Goal: Information Seeking & Learning: Learn about a topic

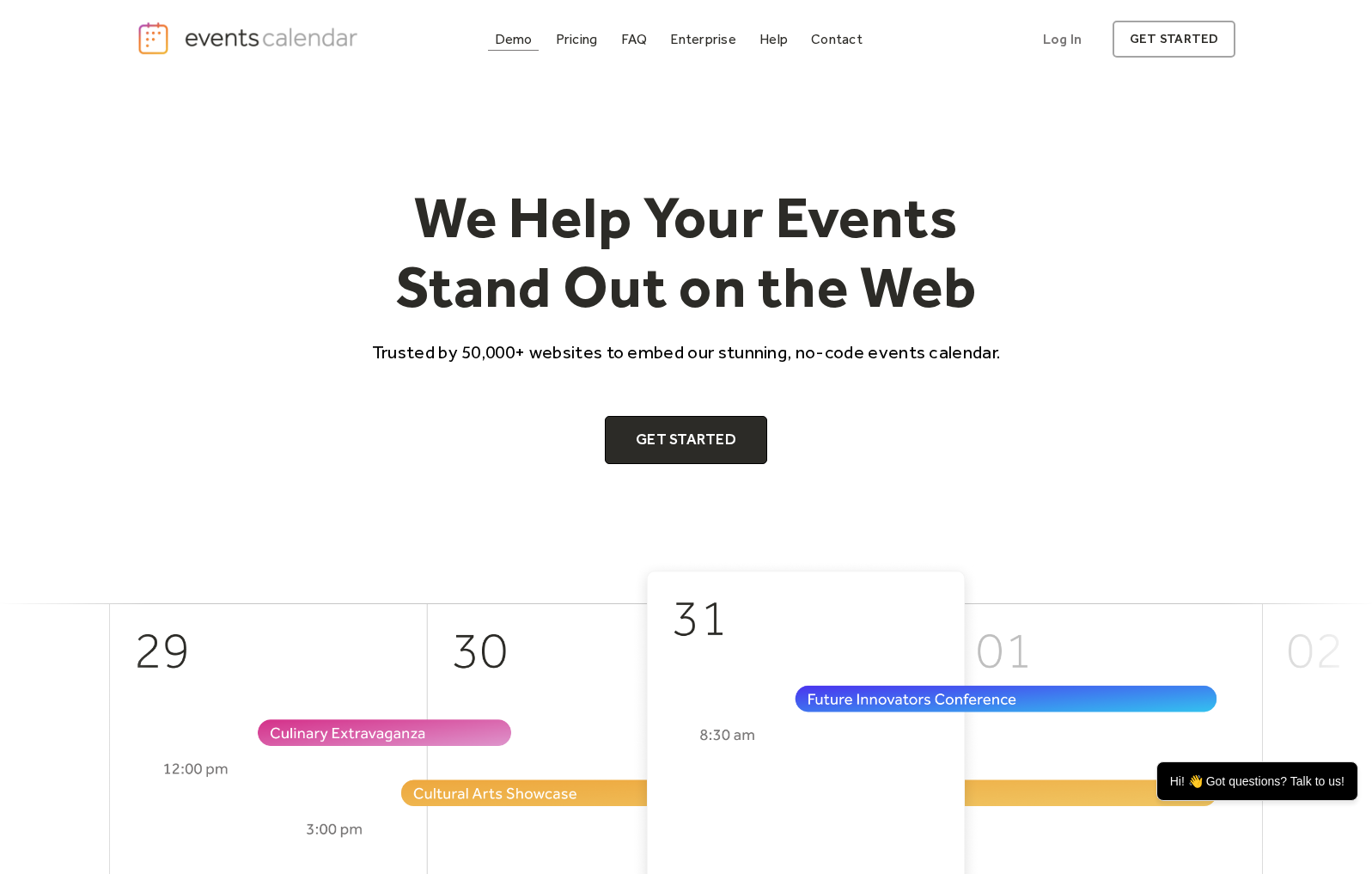
click at [512, 37] on div "Demo" at bounding box center [514, 39] width 37 height 10
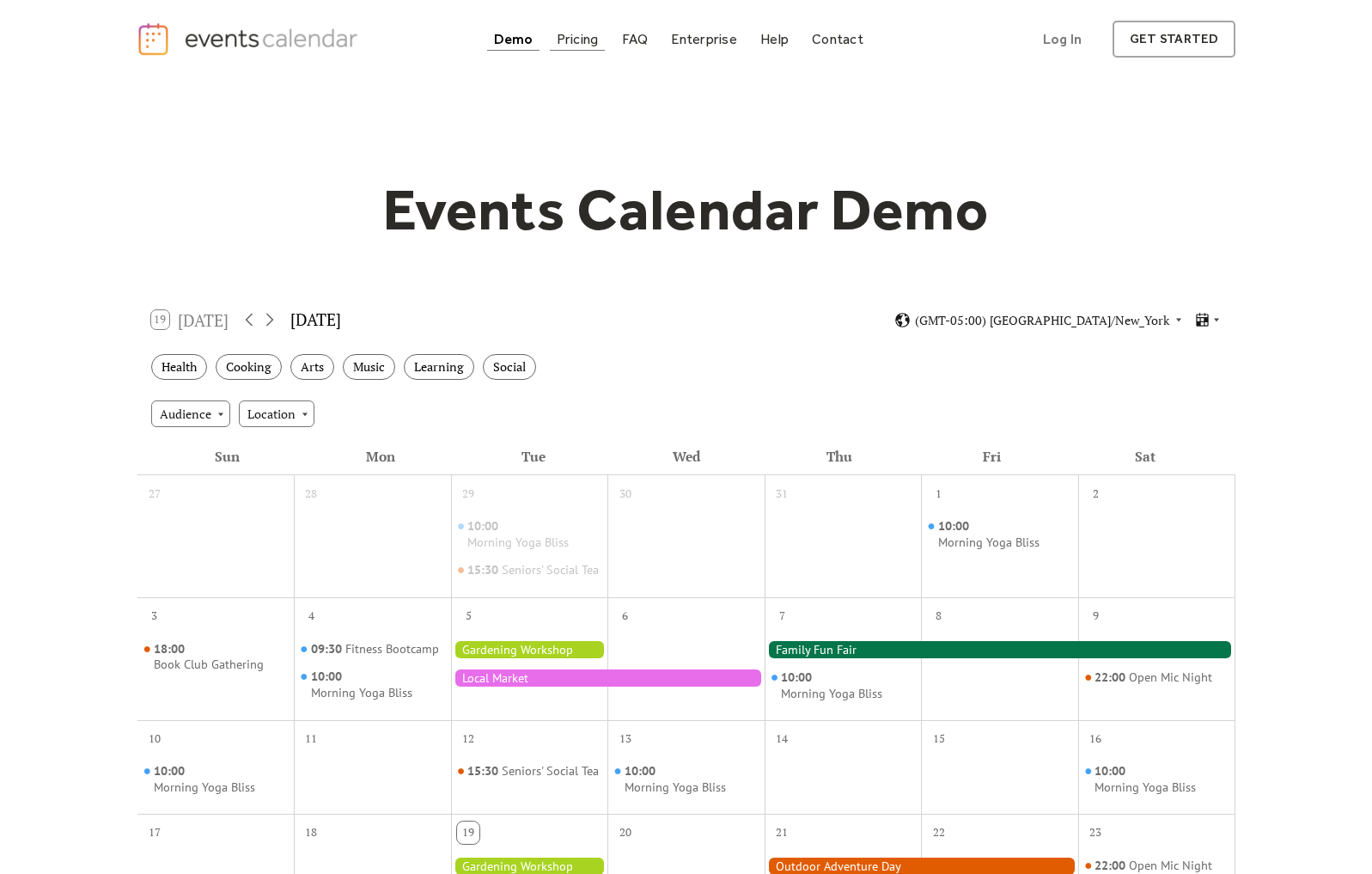
click at [589, 40] on div "Pricing" at bounding box center [578, 39] width 42 height 10
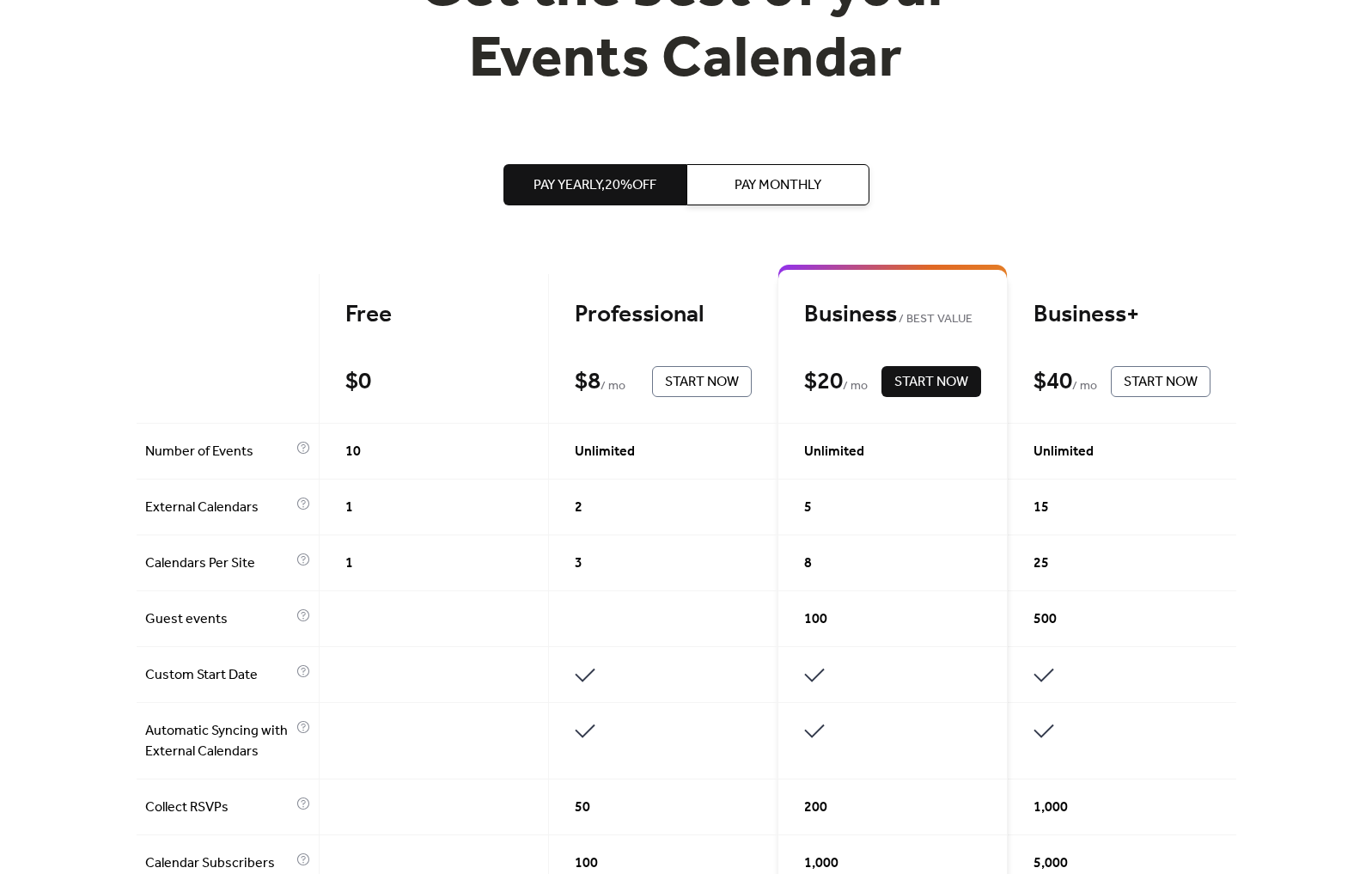
scroll to position [197, 0]
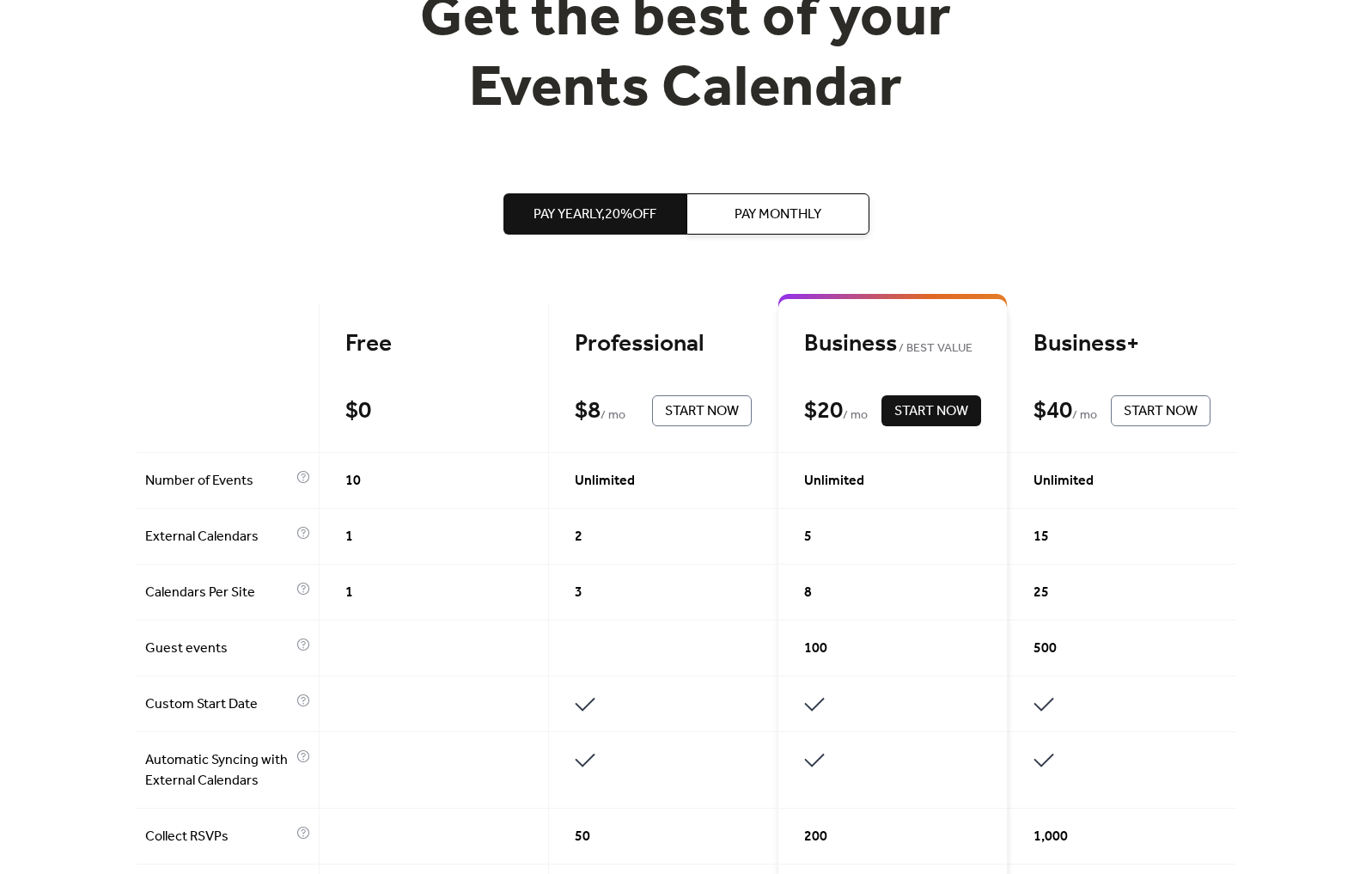
click at [424, 370] on div "Free $ 0 Start Now" at bounding box center [434, 378] width 229 height 150
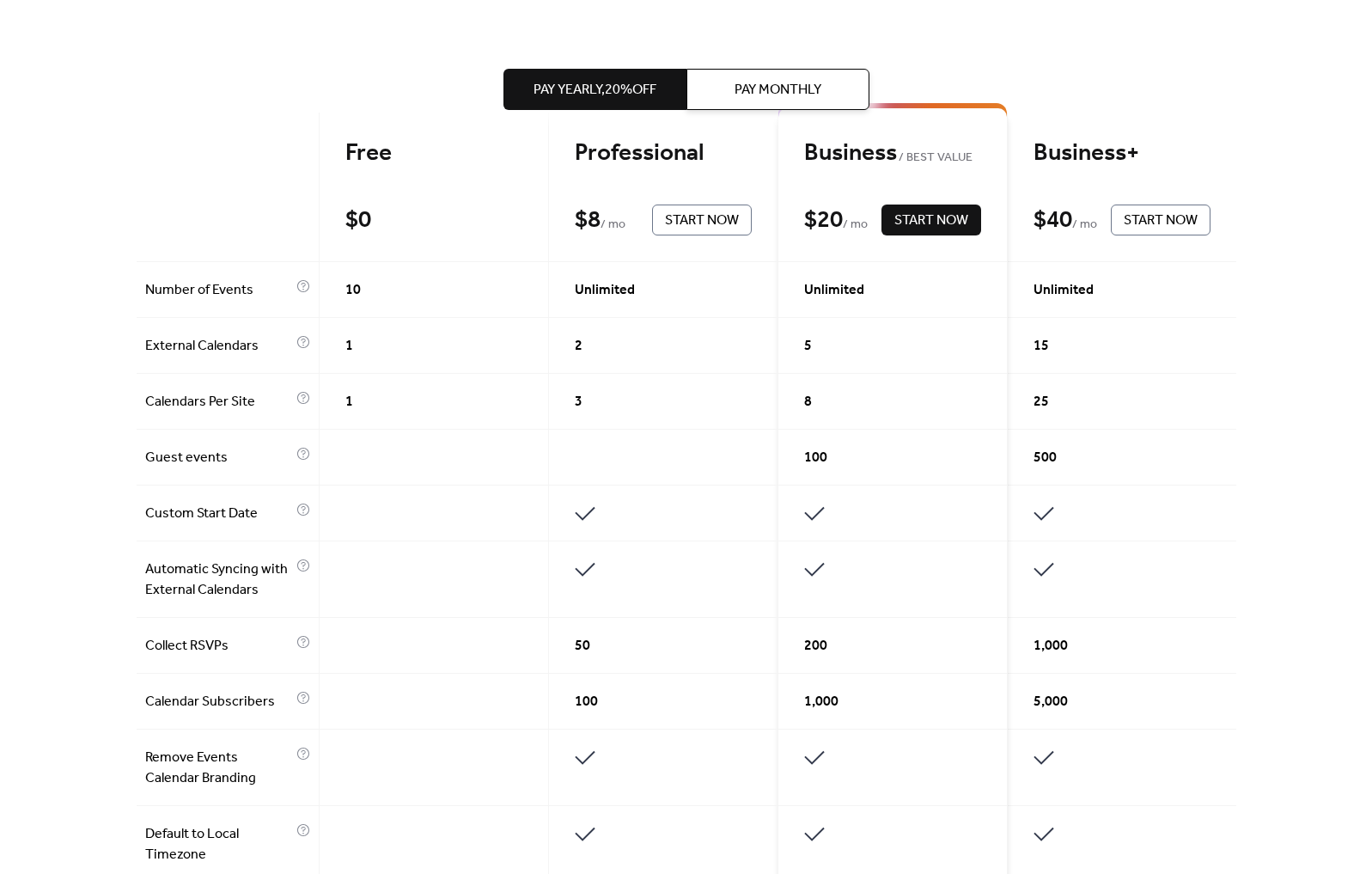
scroll to position [389, 0]
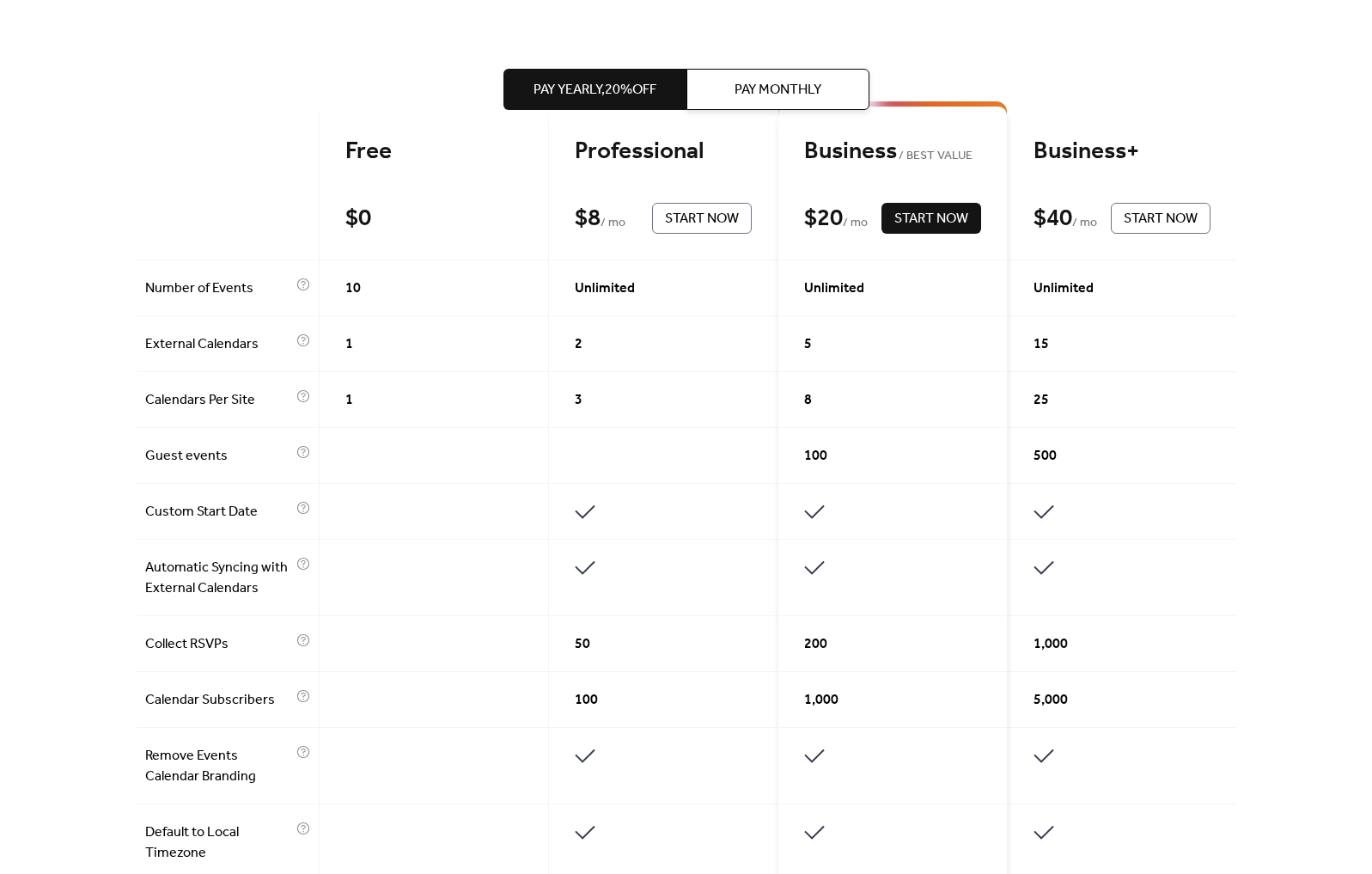
click at [648, 169] on div "Pay Yearly, 20% off Pay Monthly" at bounding box center [686, 90] width 366 height 179
click at [765, 80] on span "Pay Monthly" at bounding box center [778, 90] width 87 height 21
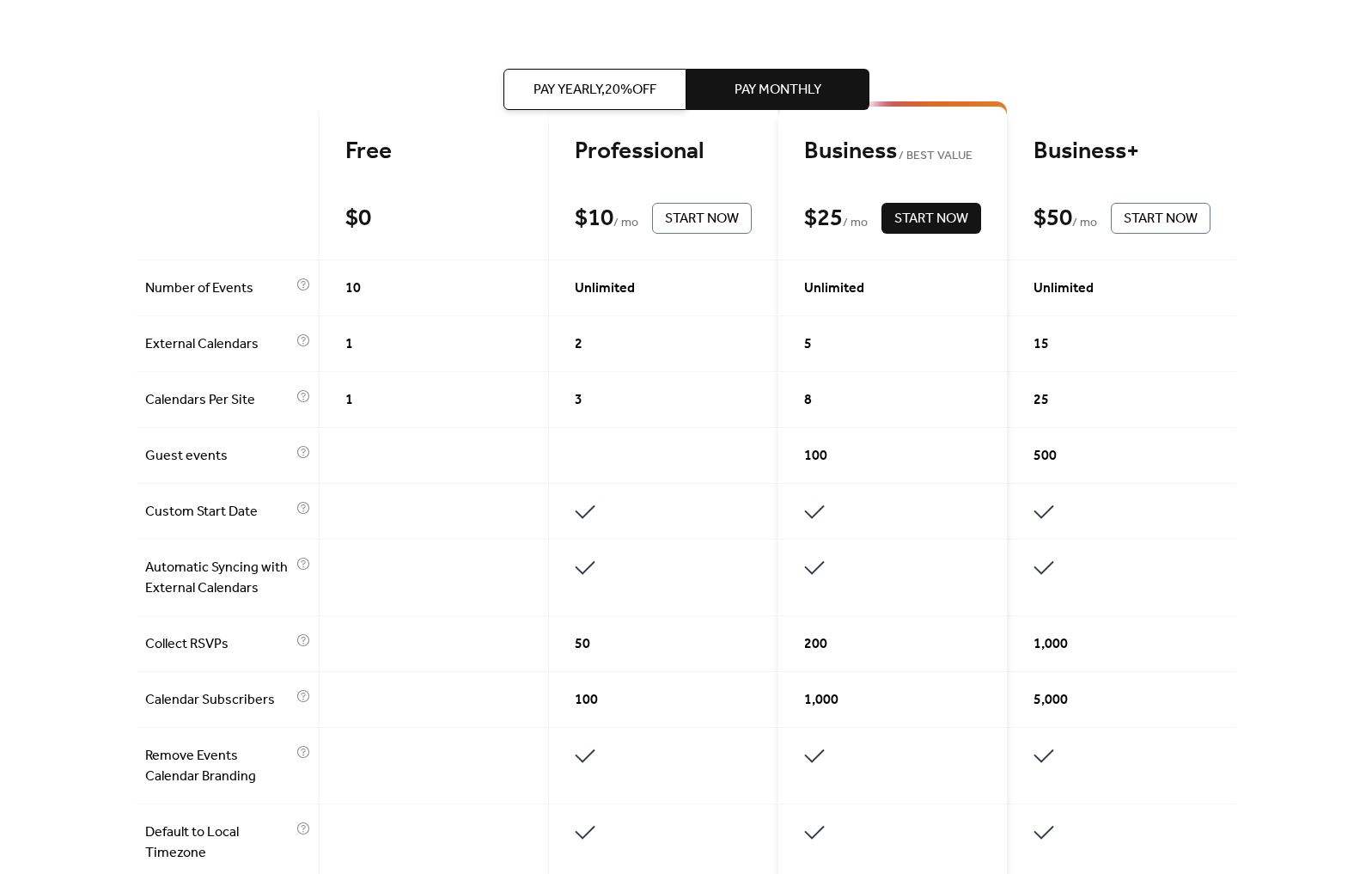
click at [604, 163] on div "Pay Yearly, 20% off Pay Monthly" at bounding box center [686, 90] width 366 height 179
click at [596, 80] on span "Pay Yearly, 20% off" at bounding box center [594, 90] width 123 height 21
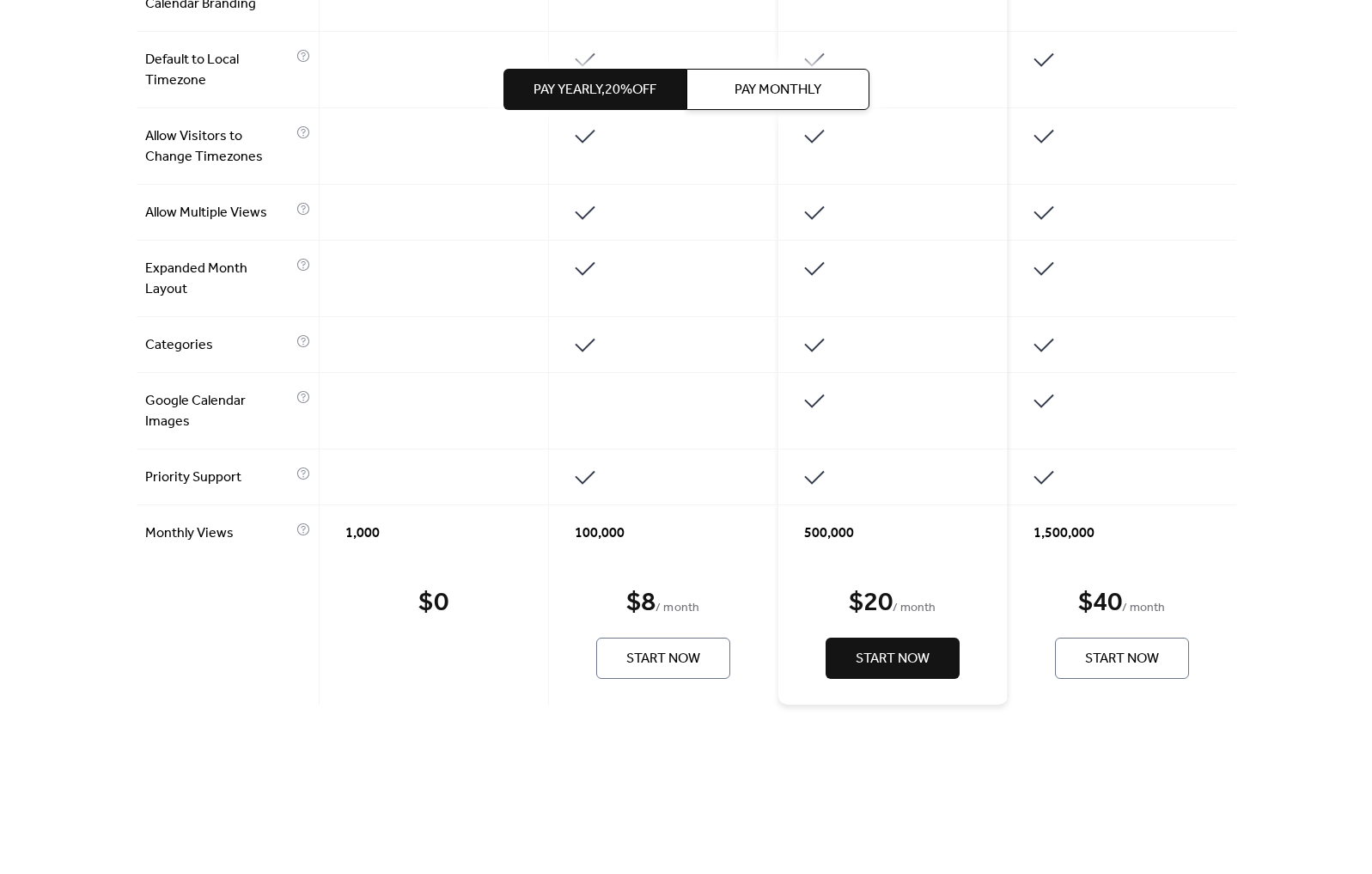
scroll to position [1193, 0]
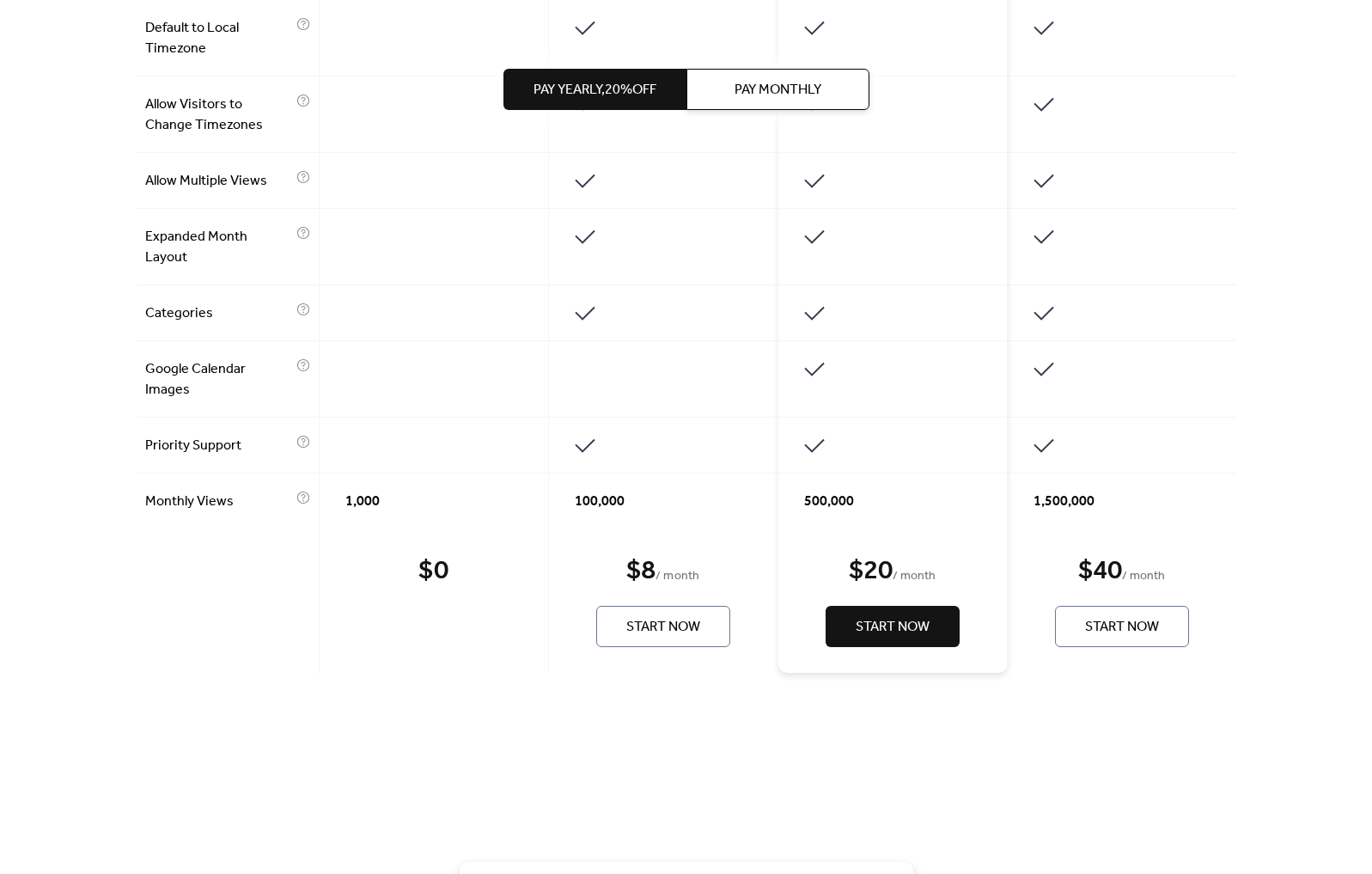
click at [578, 408] on div at bounding box center [663, 379] width 229 height 77
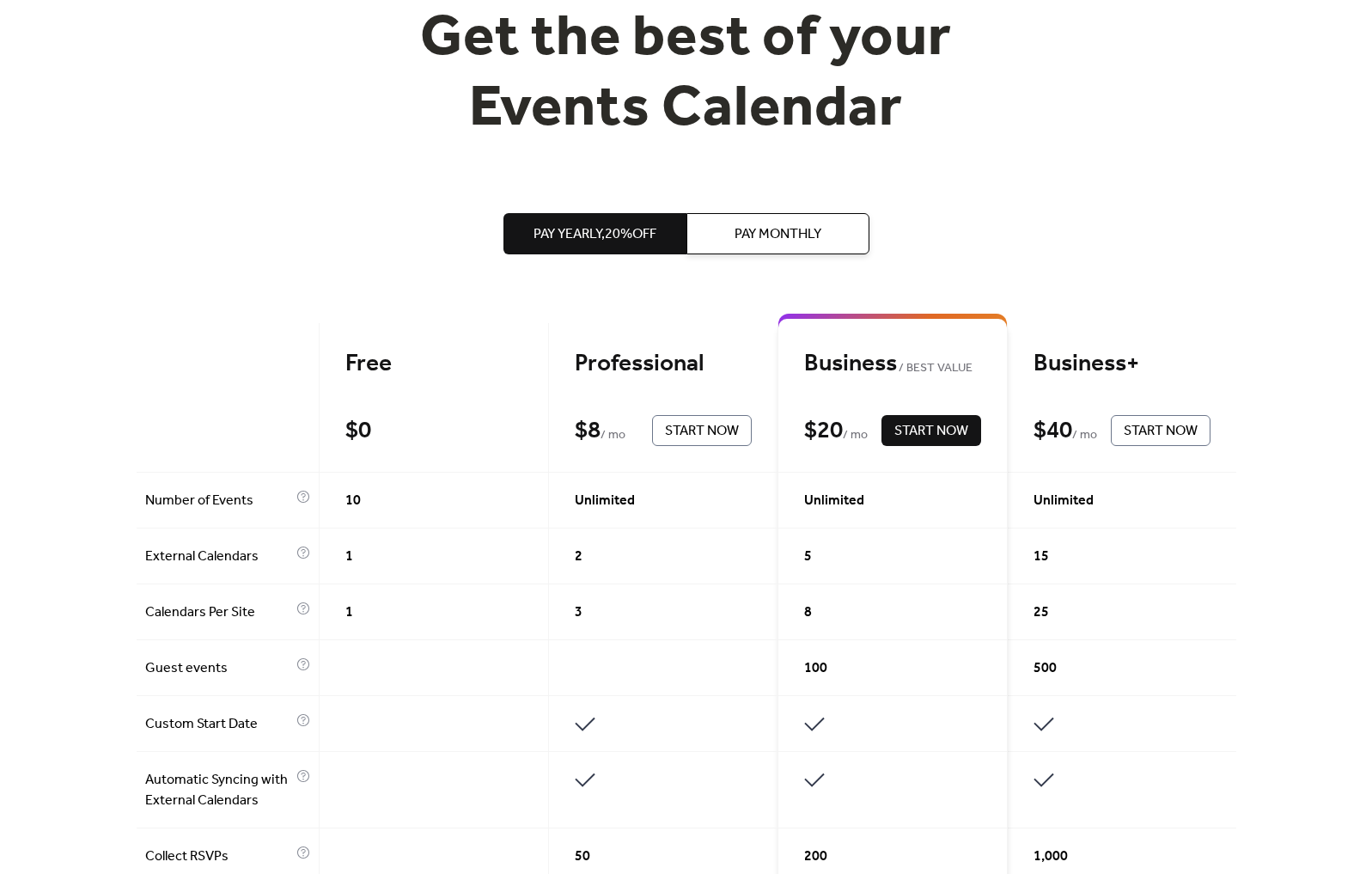
scroll to position [0, 0]
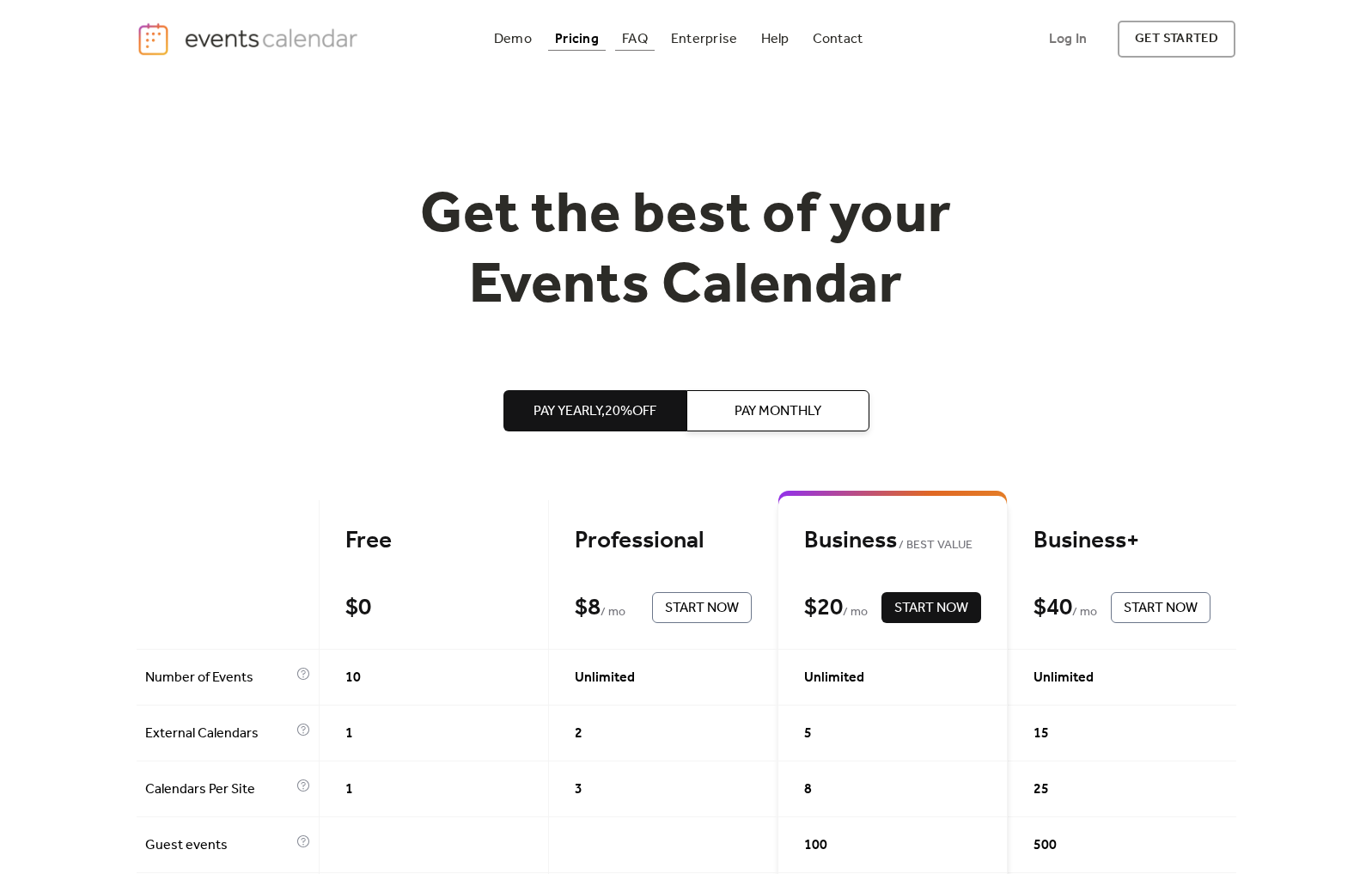
click at [637, 40] on div "FAQ" at bounding box center [635, 39] width 26 height 10
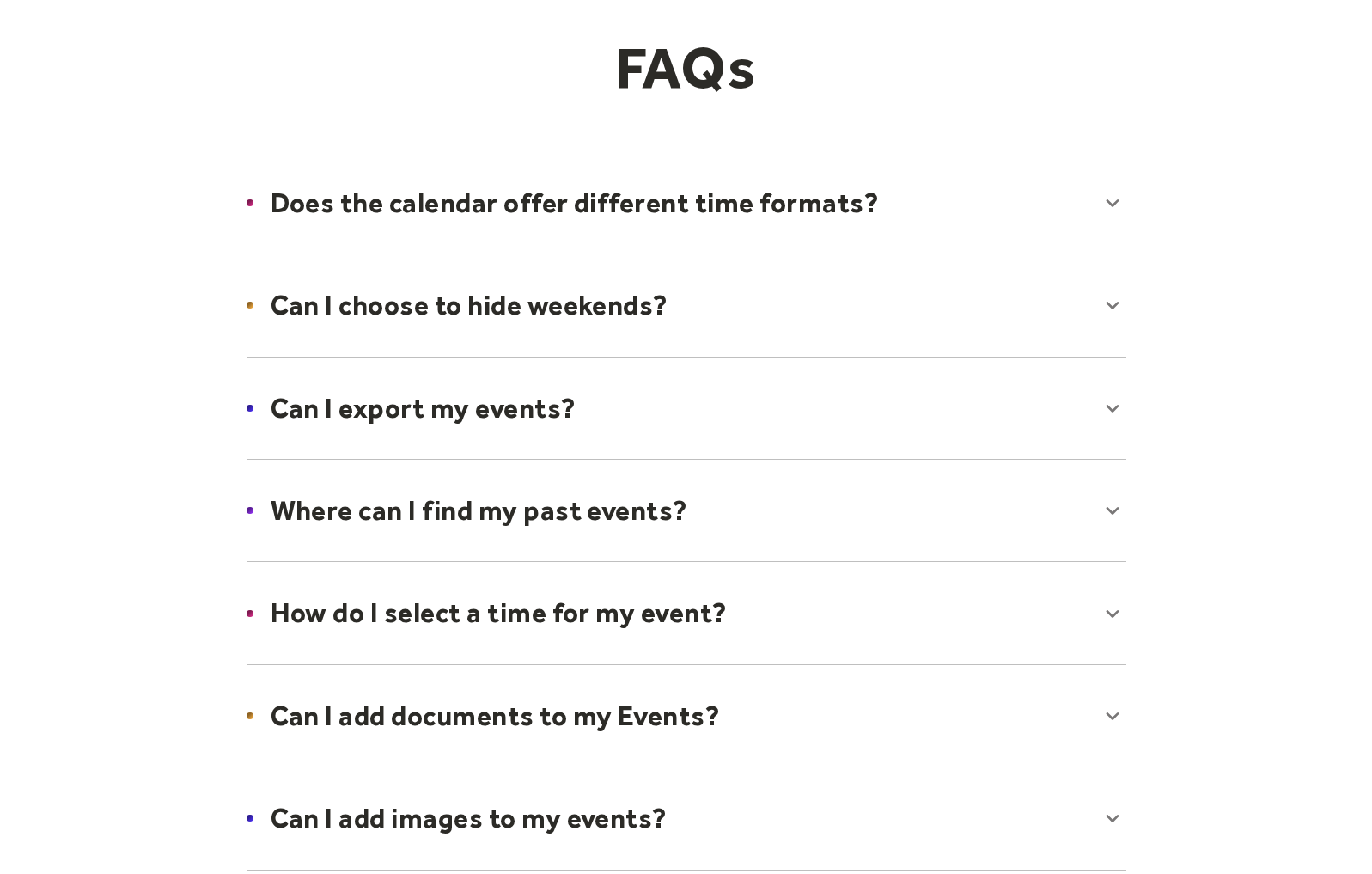
scroll to position [151, 0]
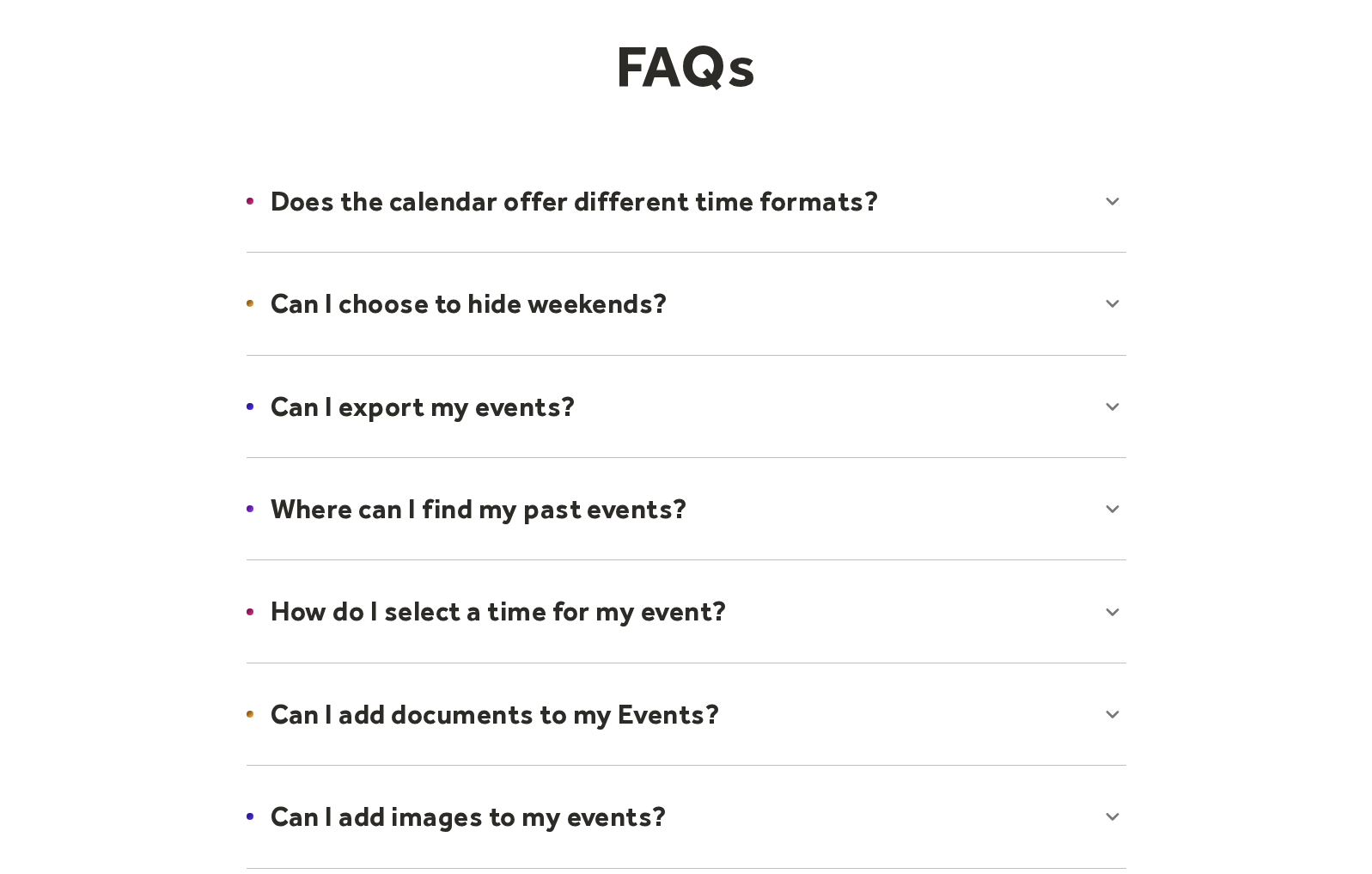
click at [468, 393] on div at bounding box center [686, 406] width 914 height 104
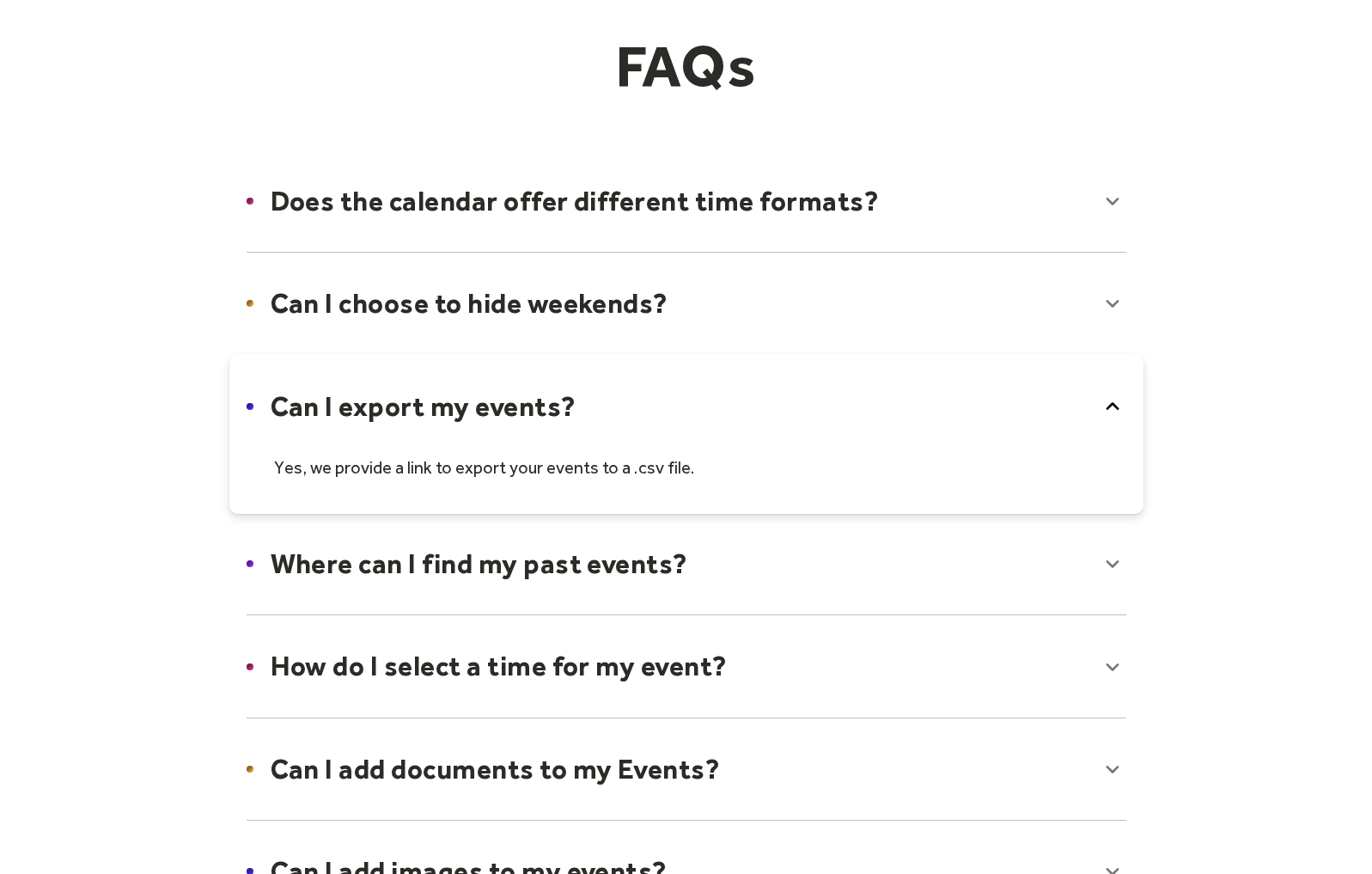
click at [461, 317] on div at bounding box center [686, 303] width 914 height 104
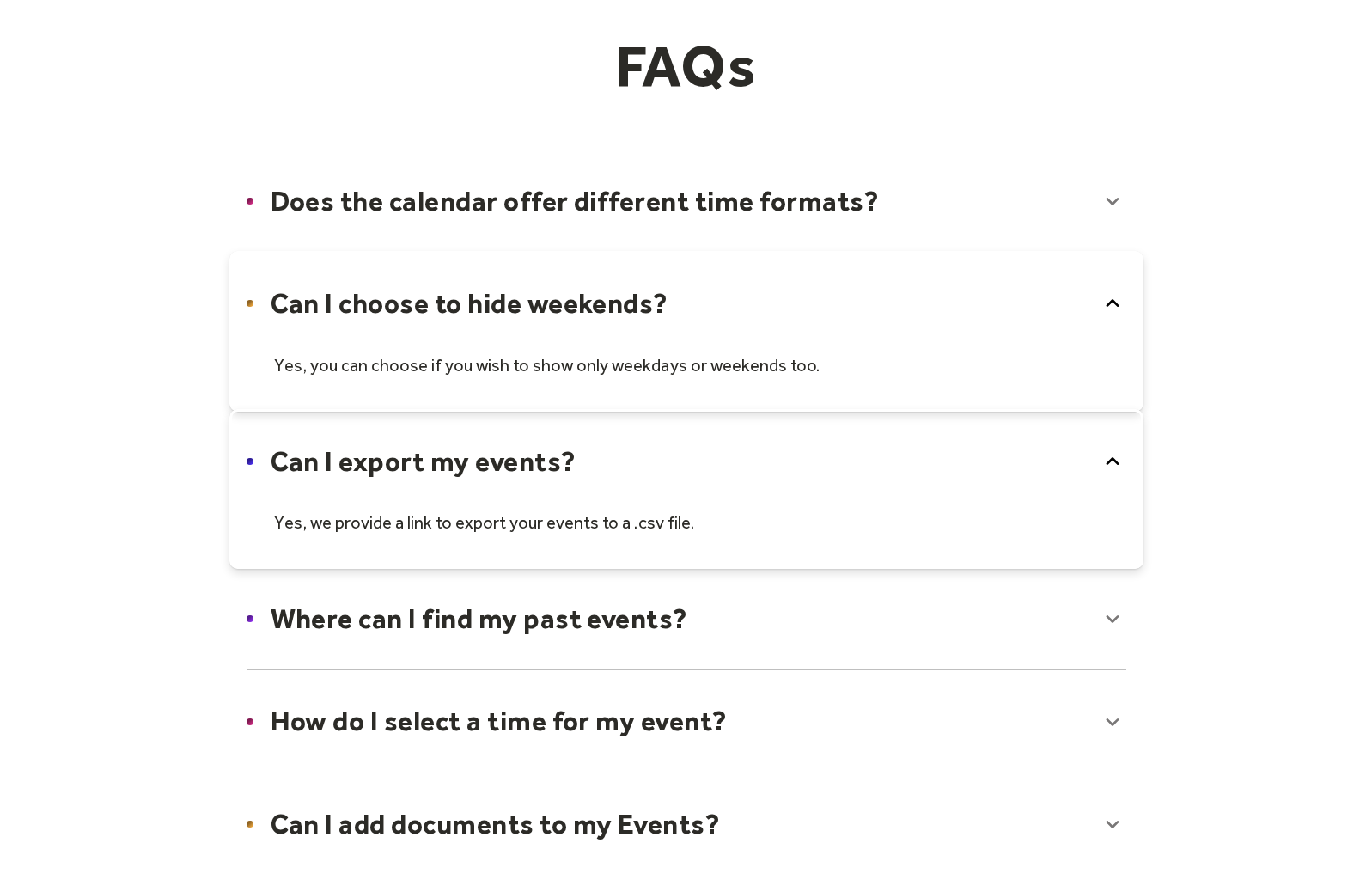
click at [491, 212] on div at bounding box center [686, 201] width 914 height 104
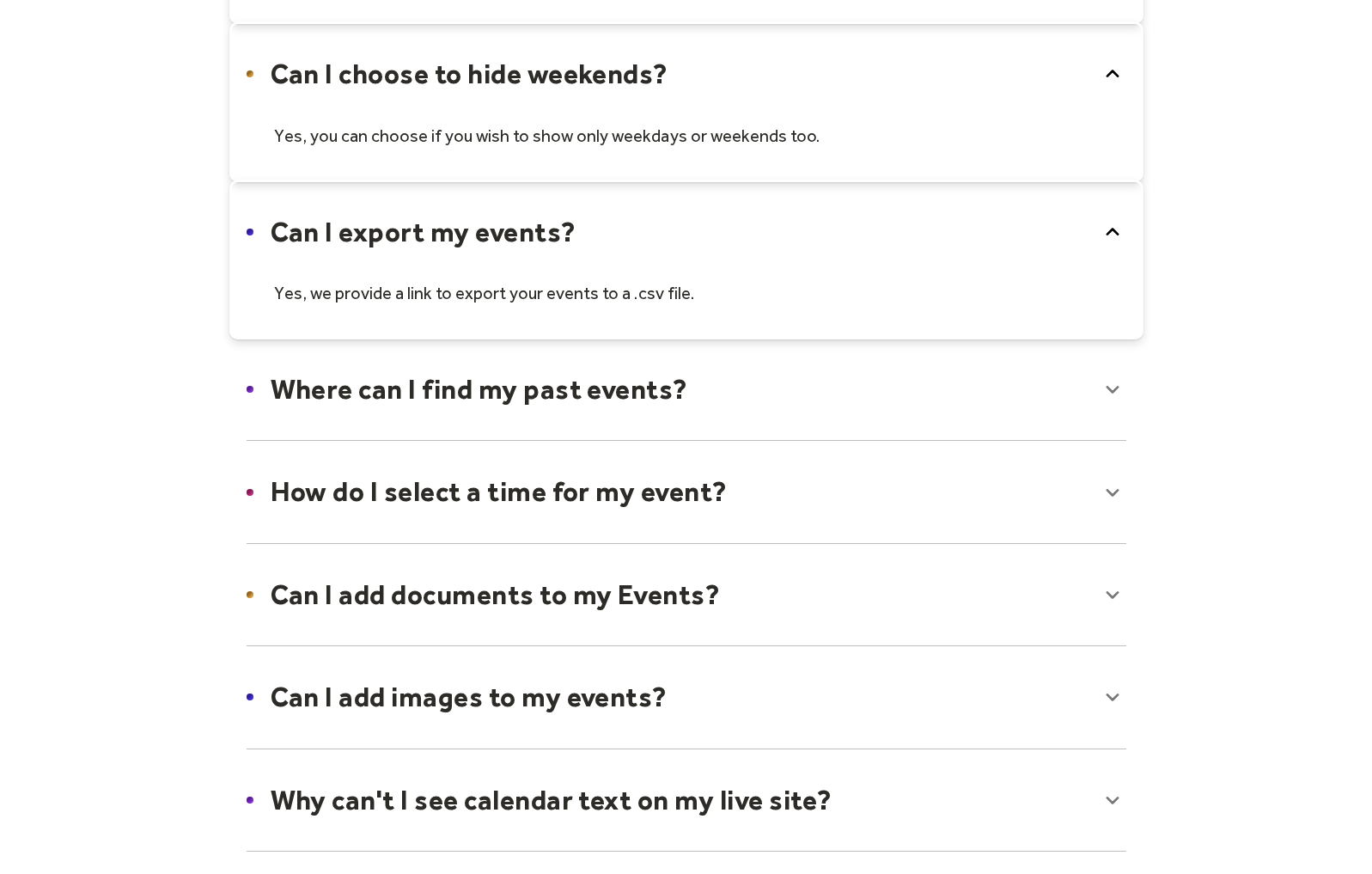
click at [493, 381] on div at bounding box center [686, 389] width 914 height 104
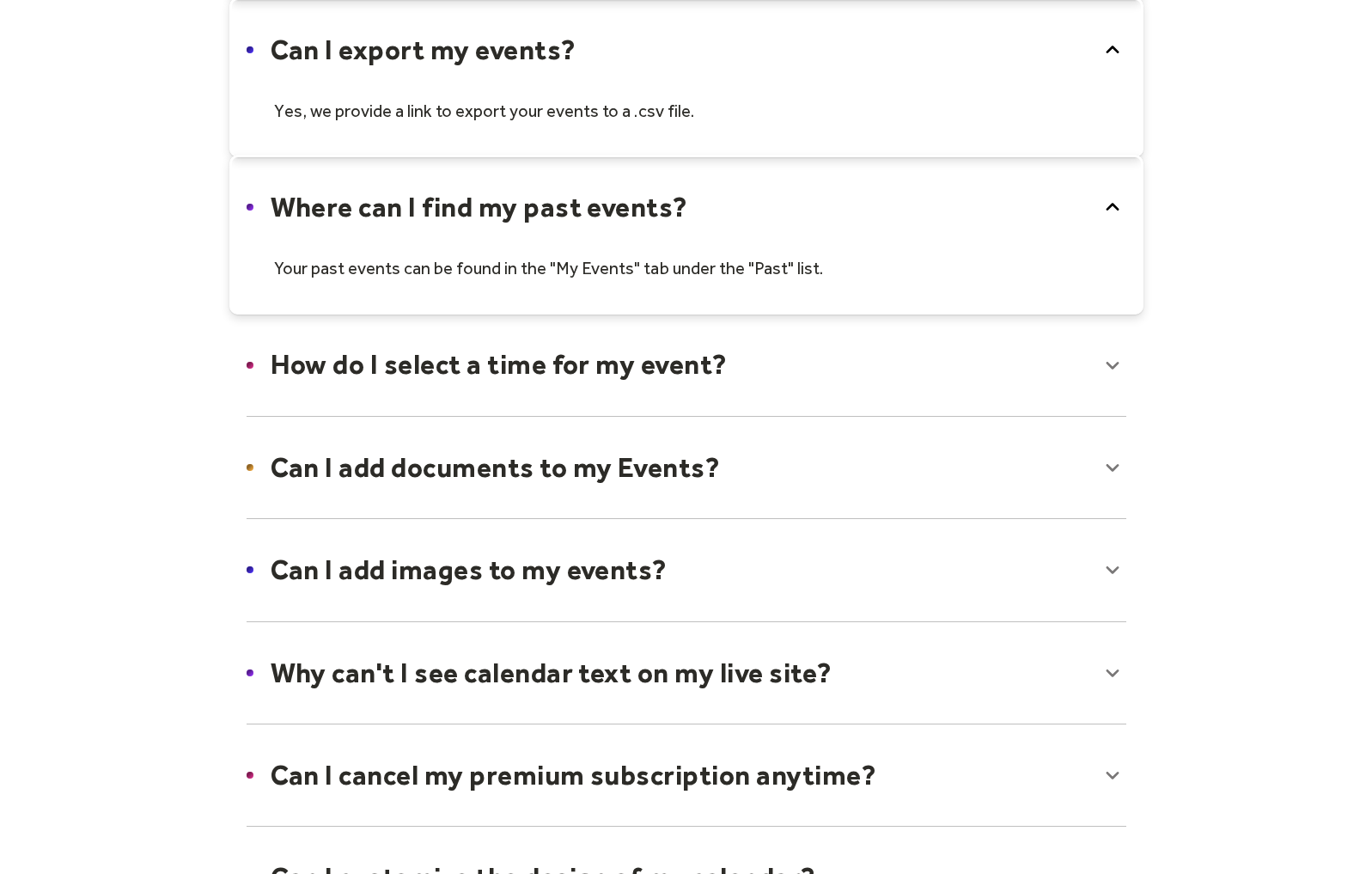
scroll to position [622, 0]
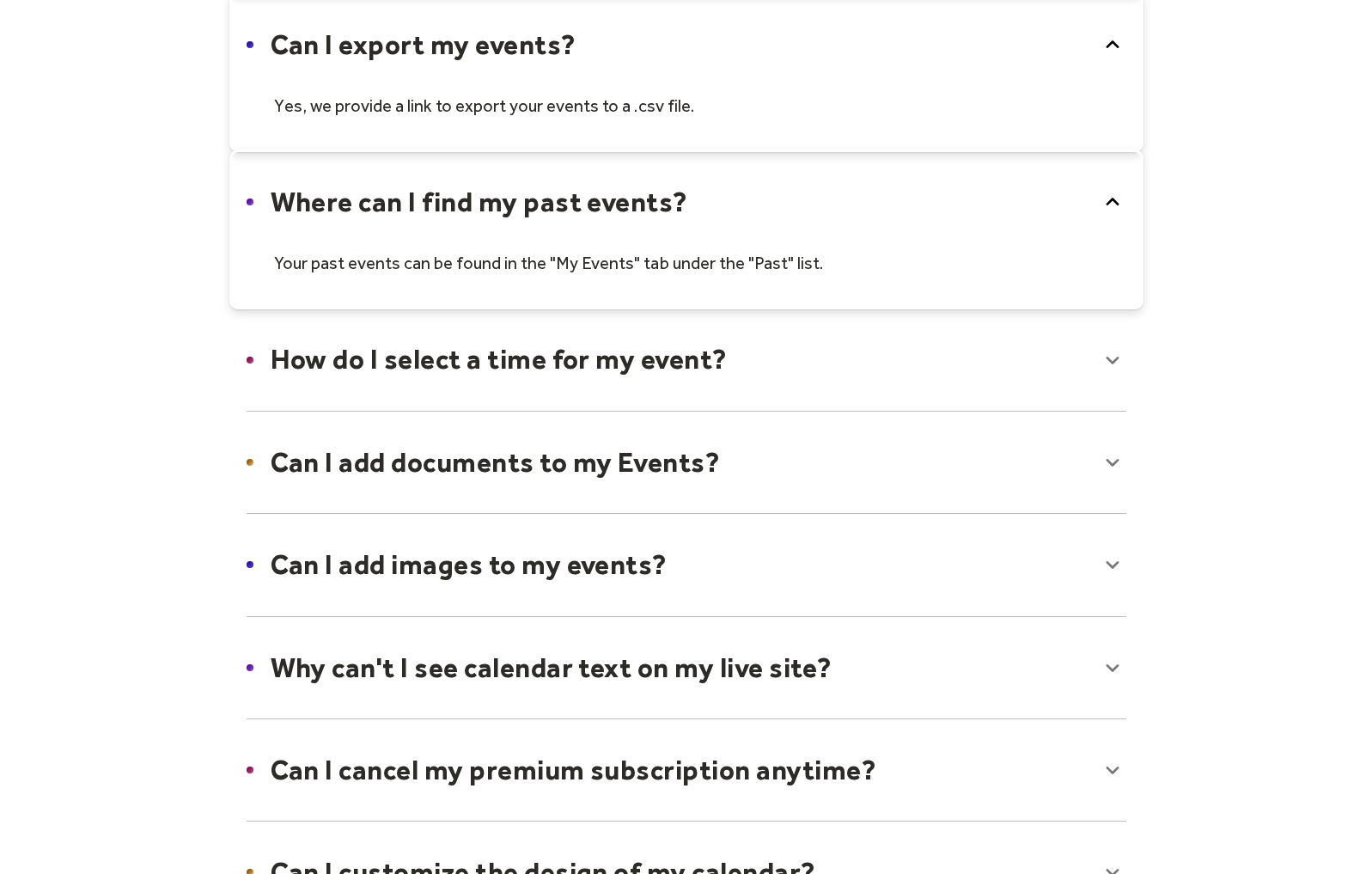
click at [463, 381] on div at bounding box center [686, 359] width 914 height 104
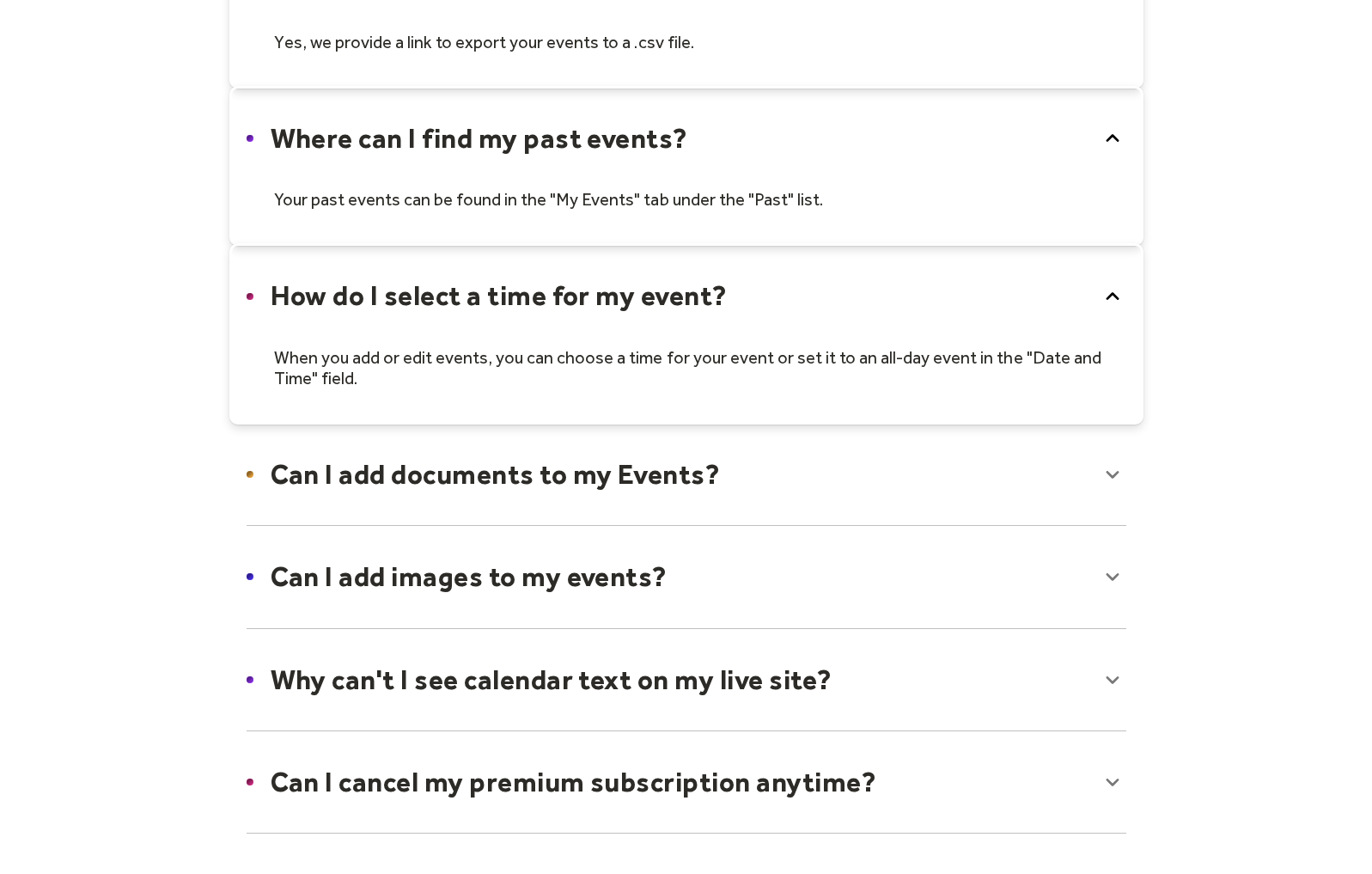
scroll to position [688, 0]
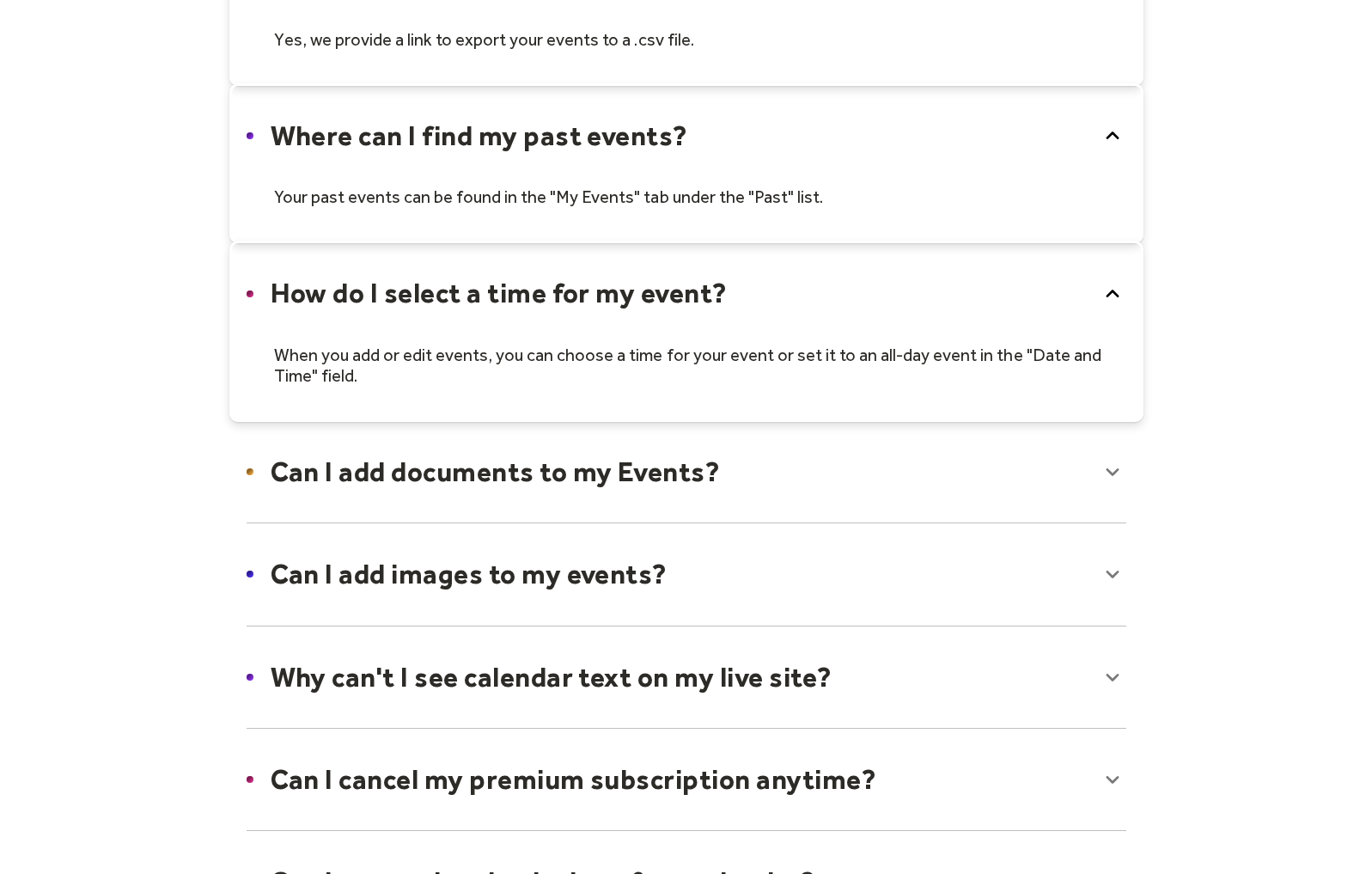
click at [455, 474] on div at bounding box center [686, 471] width 914 height 104
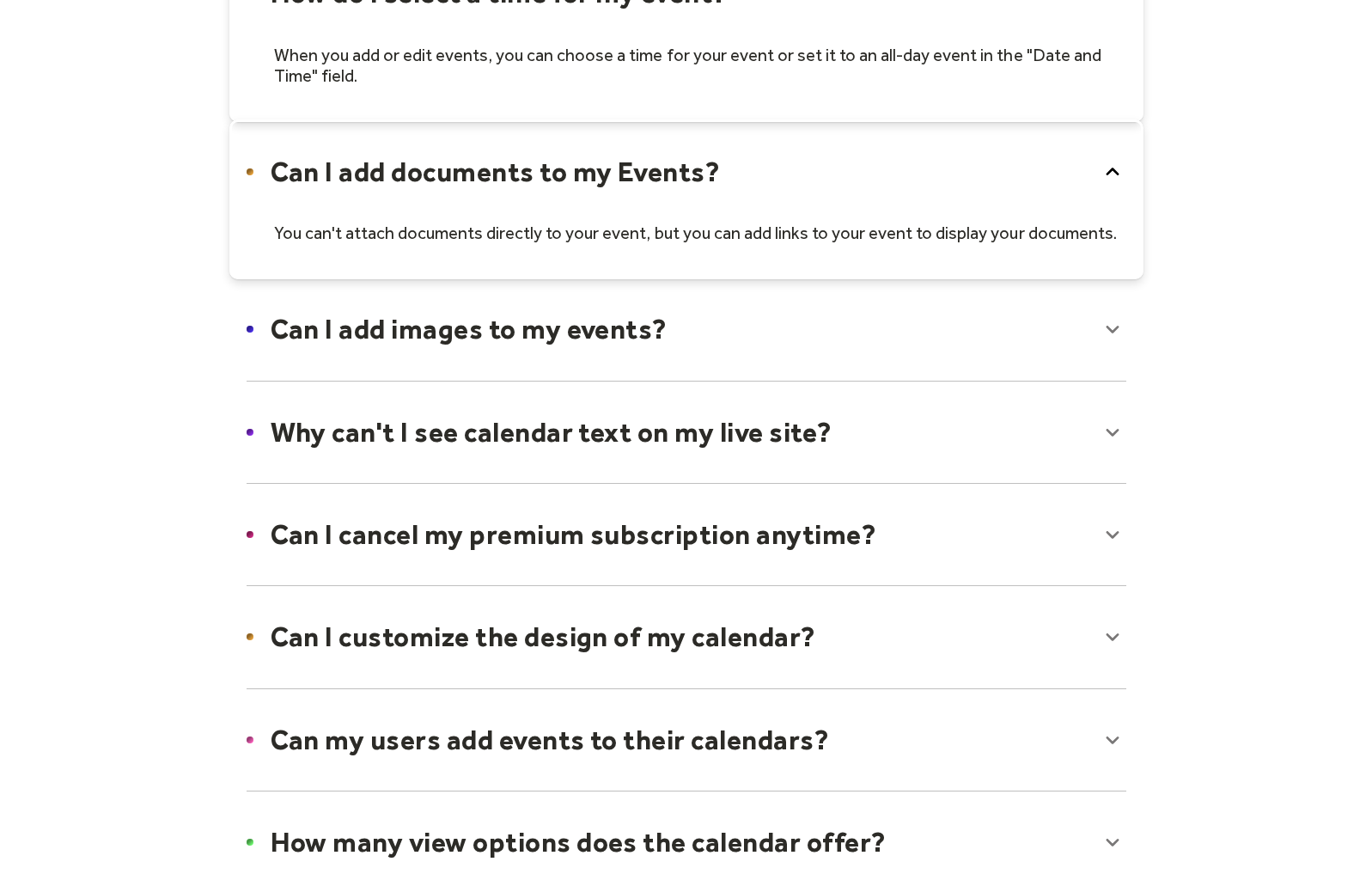
scroll to position [990, 0]
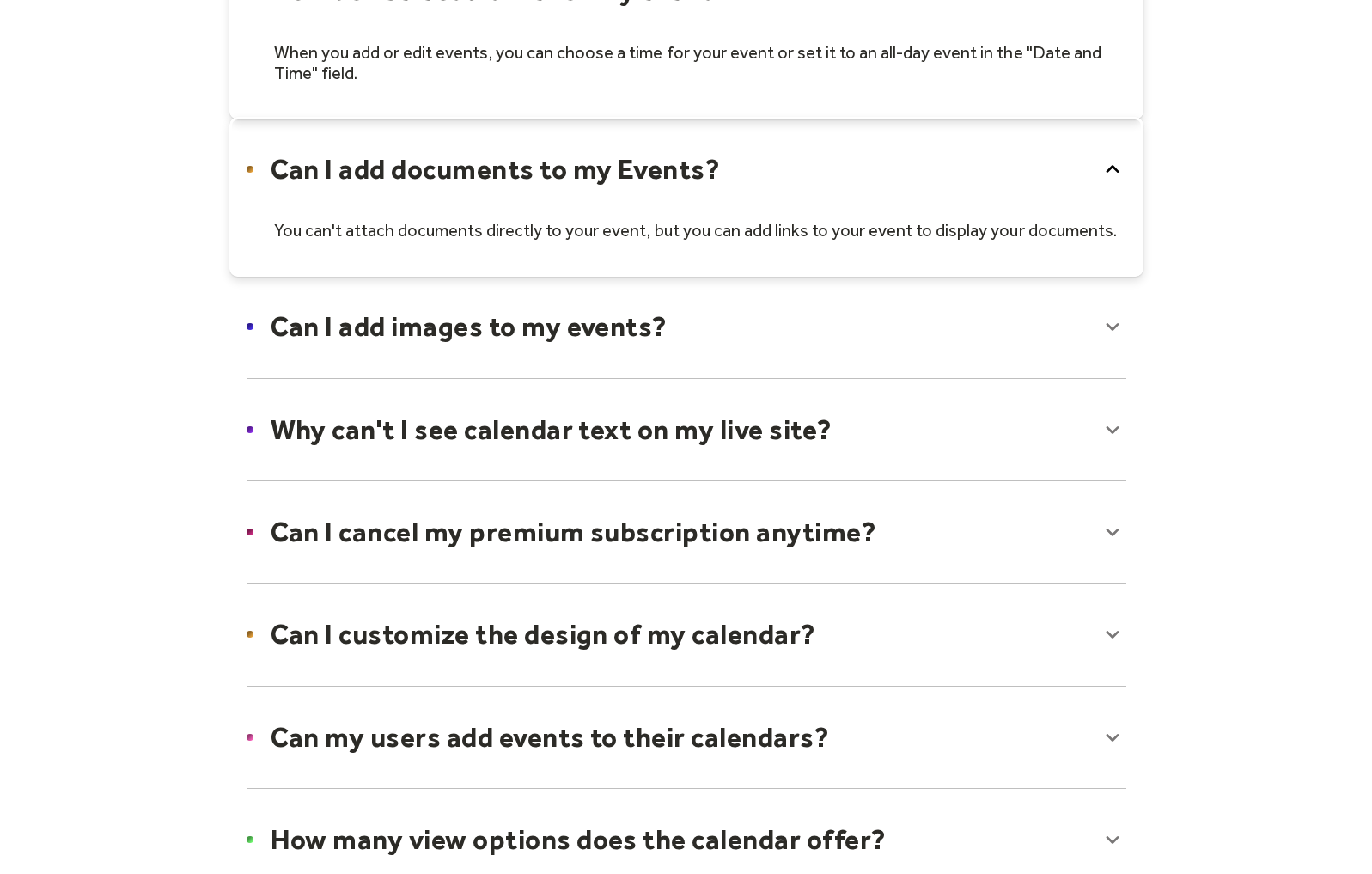
click at [525, 320] on div at bounding box center [686, 326] width 914 height 104
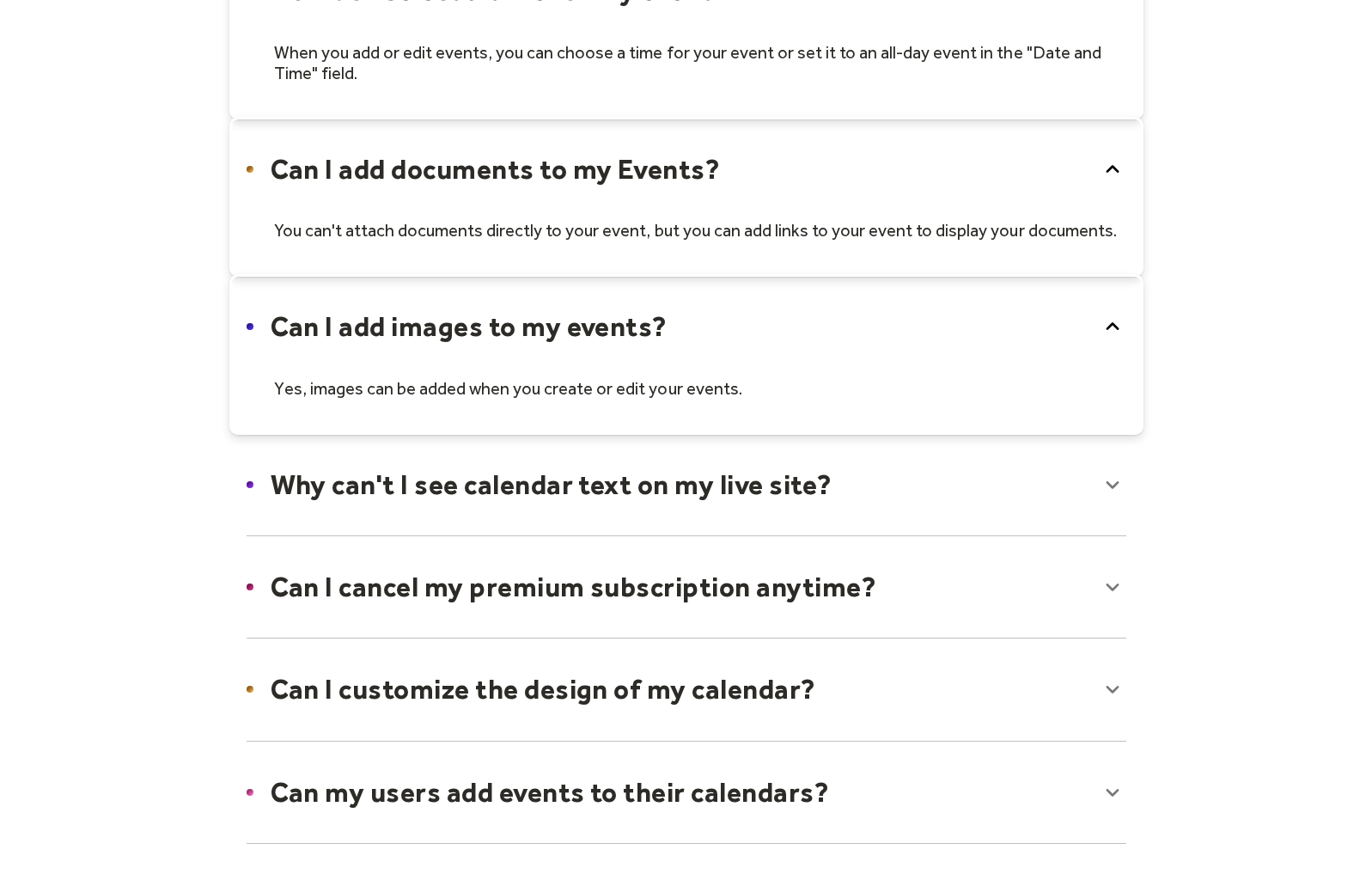
scroll to position [1052, 0]
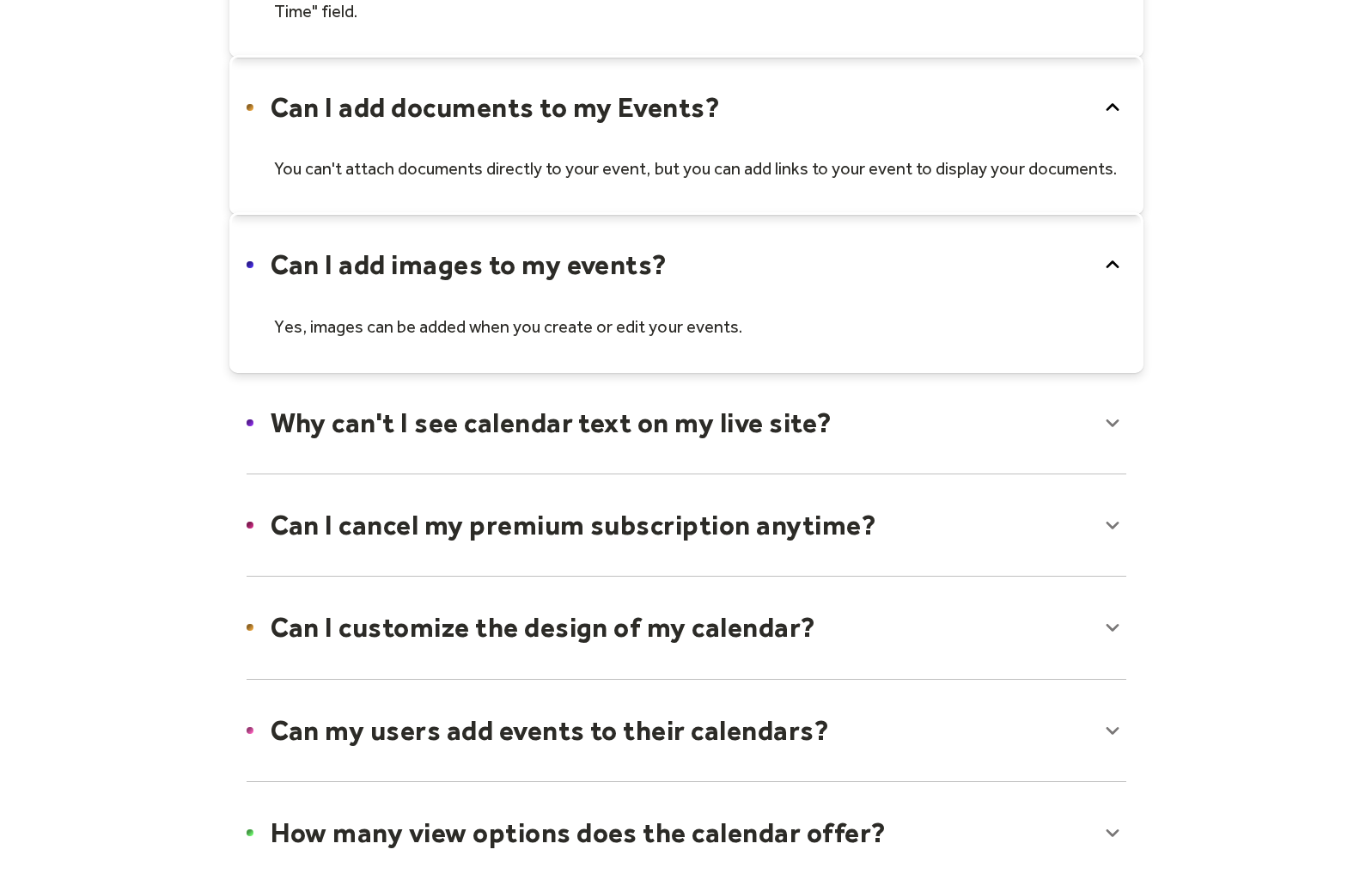
click at [521, 430] on div at bounding box center [686, 422] width 914 height 104
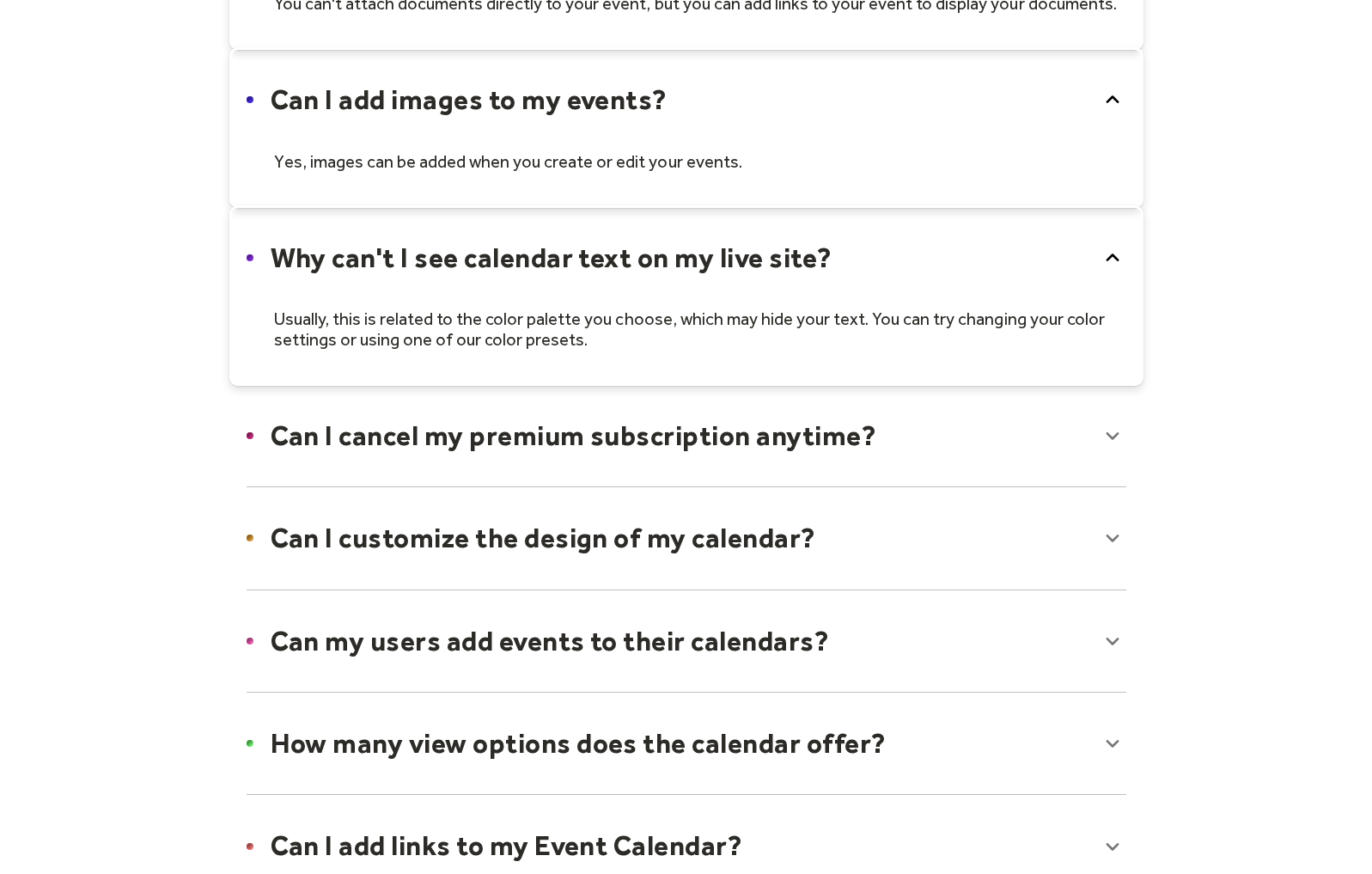
scroll to position [1229, 0]
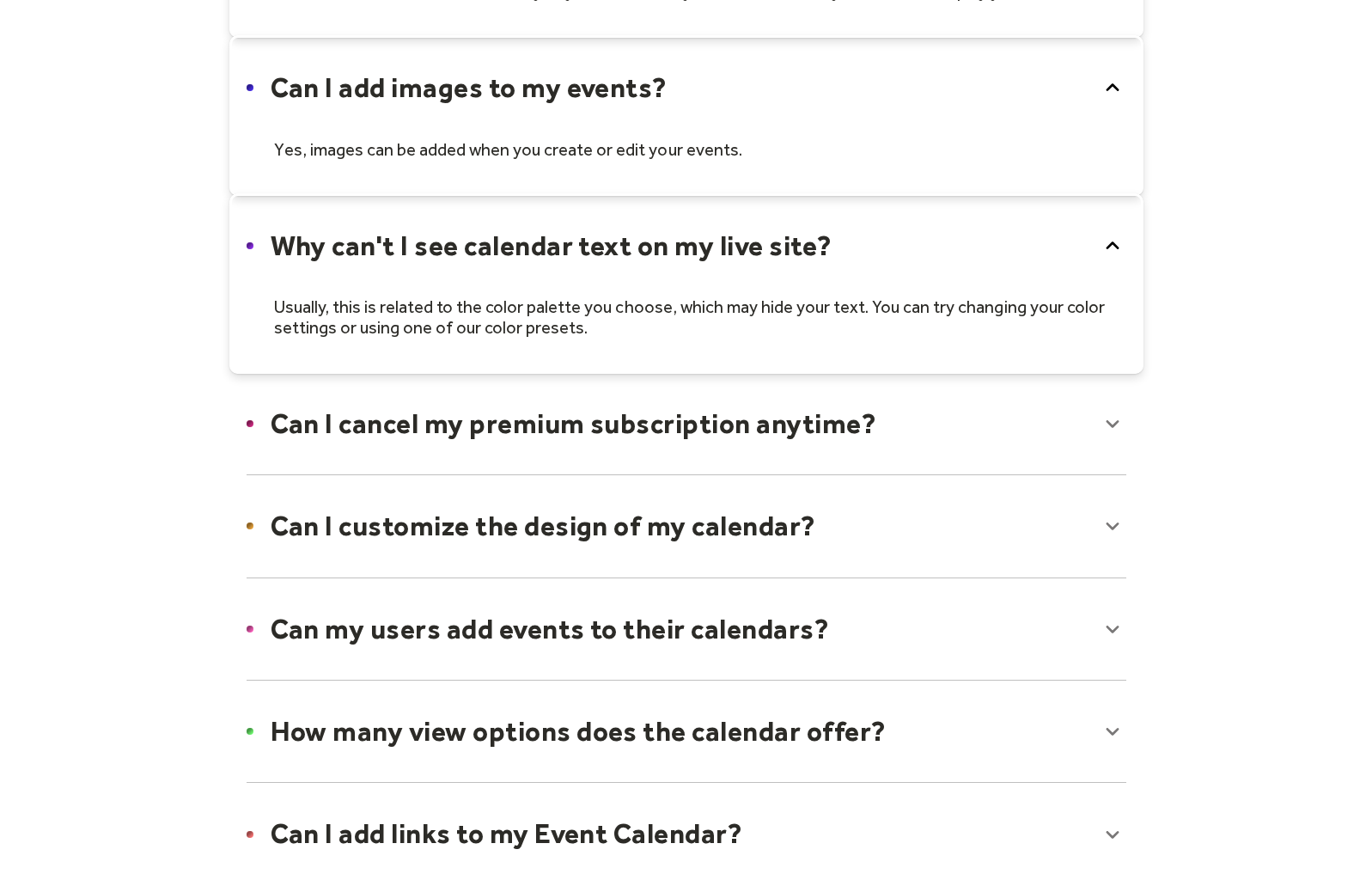
click at [471, 423] on div at bounding box center [686, 423] width 914 height 104
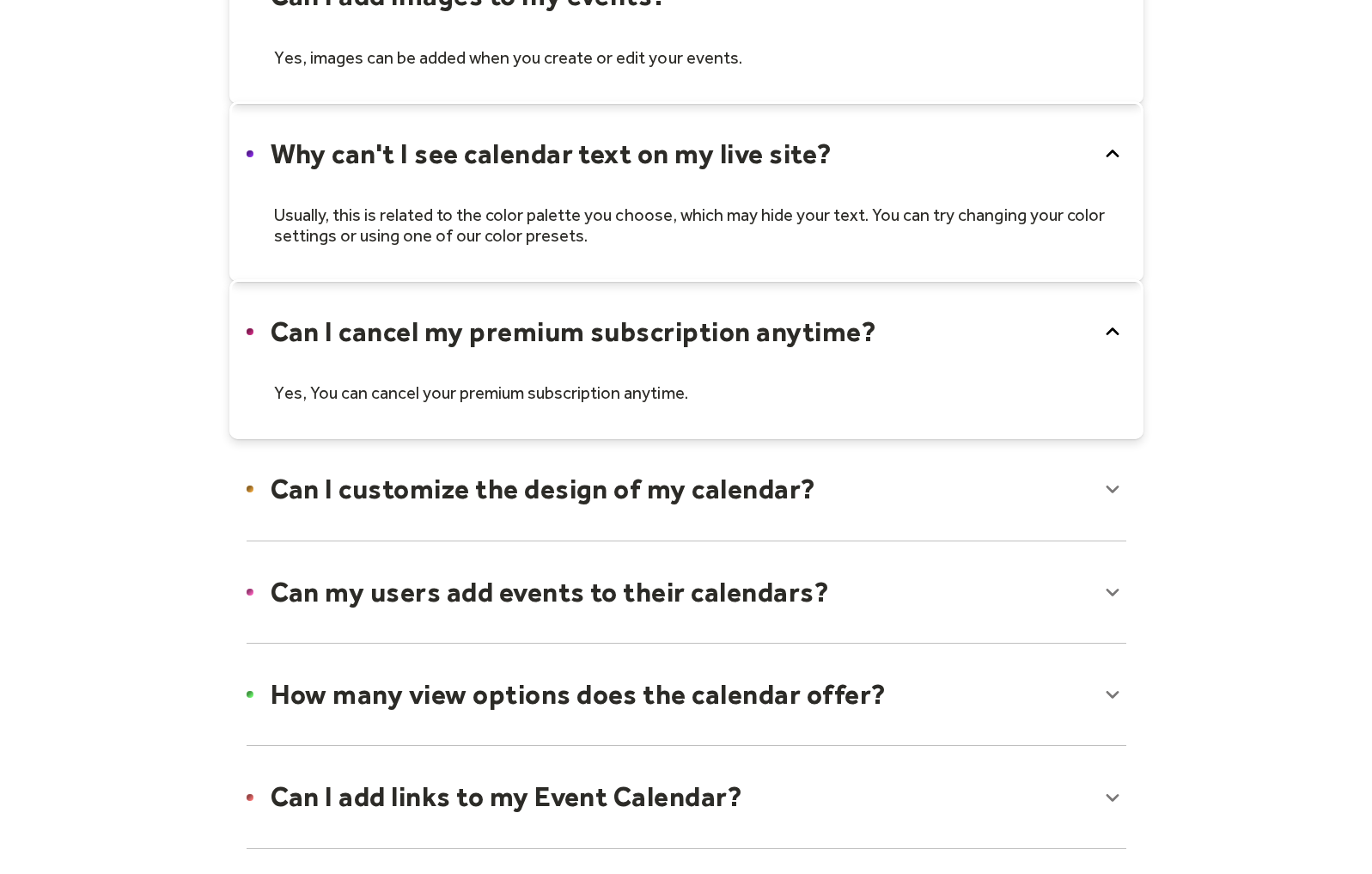
scroll to position [1325, 0]
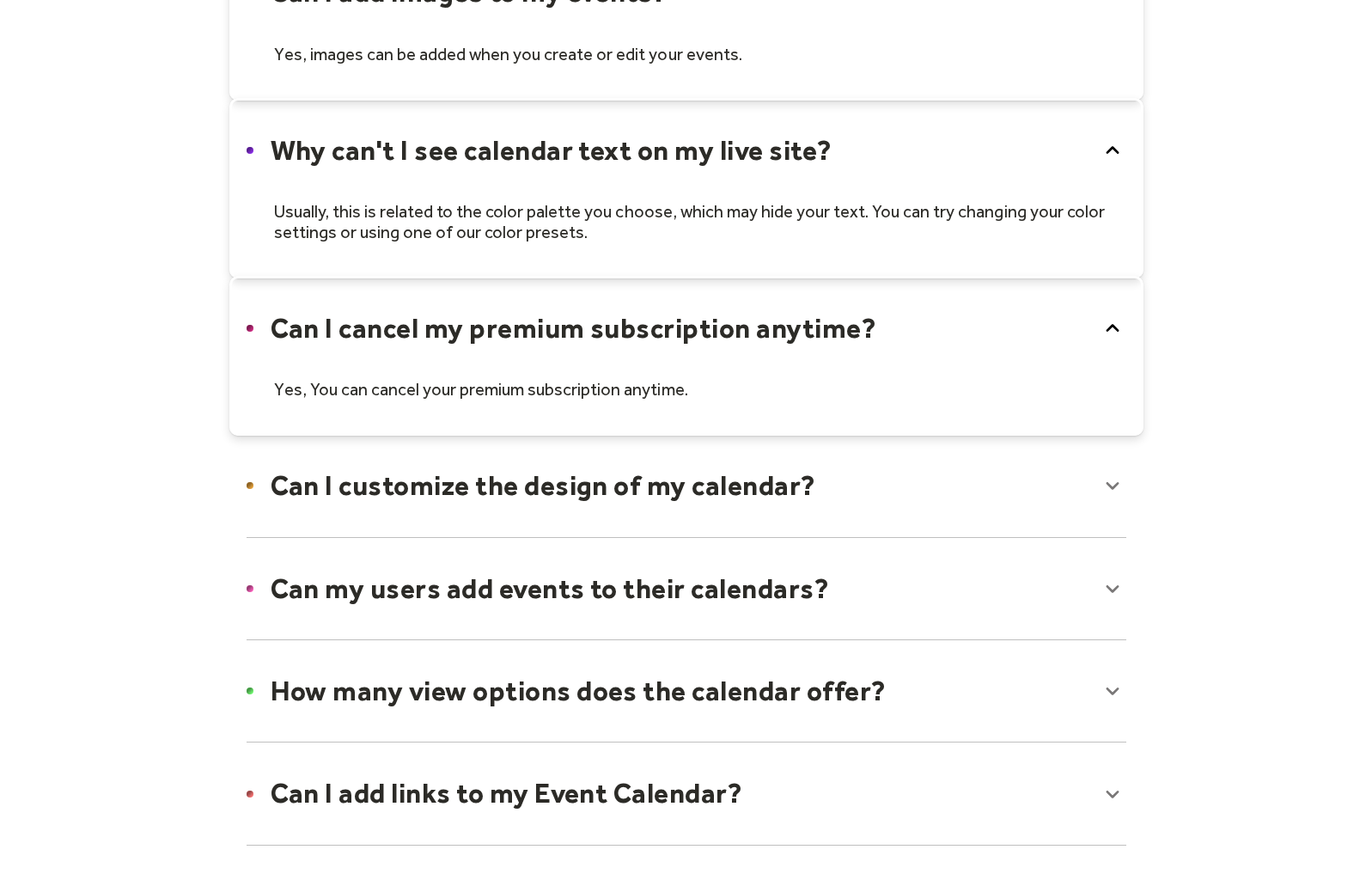
click at [463, 481] on div at bounding box center [686, 485] width 914 height 104
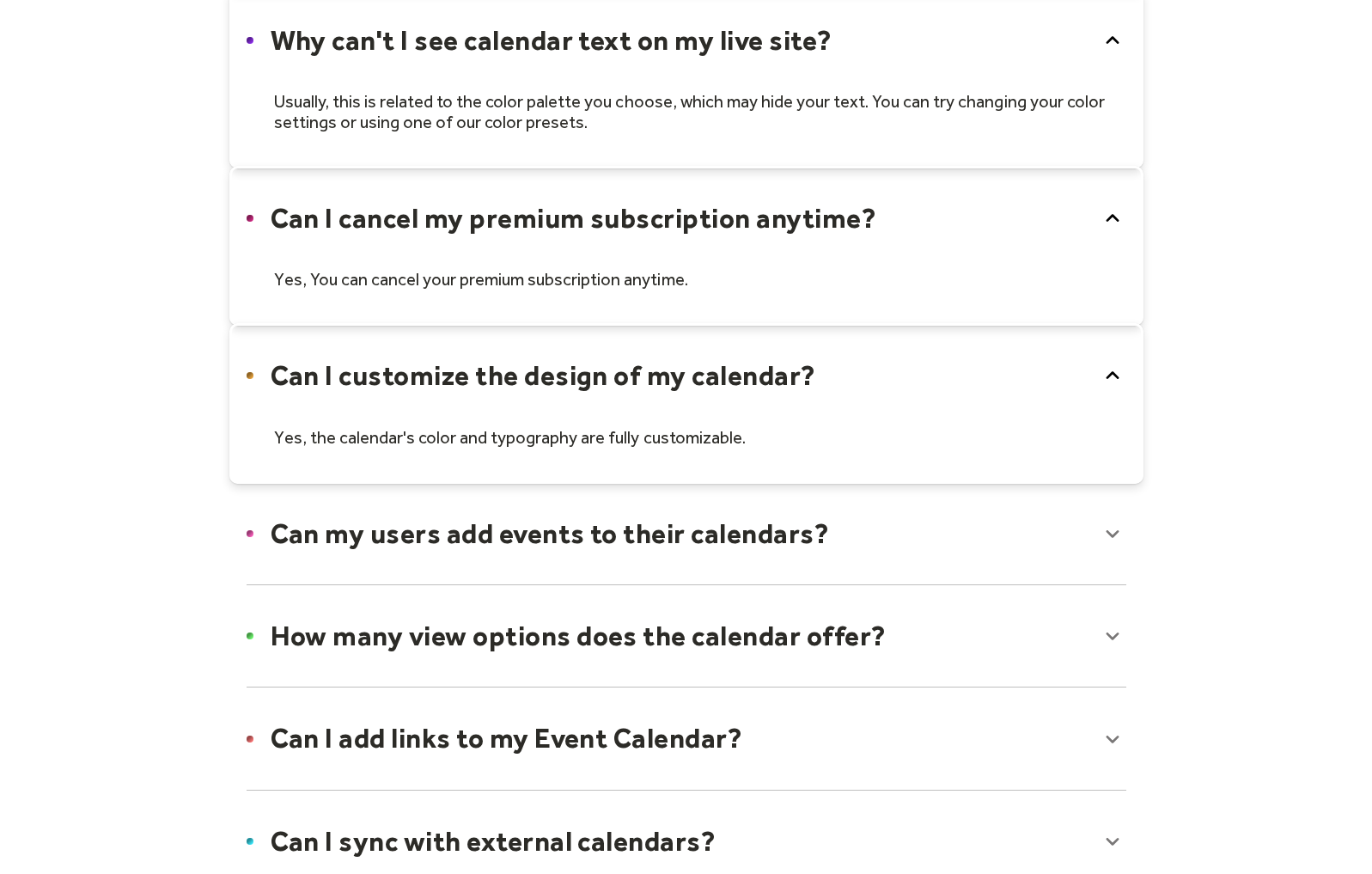
scroll to position [1437, 0]
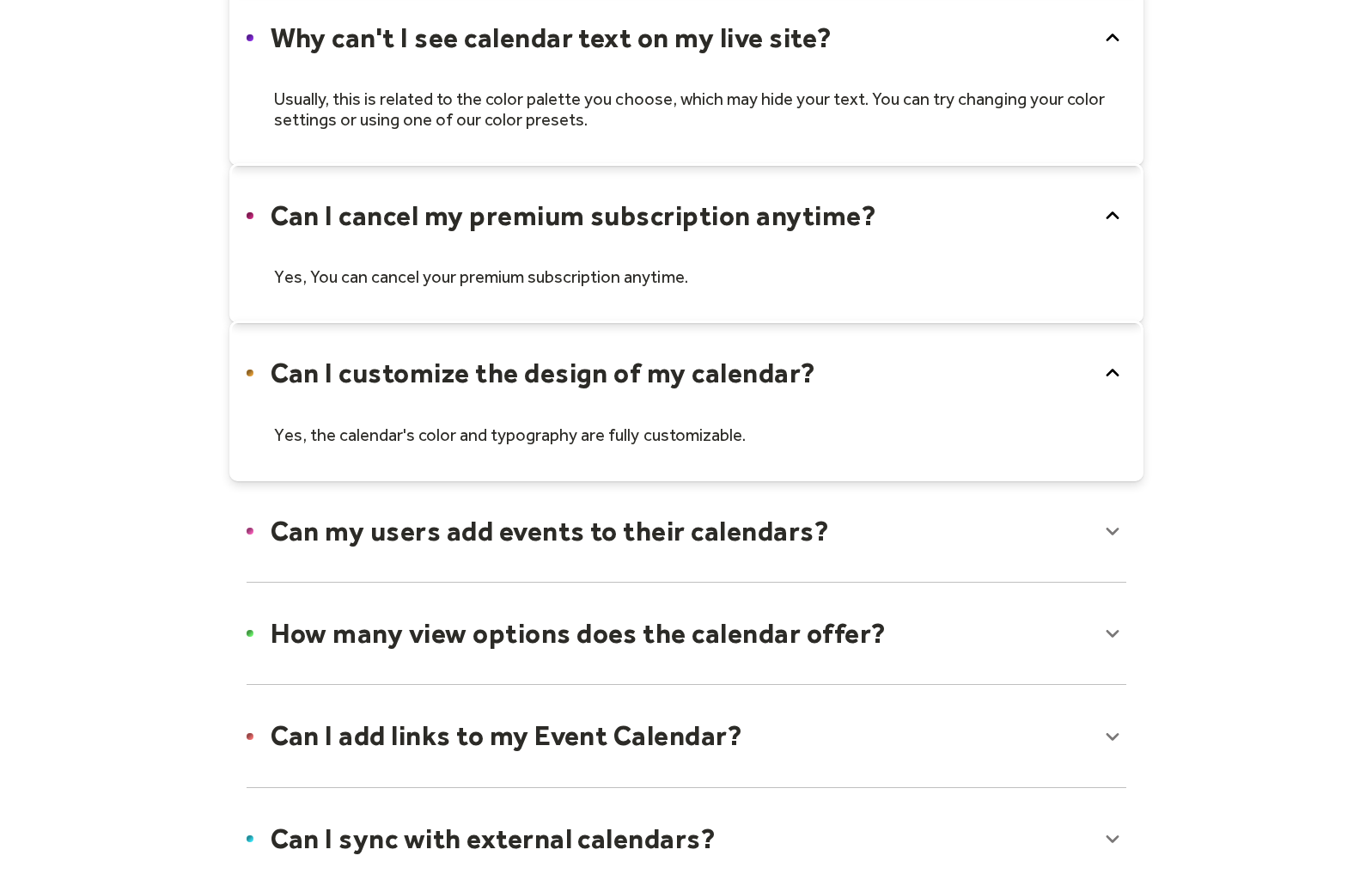
click at [456, 573] on div at bounding box center [686, 531] width 914 height 104
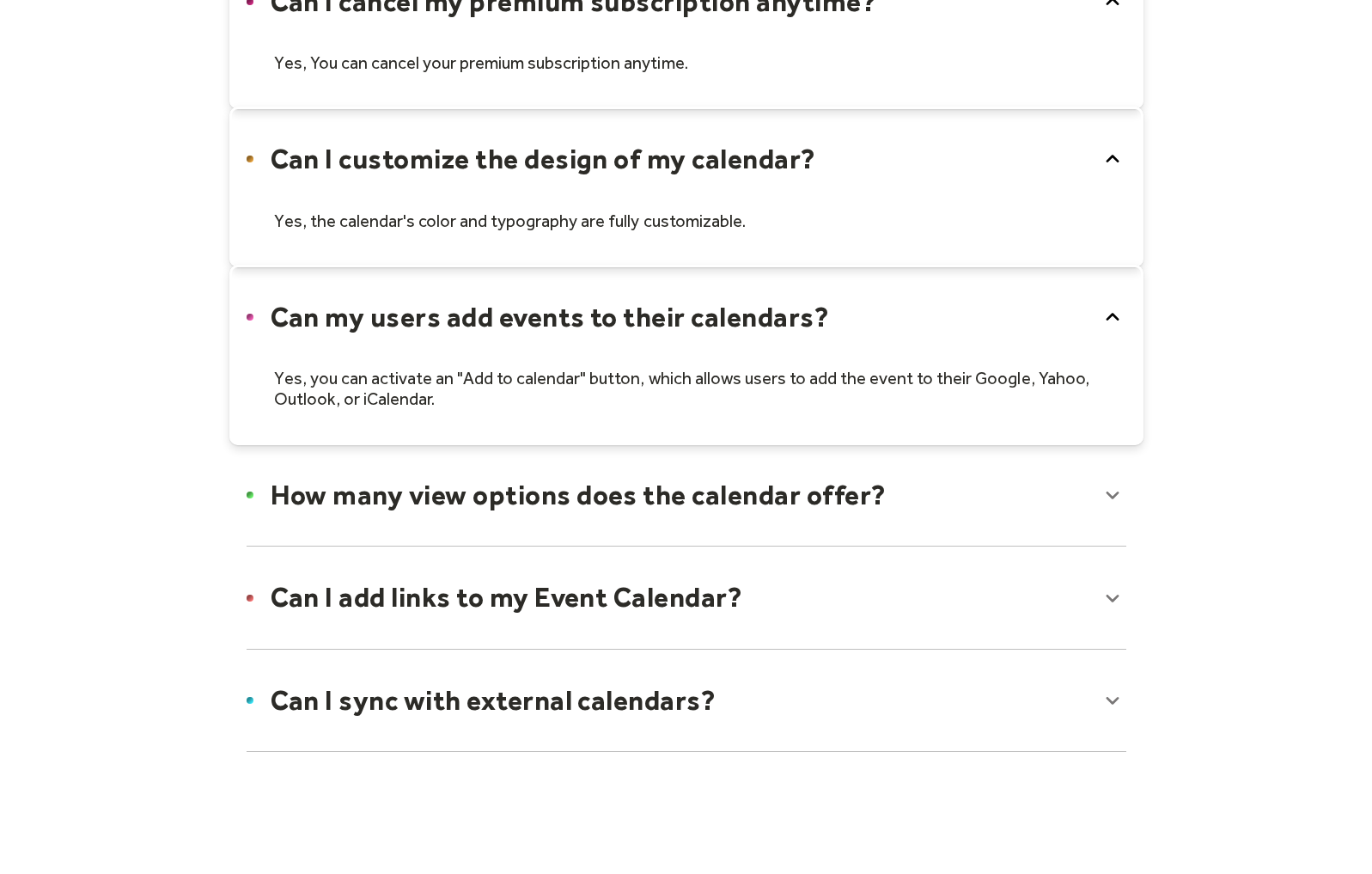
scroll to position [1652, 0]
click at [449, 480] on div at bounding box center [686, 494] width 914 height 104
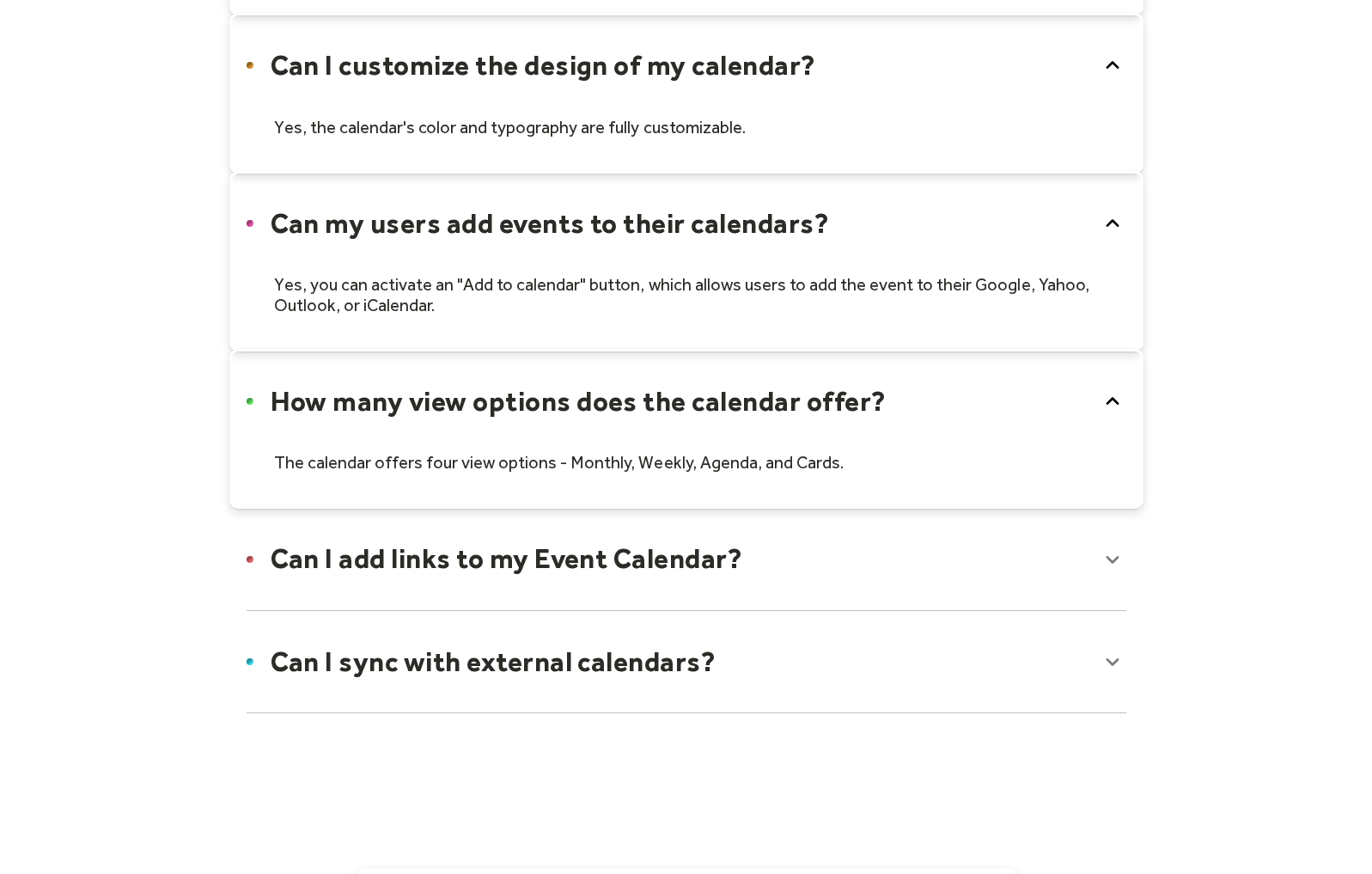
scroll to position [1765, 0]
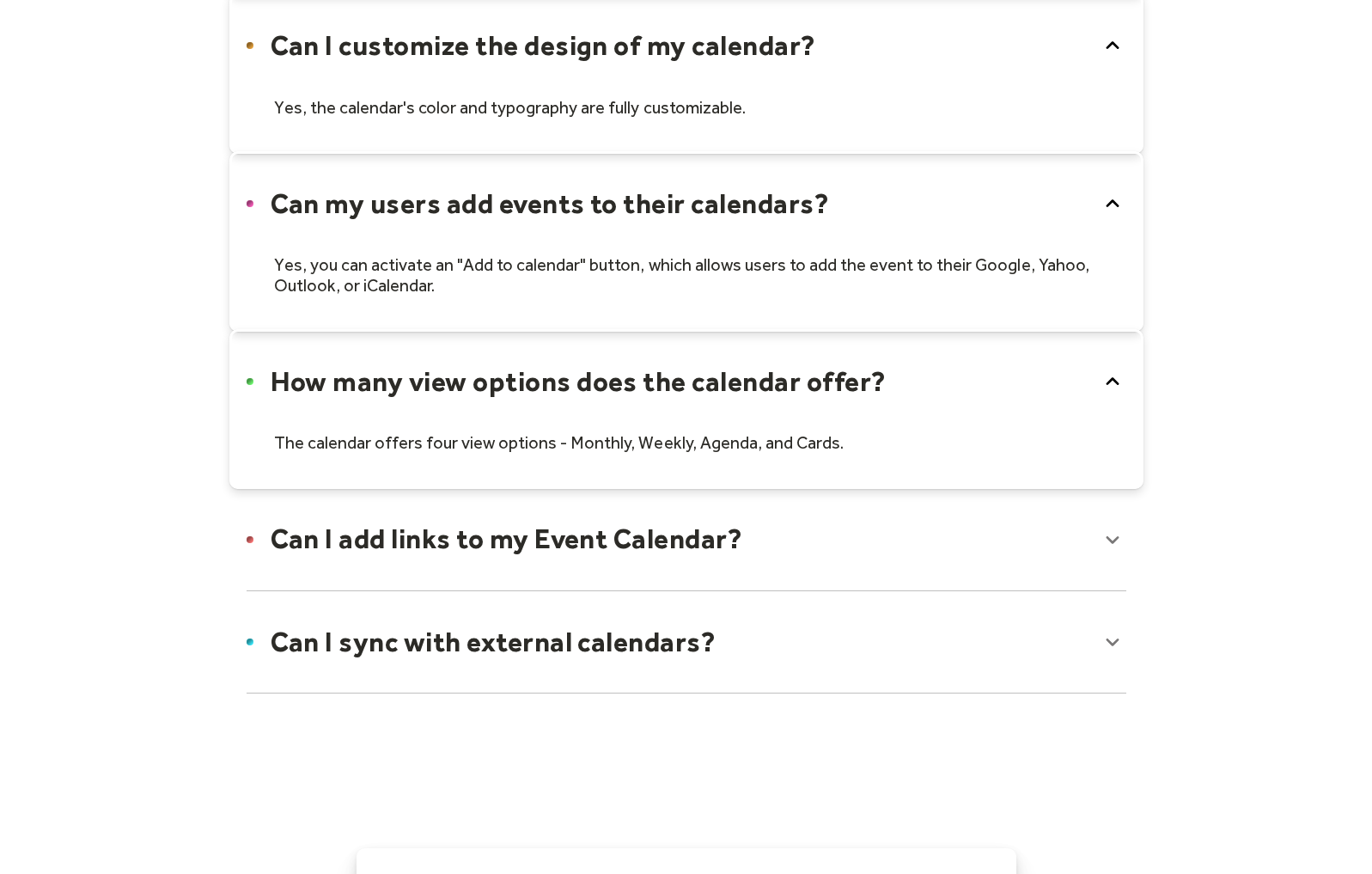
click at [407, 624] on div at bounding box center [686, 642] width 914 height 104
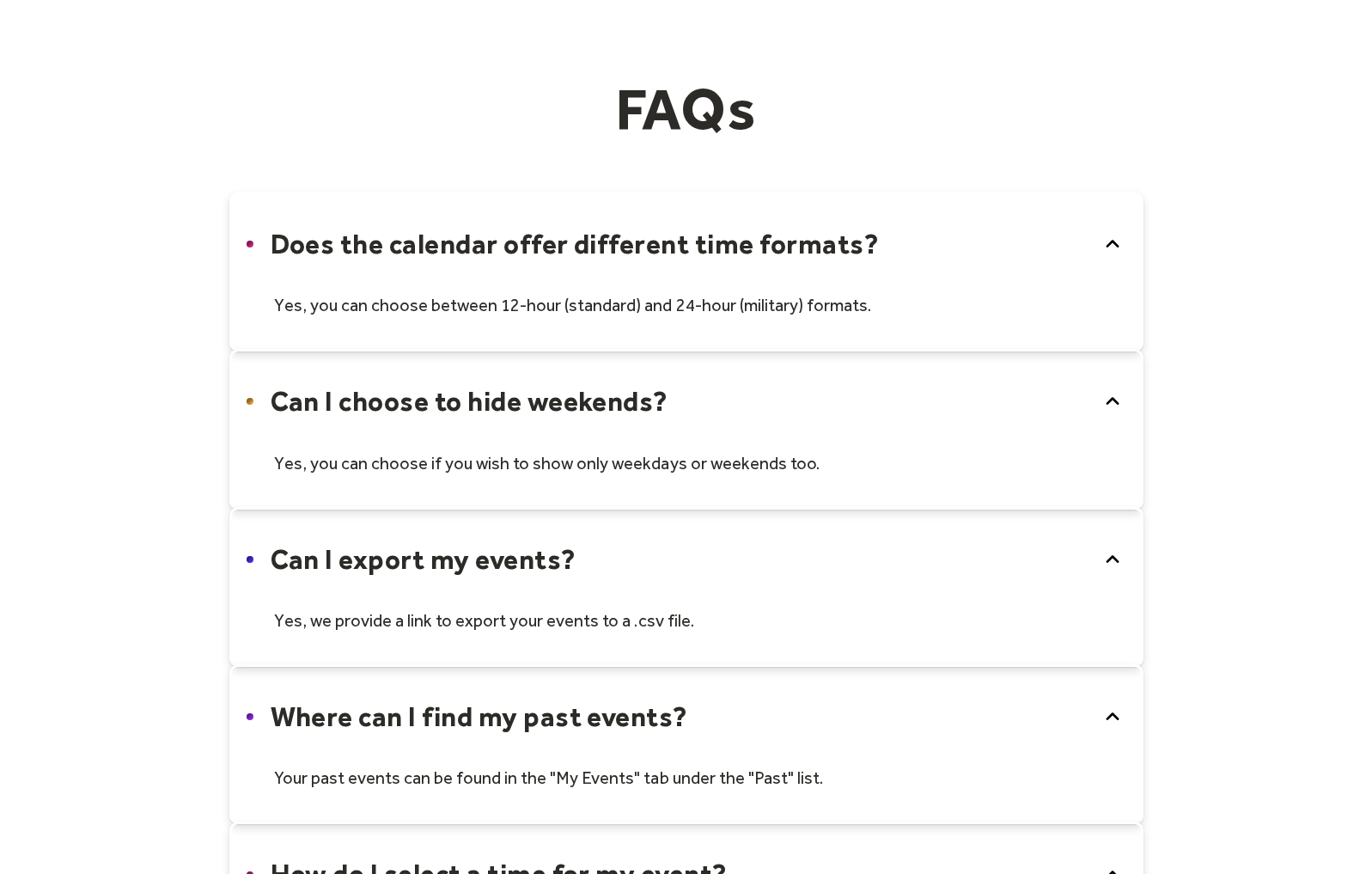
scroll to position [0, 0]
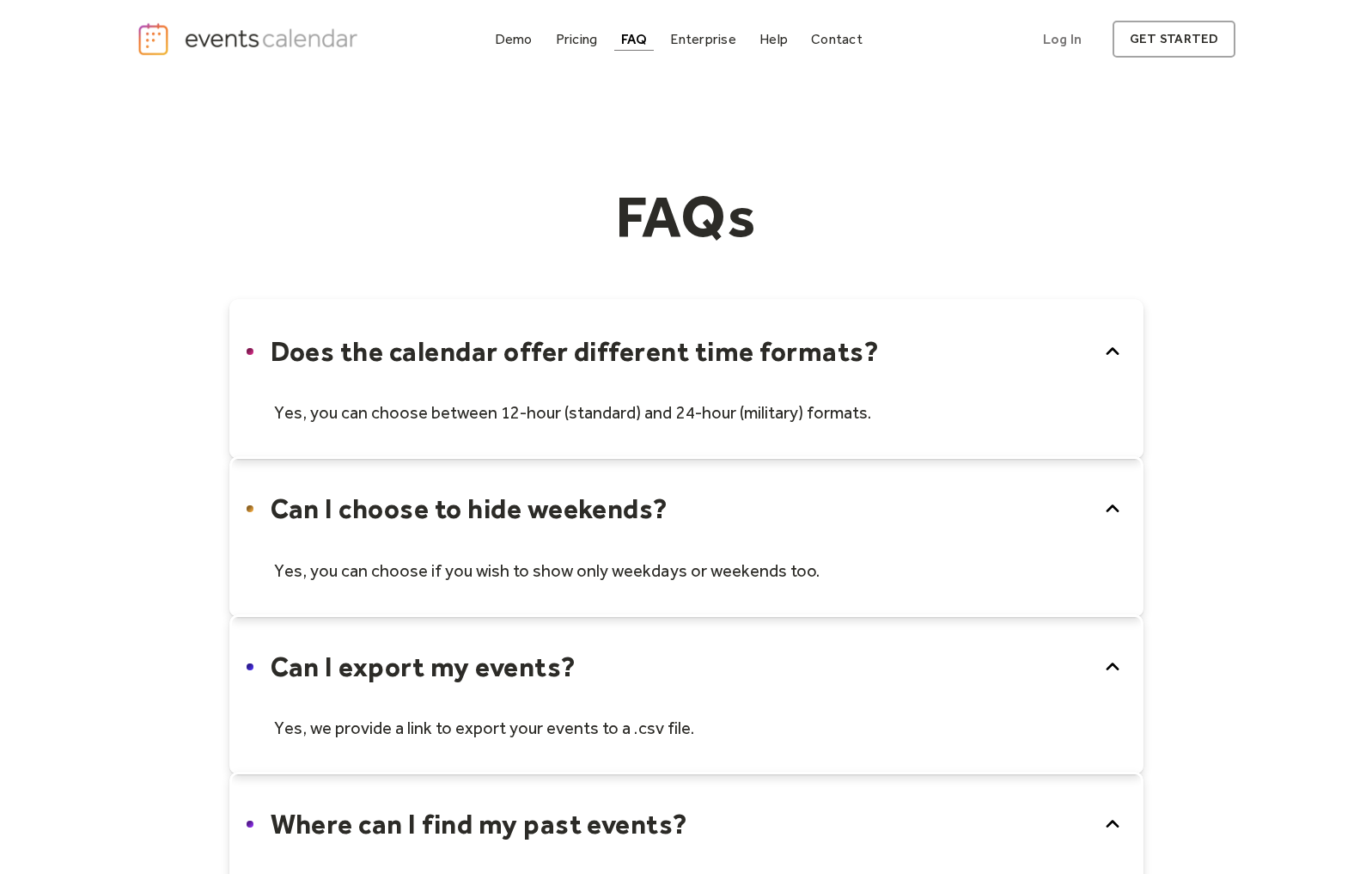
click at [708, 41] on div "Enterprise" at bounding box center [703, 39] width 65 height 10
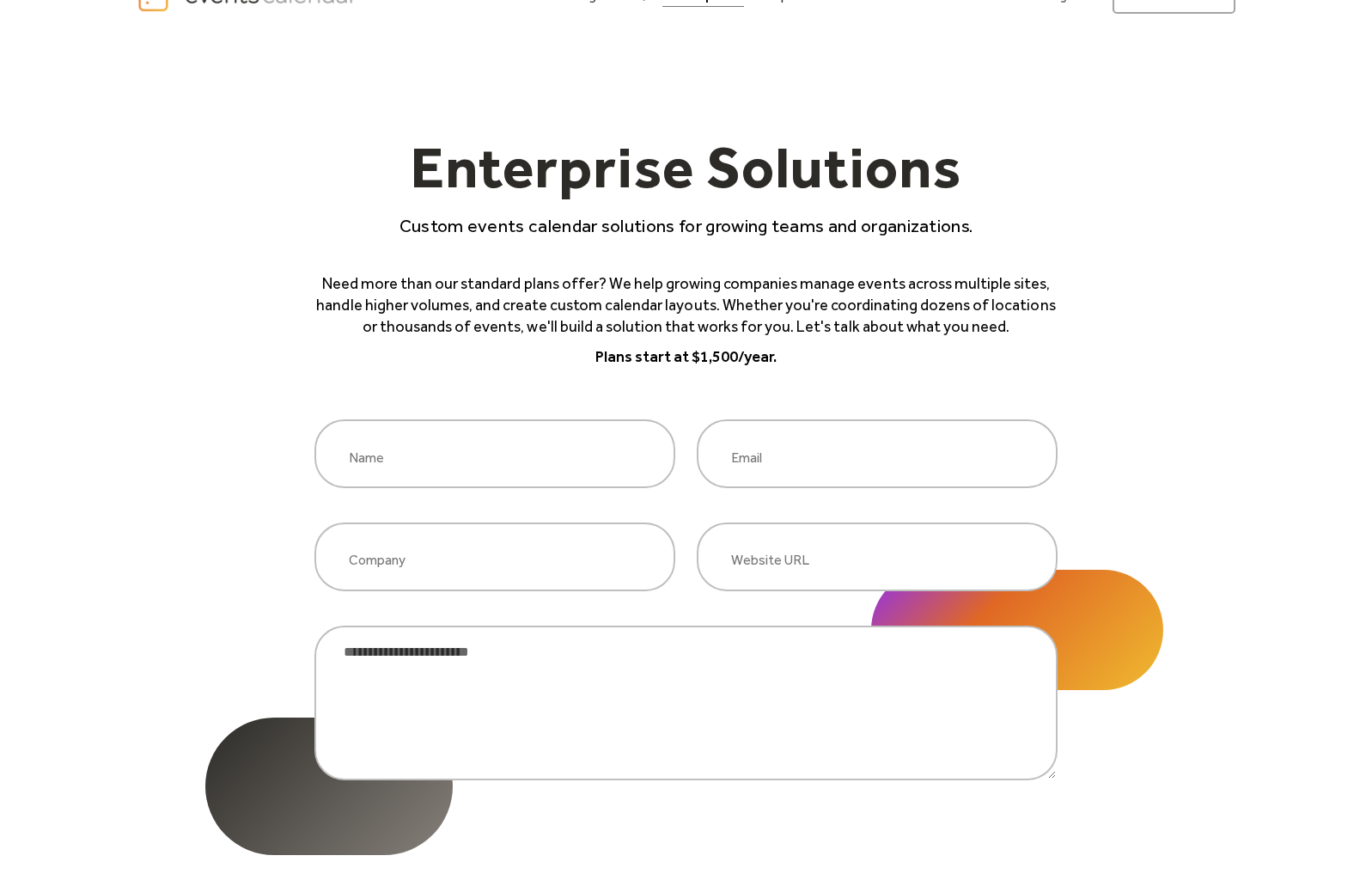
scroll to position [15, 0]
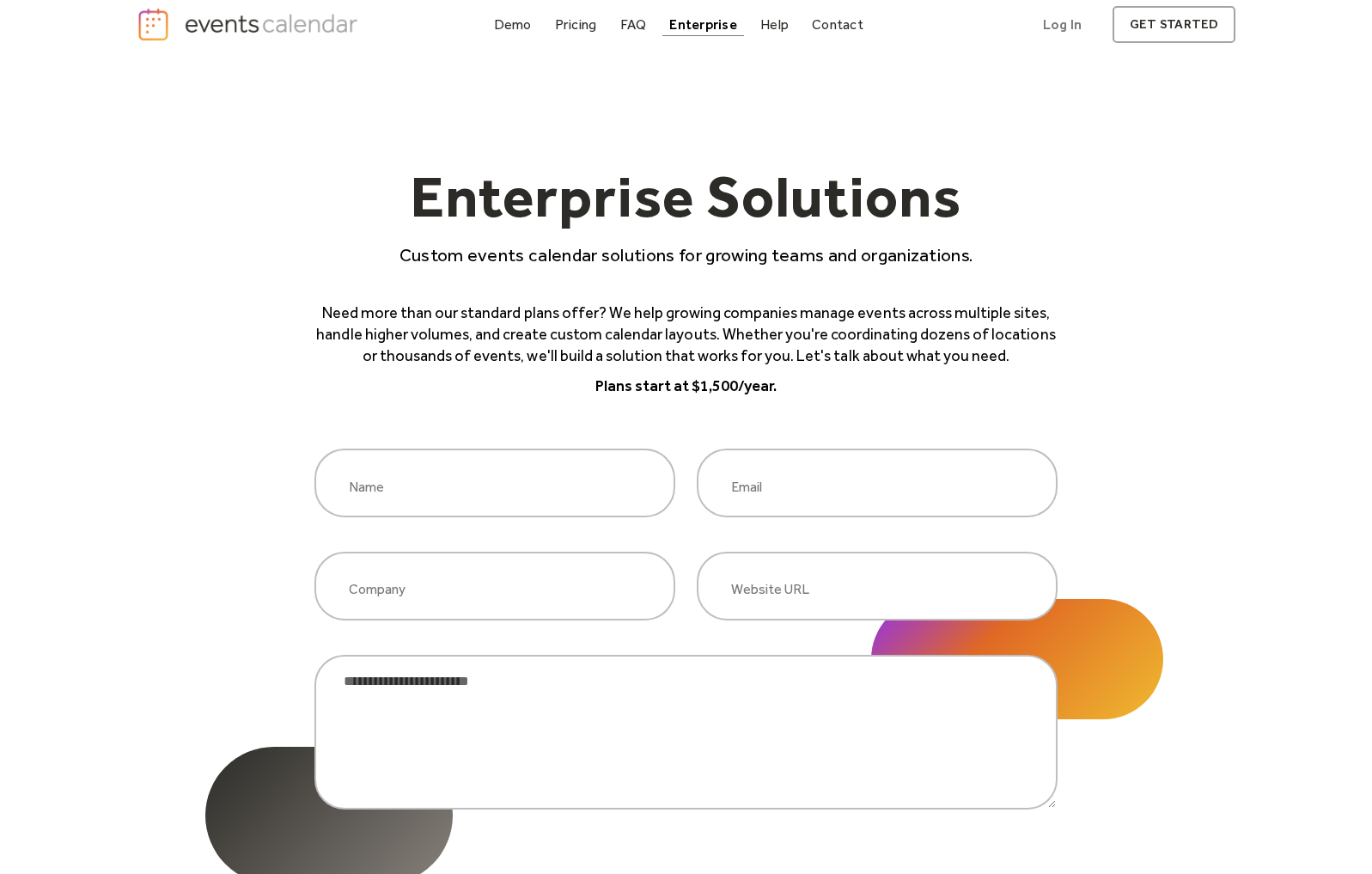
click at [773, 28] on div "Help" at bounding box center [774, 25] width 29 height 10
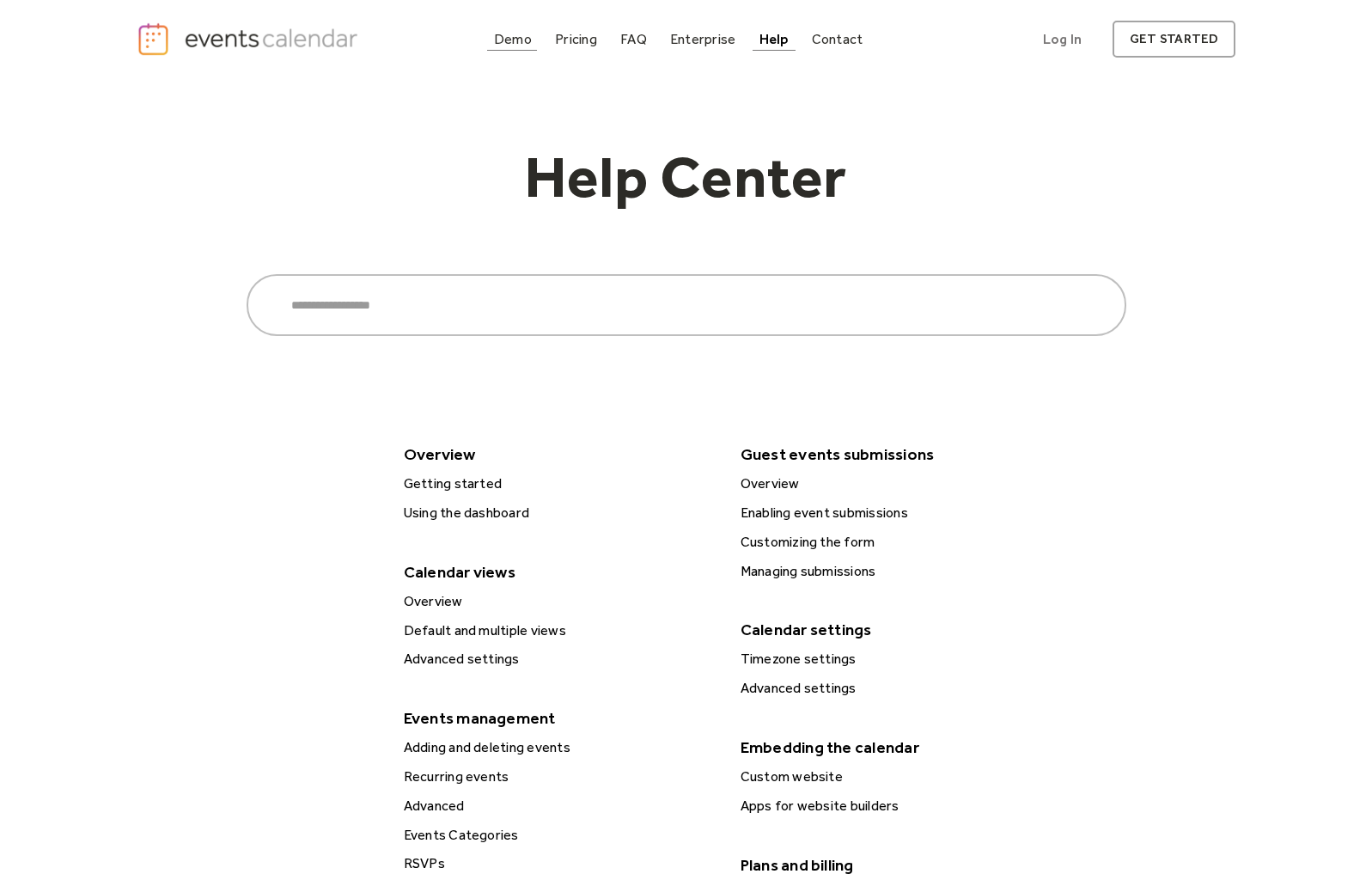
click at [503, 34] on div "Demo" at bounding box center [513, 39] width 37 height 10
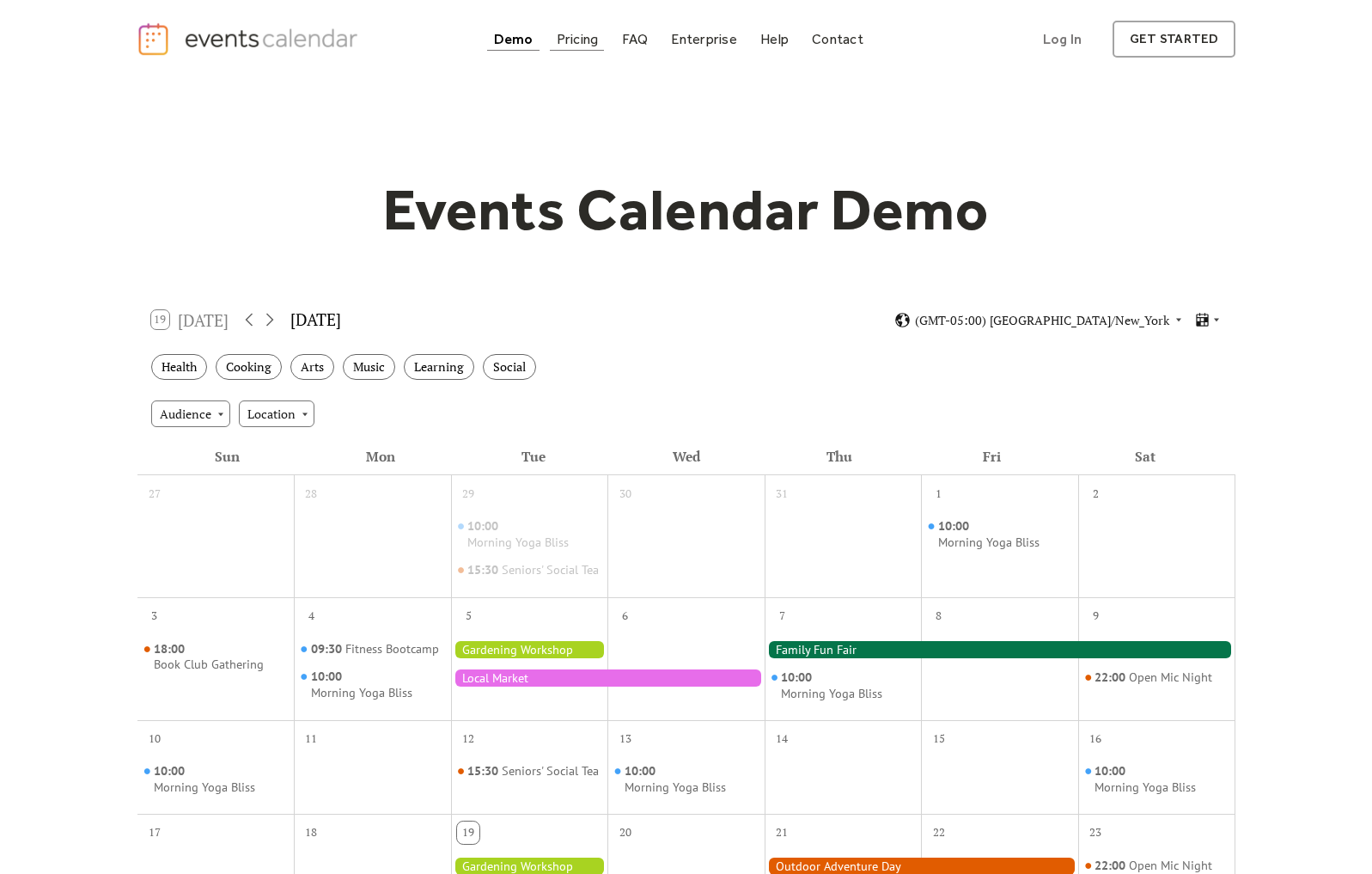
click at [586, 40] on div "Pricing" at bounding box center [578, 39] width 42 height 10
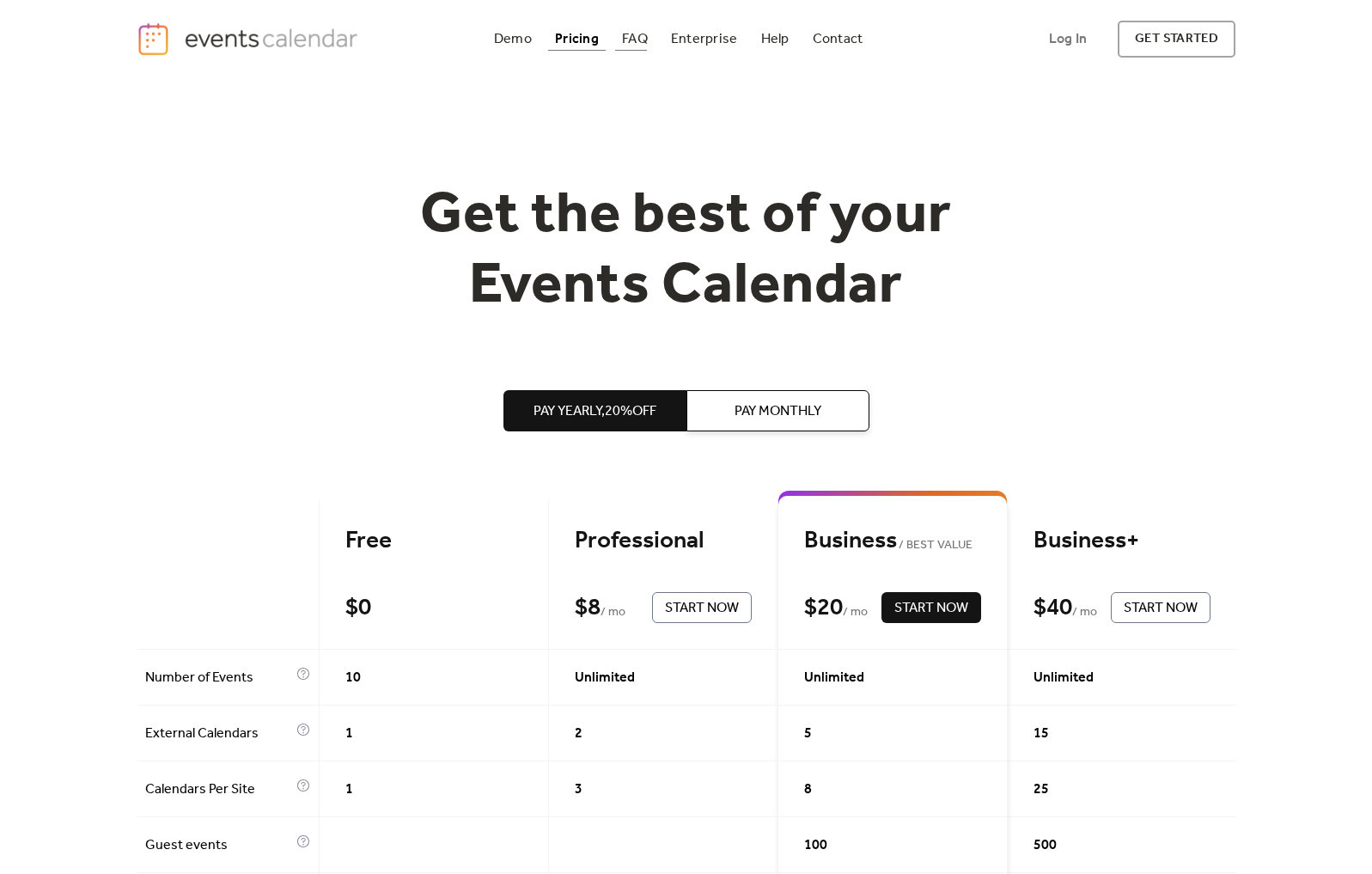
click at [630, 34] on div "FAQ" at bounding box center [635, 39] width 26 height 10
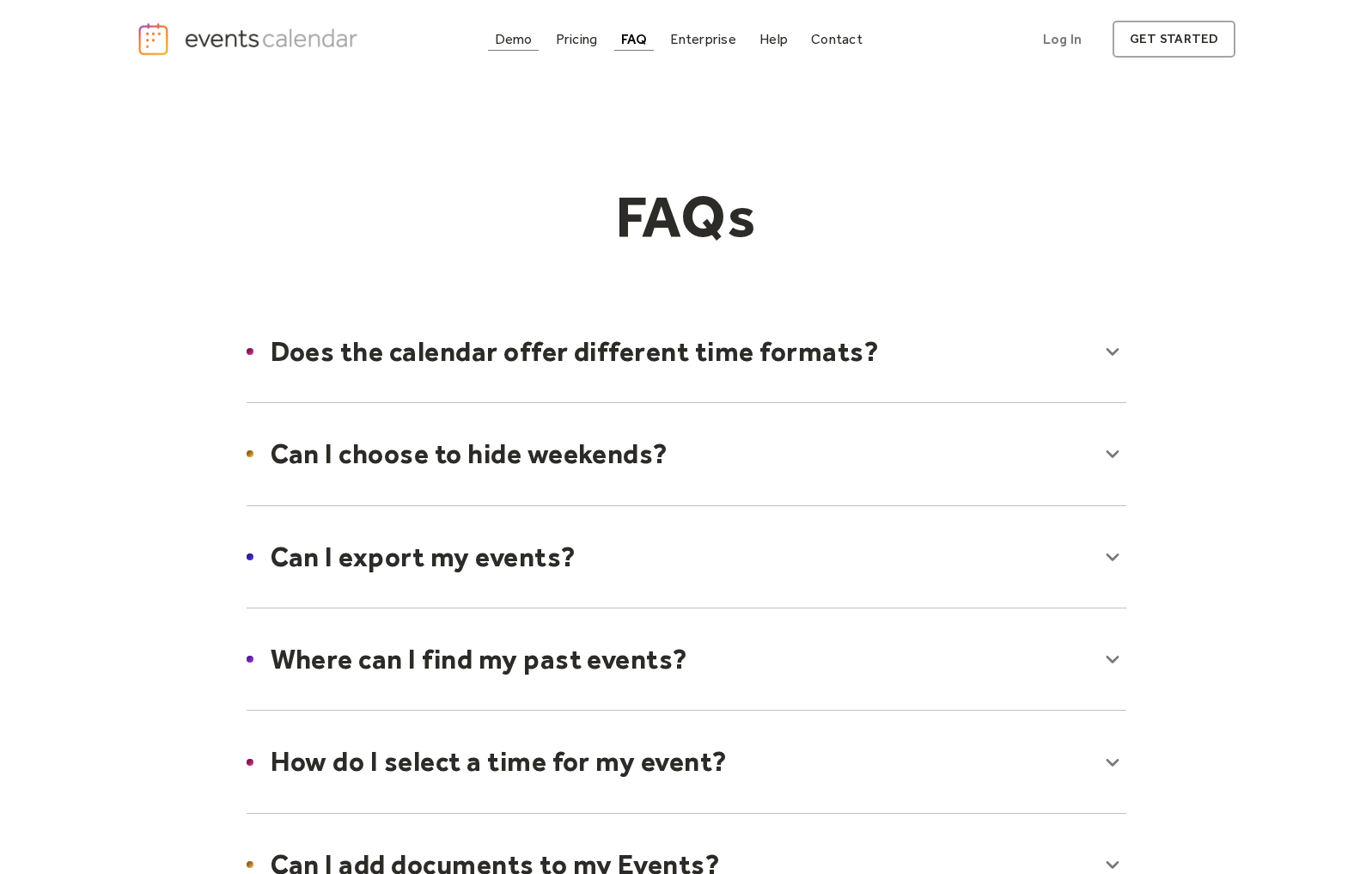
click at [514, 34] on div "Demo" at bounding box center [514, 39] width 37 height 10
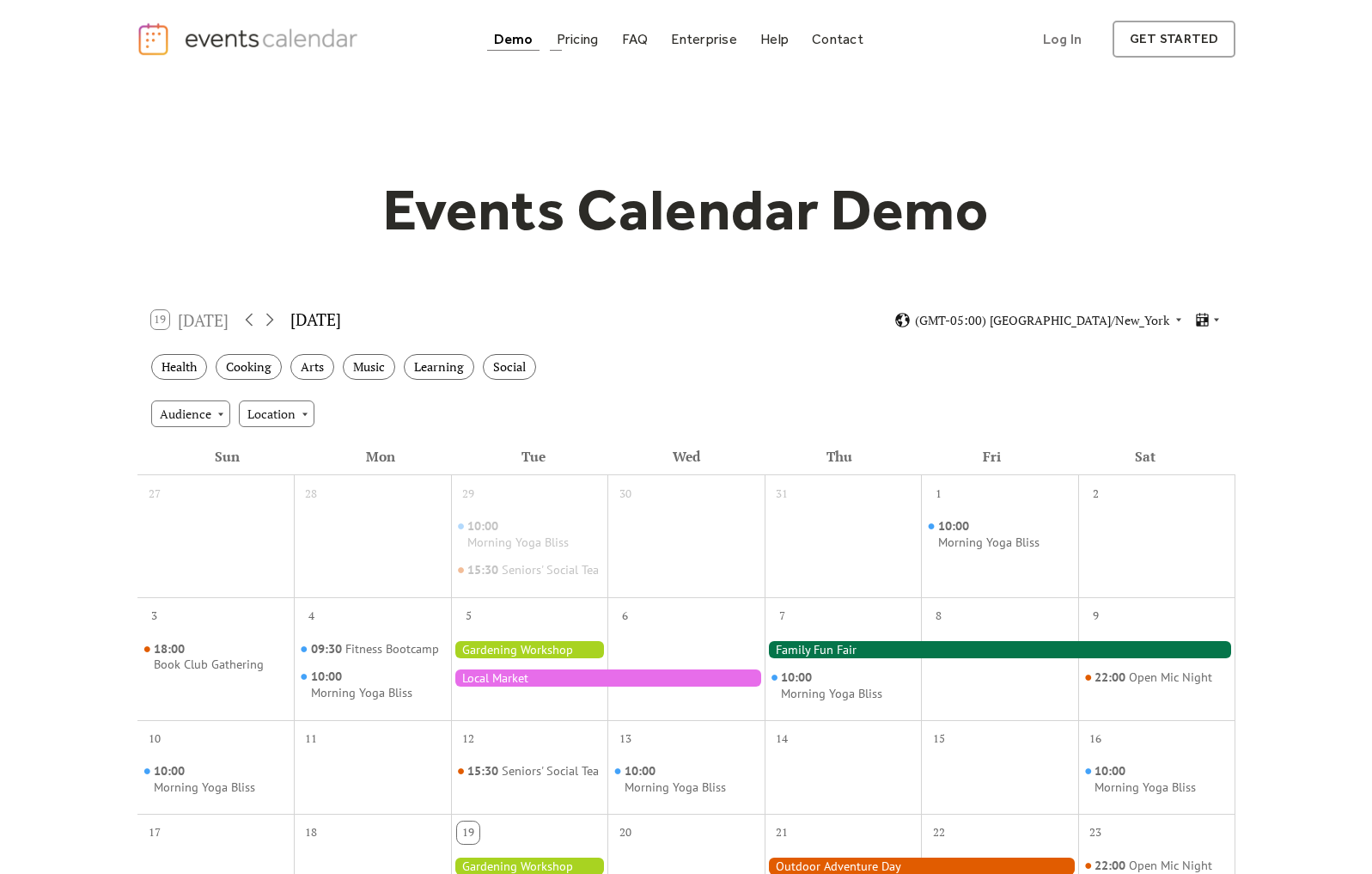
click at [582, 27] on div "Demo Pricing FAQ Enterprise Help Contact Log In Get Started Log In get started" at bounding box center [686, 39] width 1099 height 37
click at [578, 41] on div "Pricing" at bounding box center [578, 39] width 42 height 10
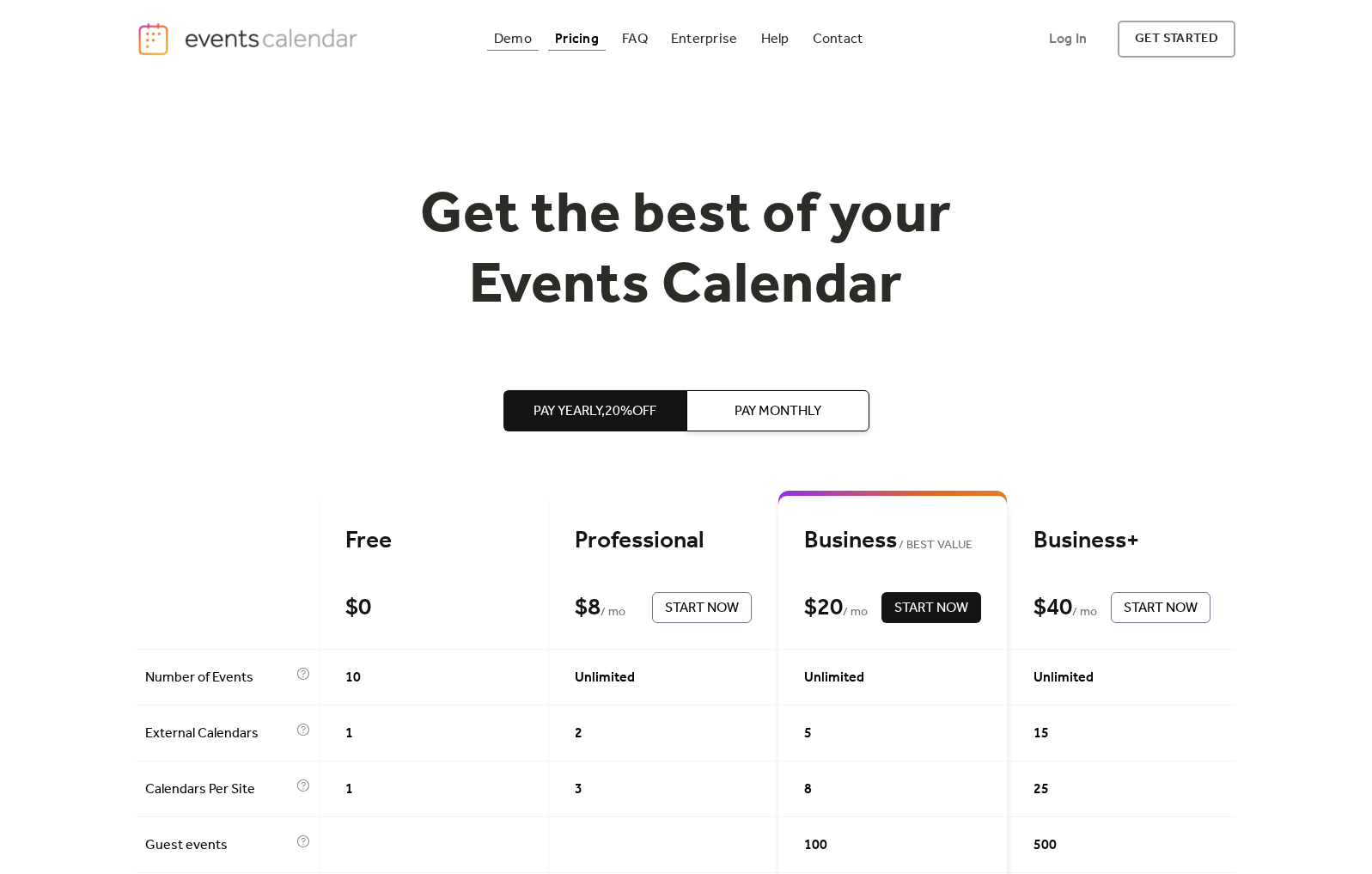
click at [492, 37] on link "Demo" at bounding box center [513, 39] width 51 height 24
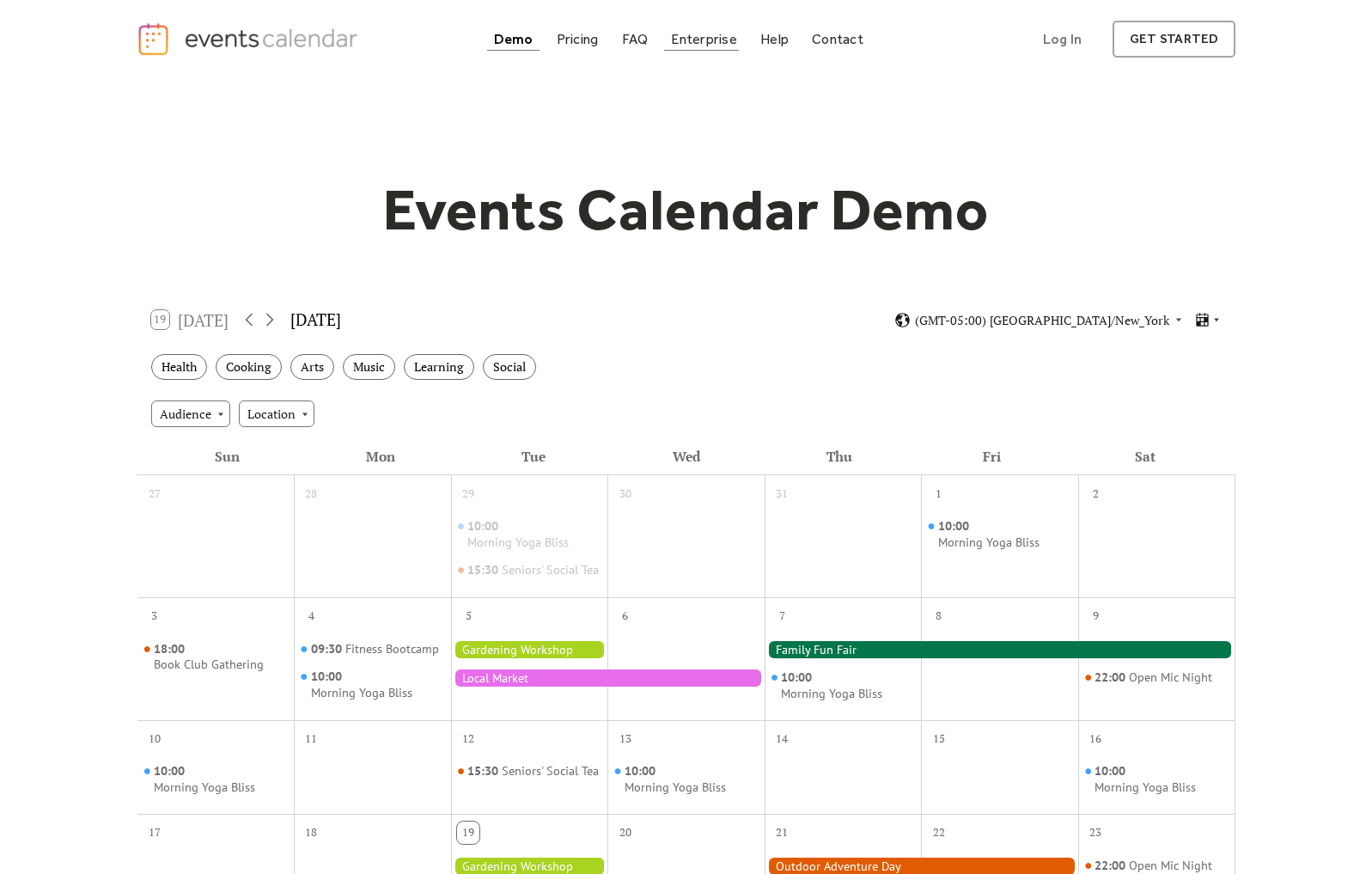
click at [699, 38] on div "Enterprise" at bounding box center [704, 39] width 65 height 10
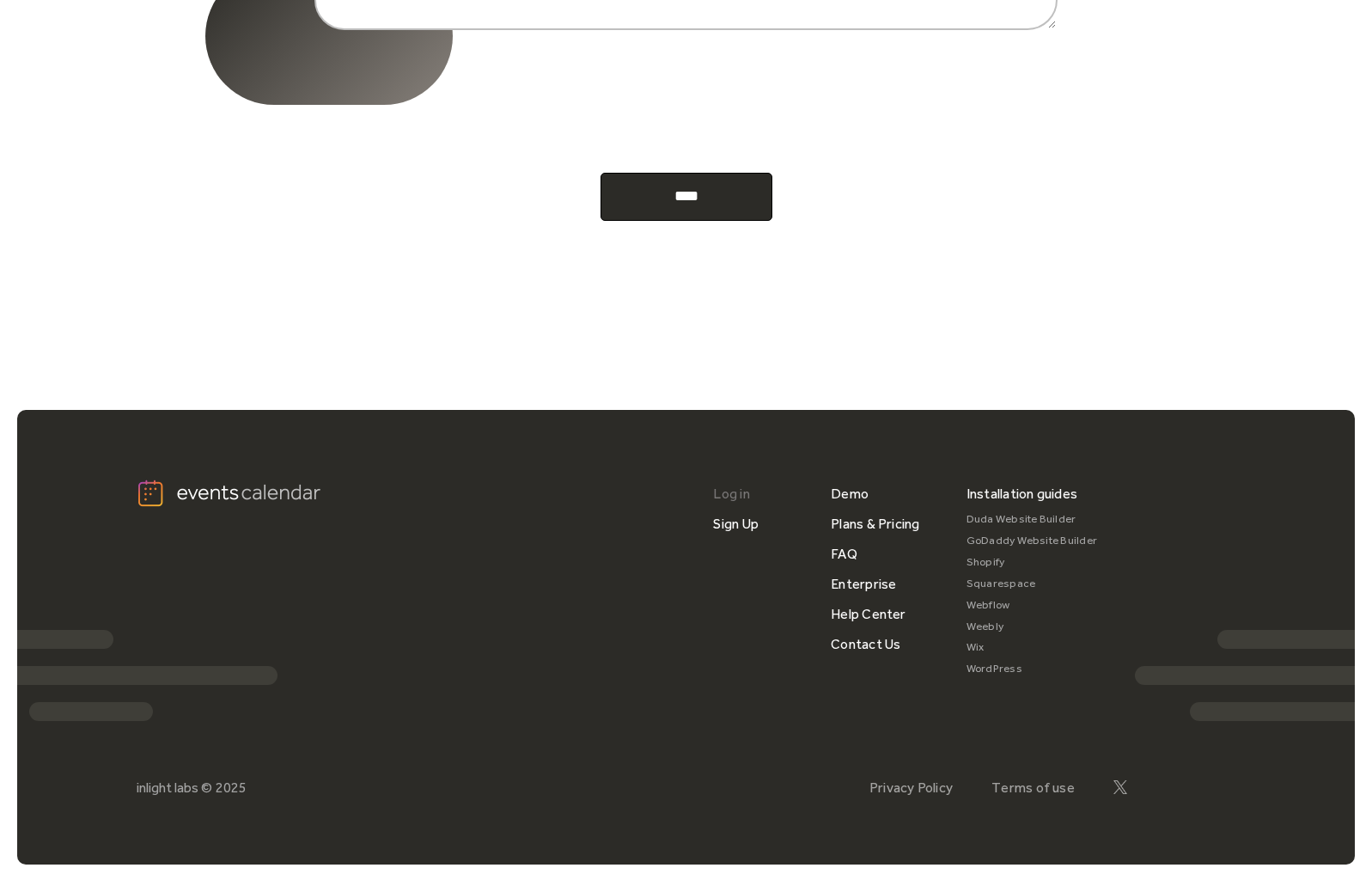
scroll to position [791, 0]
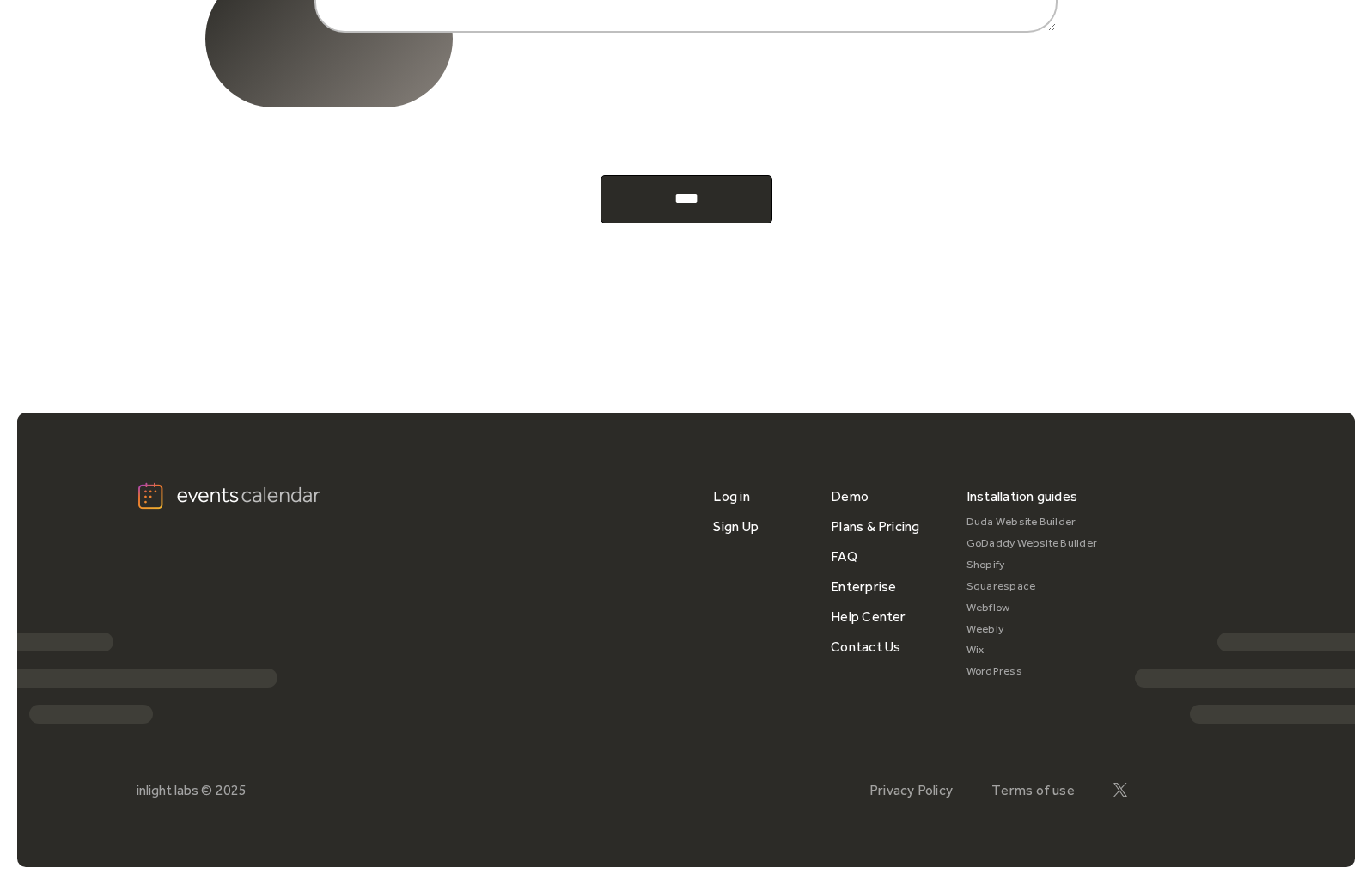
click at [989, 608] on link "Webflow" at bounding box center [1032, 608] width 132 height 22
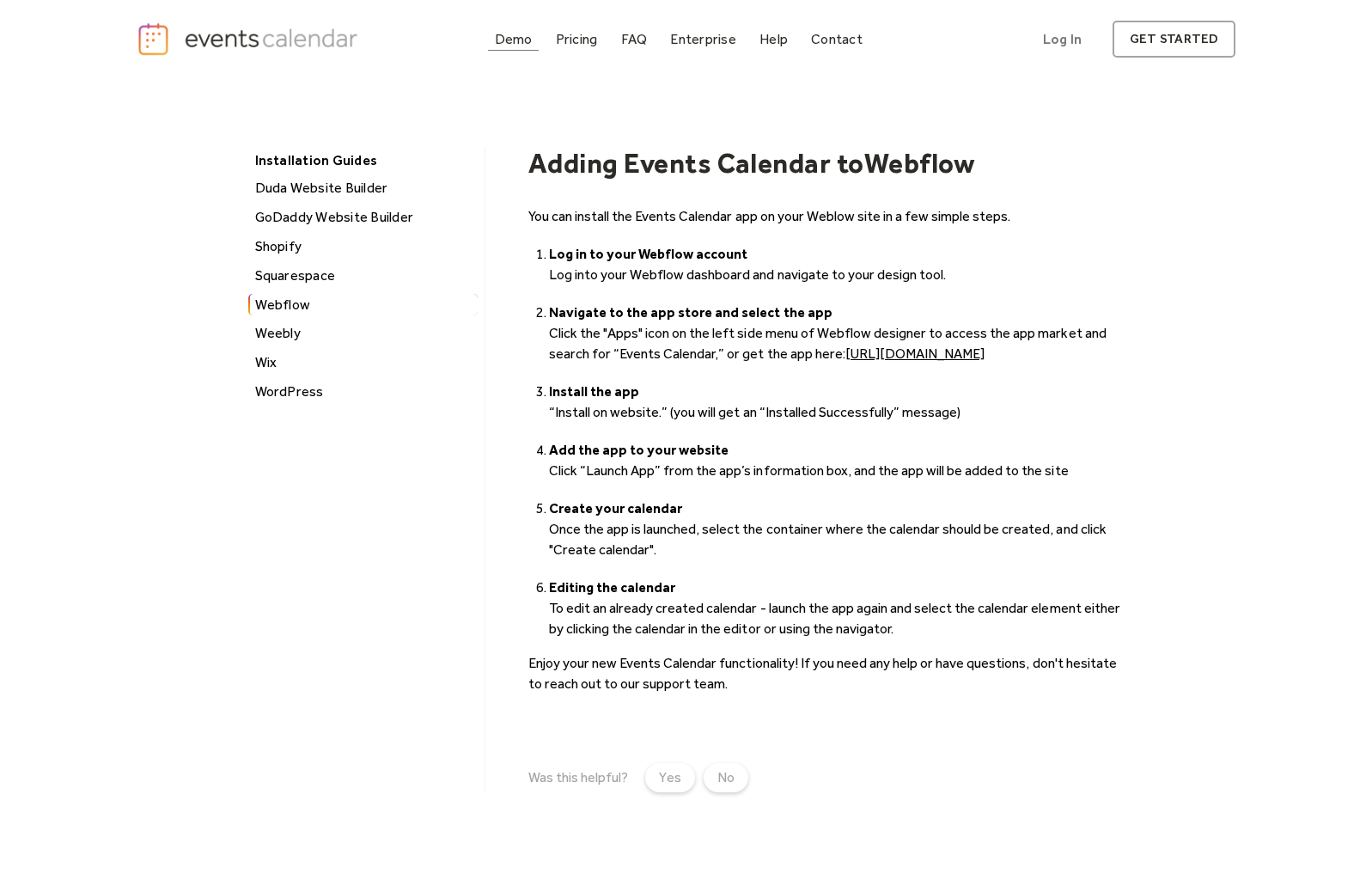
click at [516, 40] on div "Demo" at bounding box center [514, 39] width 37 height 10
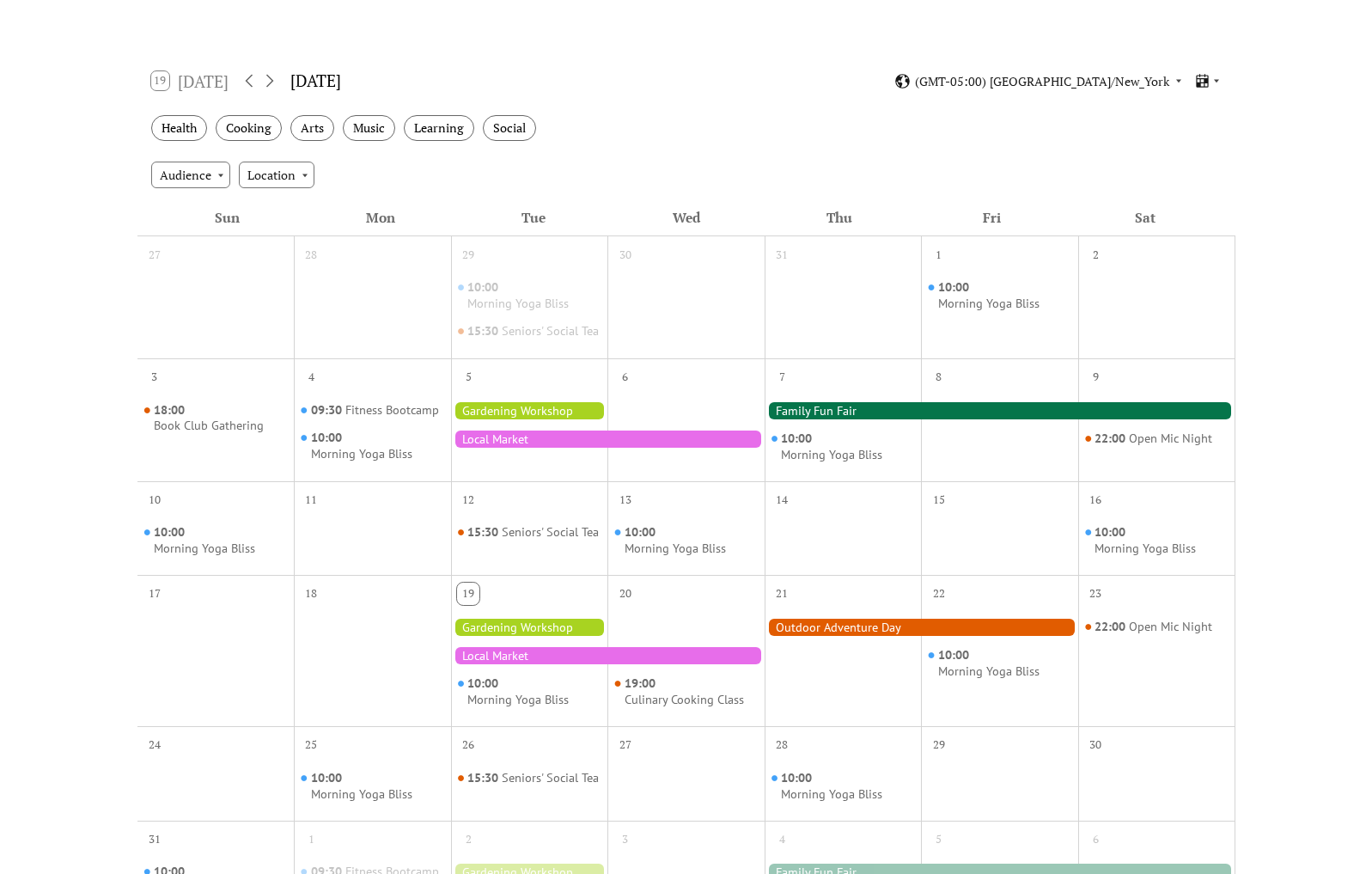
scroll to position [240, 0]
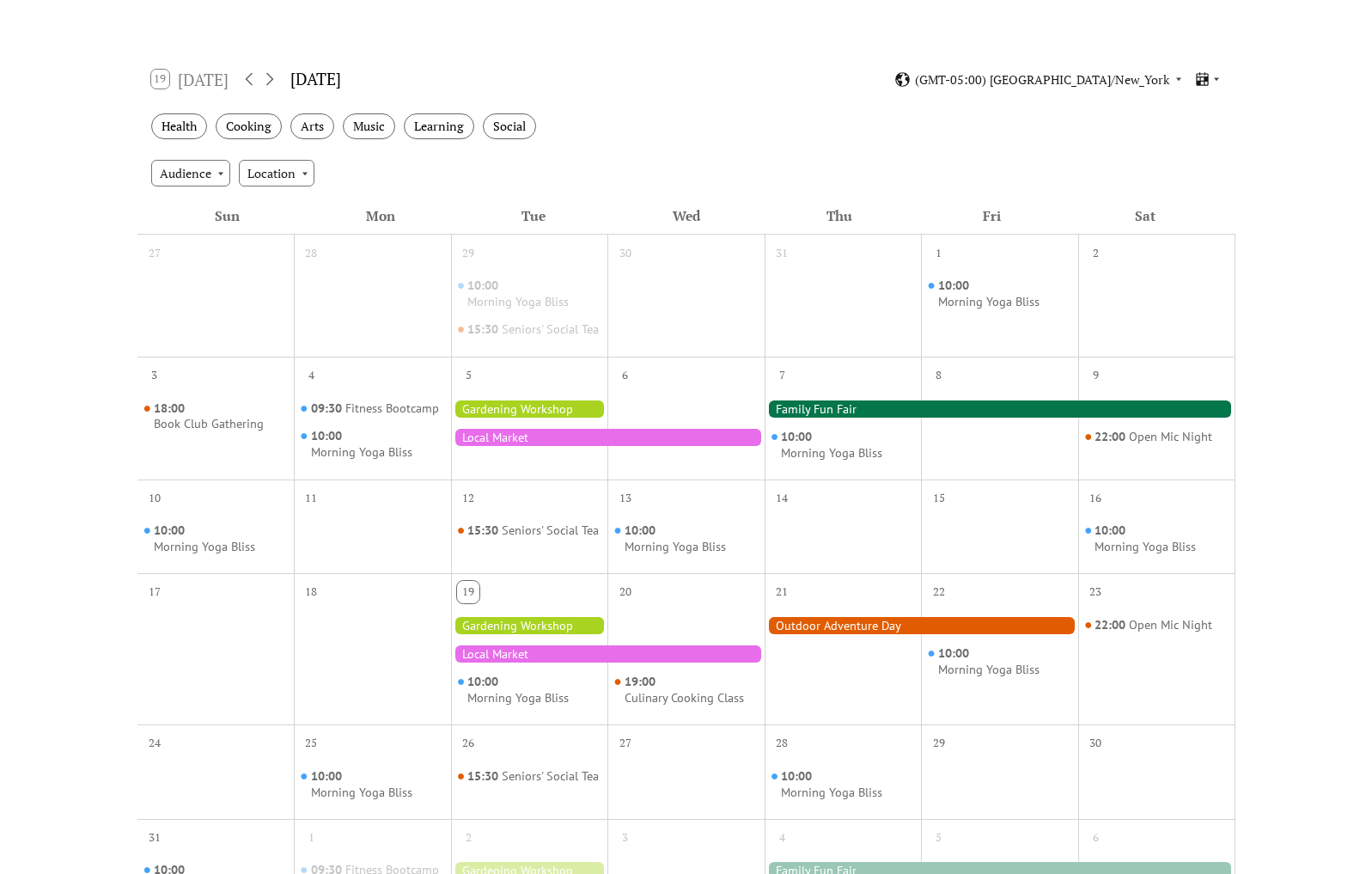
click at [810, 417] on div at bounding box center [1000, 408] width 470 height 17
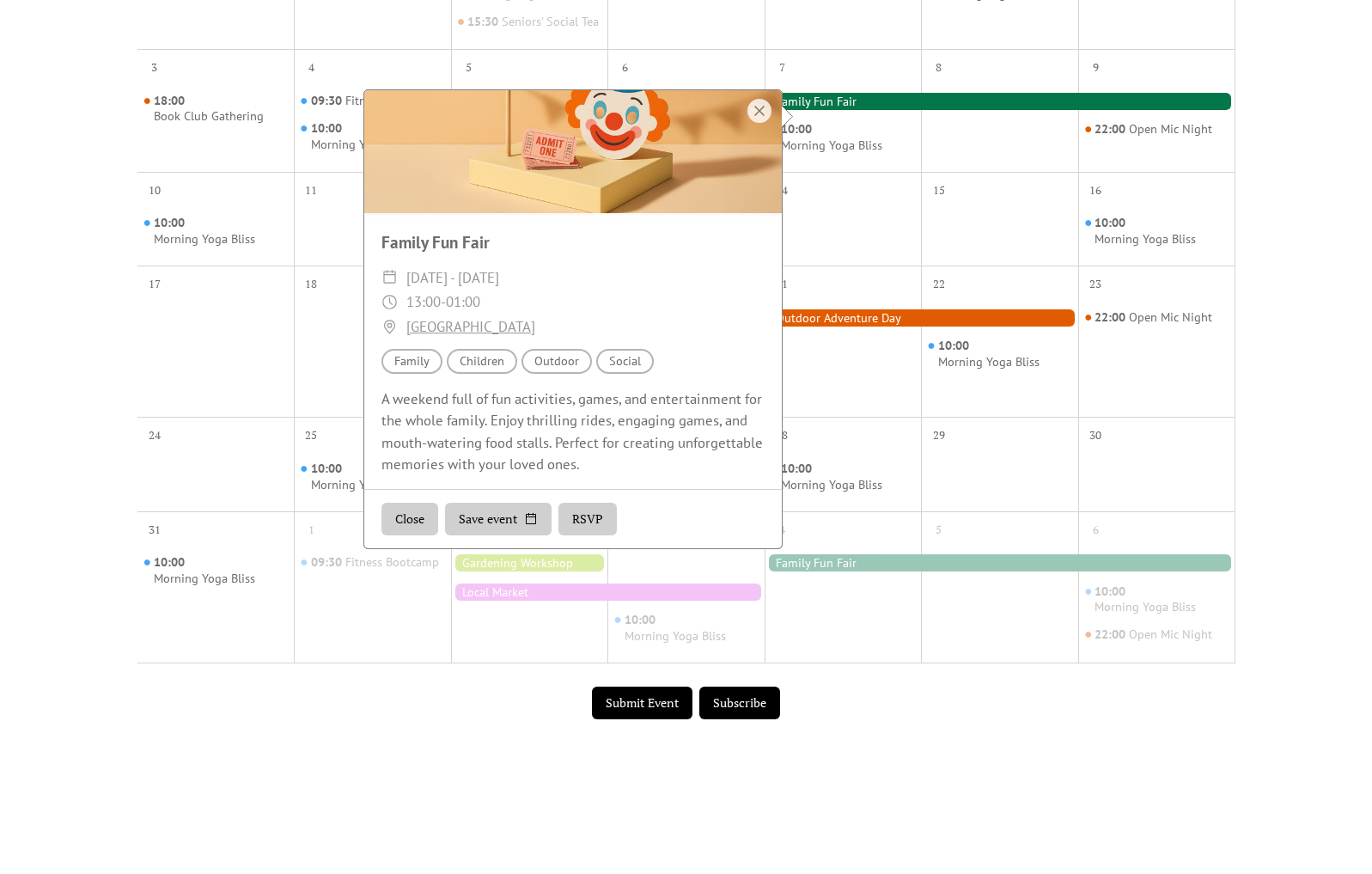
scroll to position [561, 0]
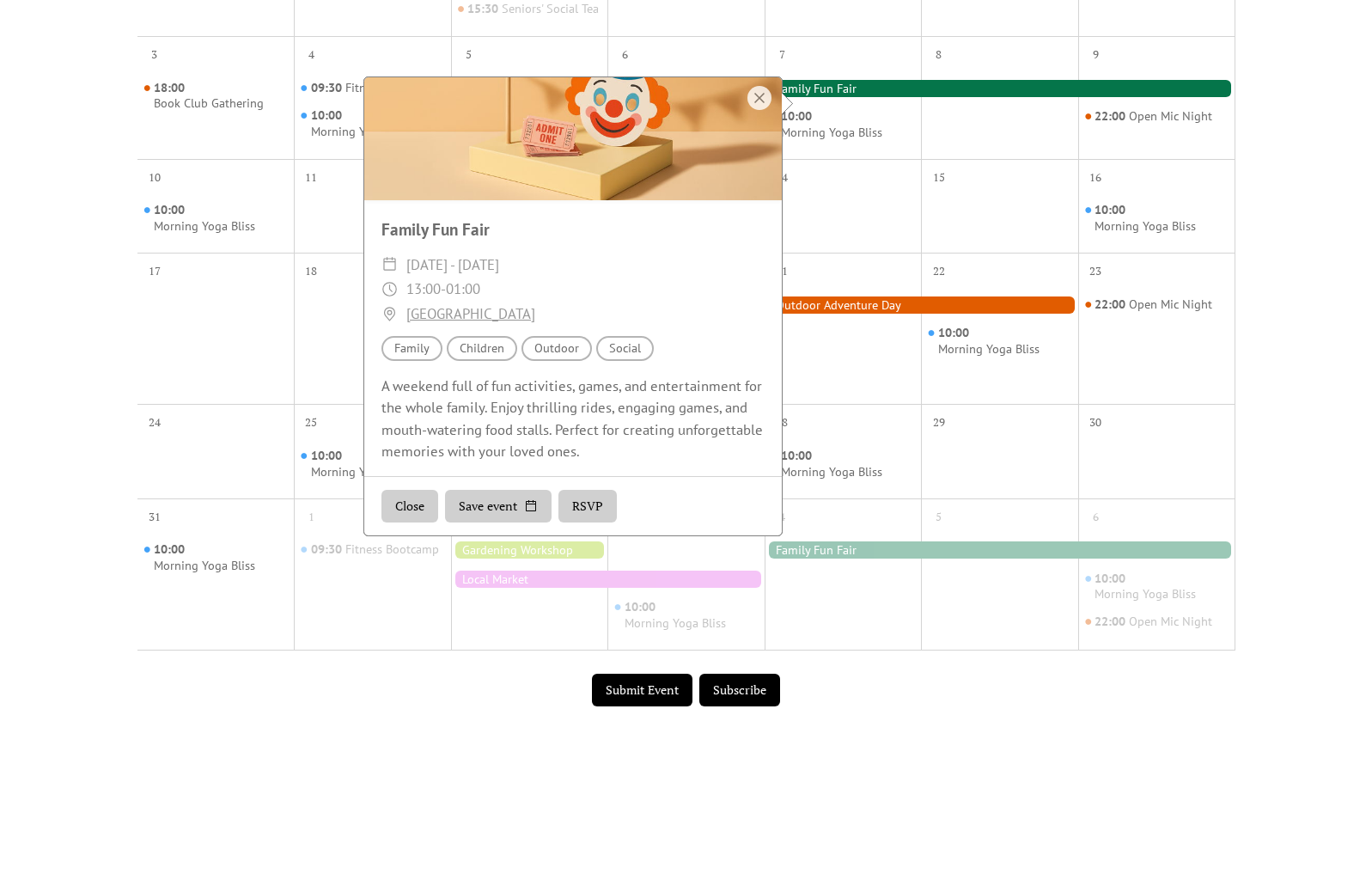
click at [502, 507] on button "Save event" at bounding box center [498, 505] width 106 height 32
click at [498, 536] on link "Google Calendar" at bounding box center [502, 538] width 113 height 31
click at [752, 94] on div at bounding box center [759, 97] width 24 height 24
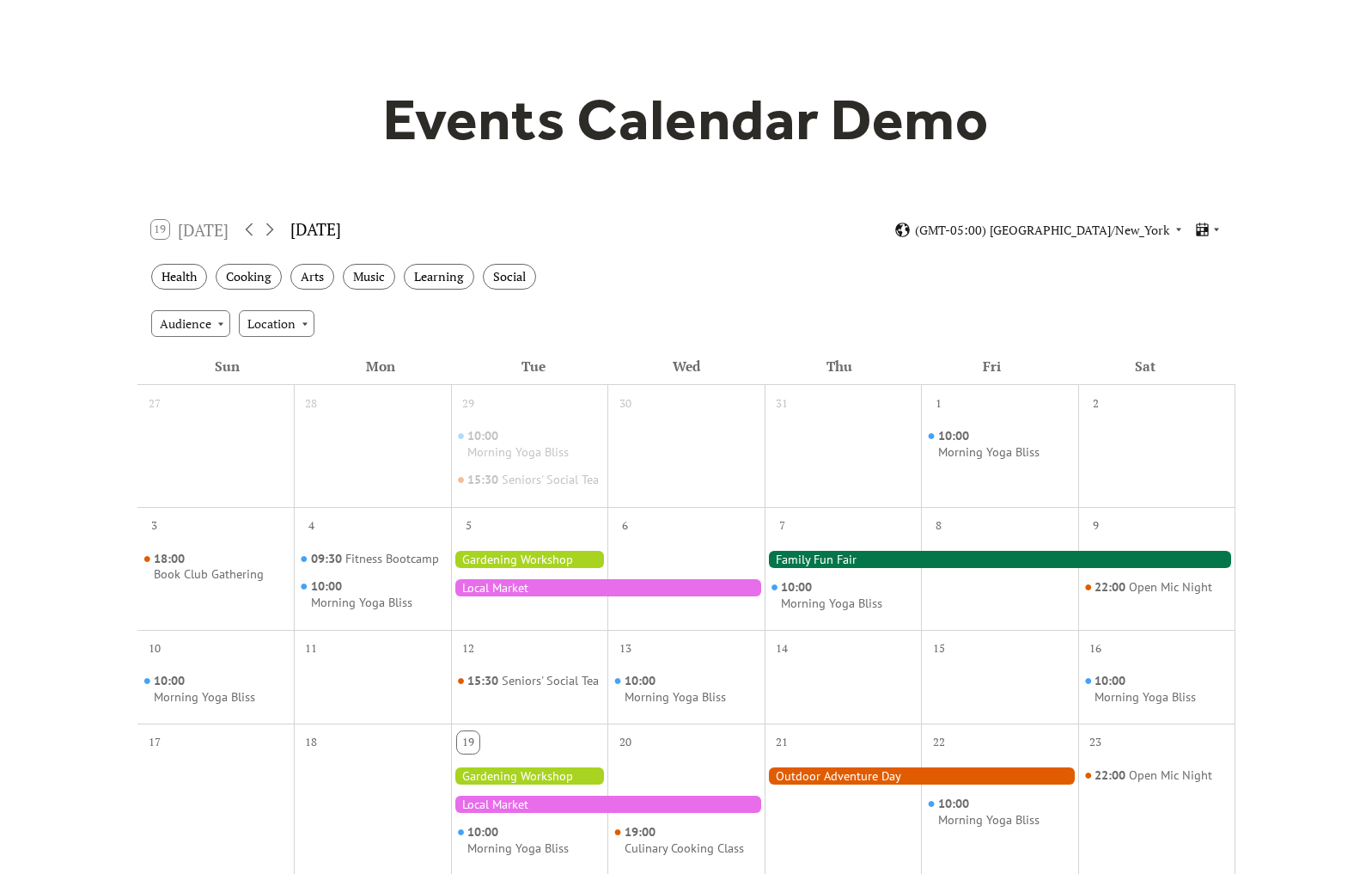
scroll to position [0, 0]
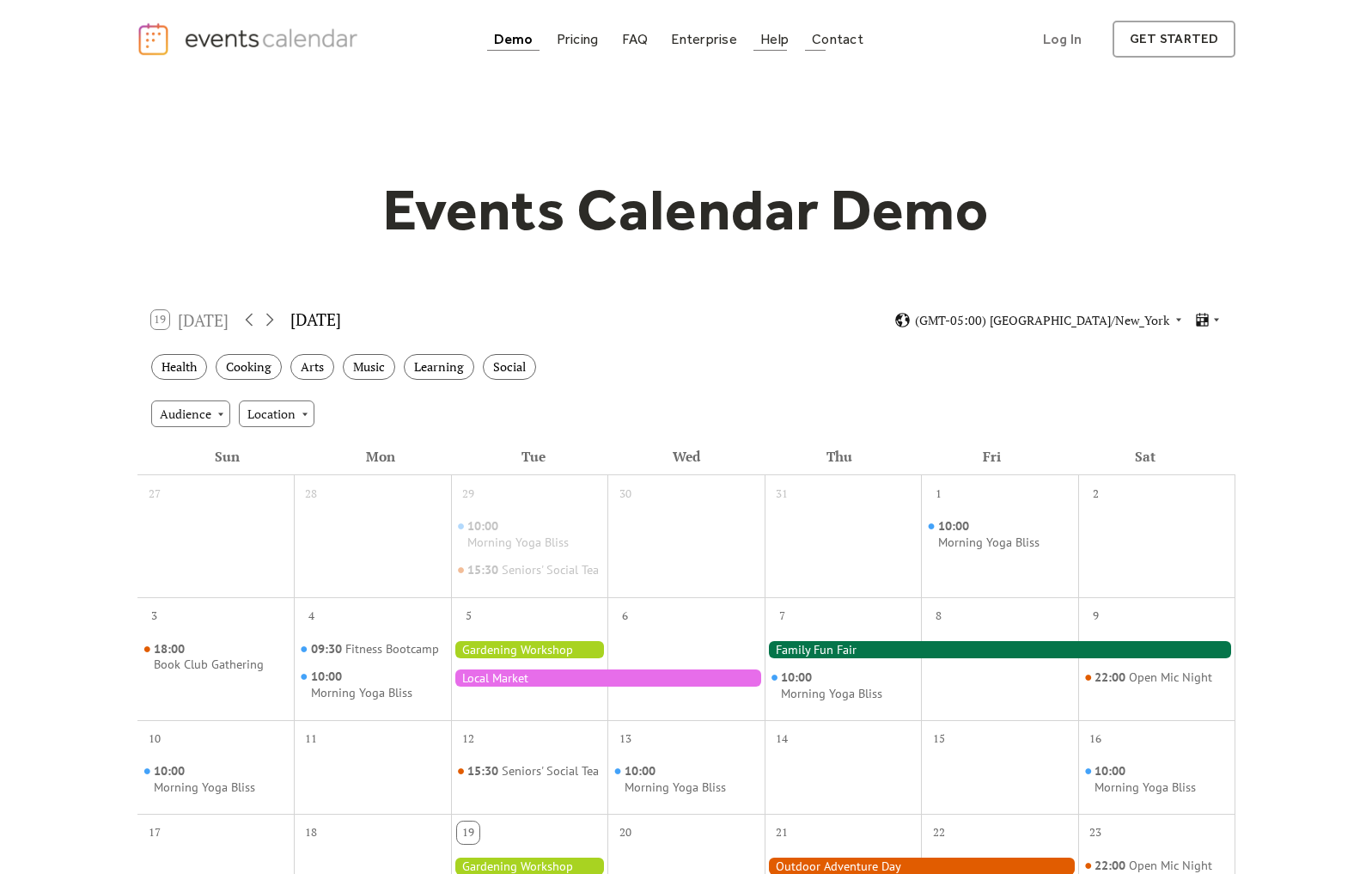
click at [767, 41] on div "Help" at bounding box center [774, 39] width 29 height 10
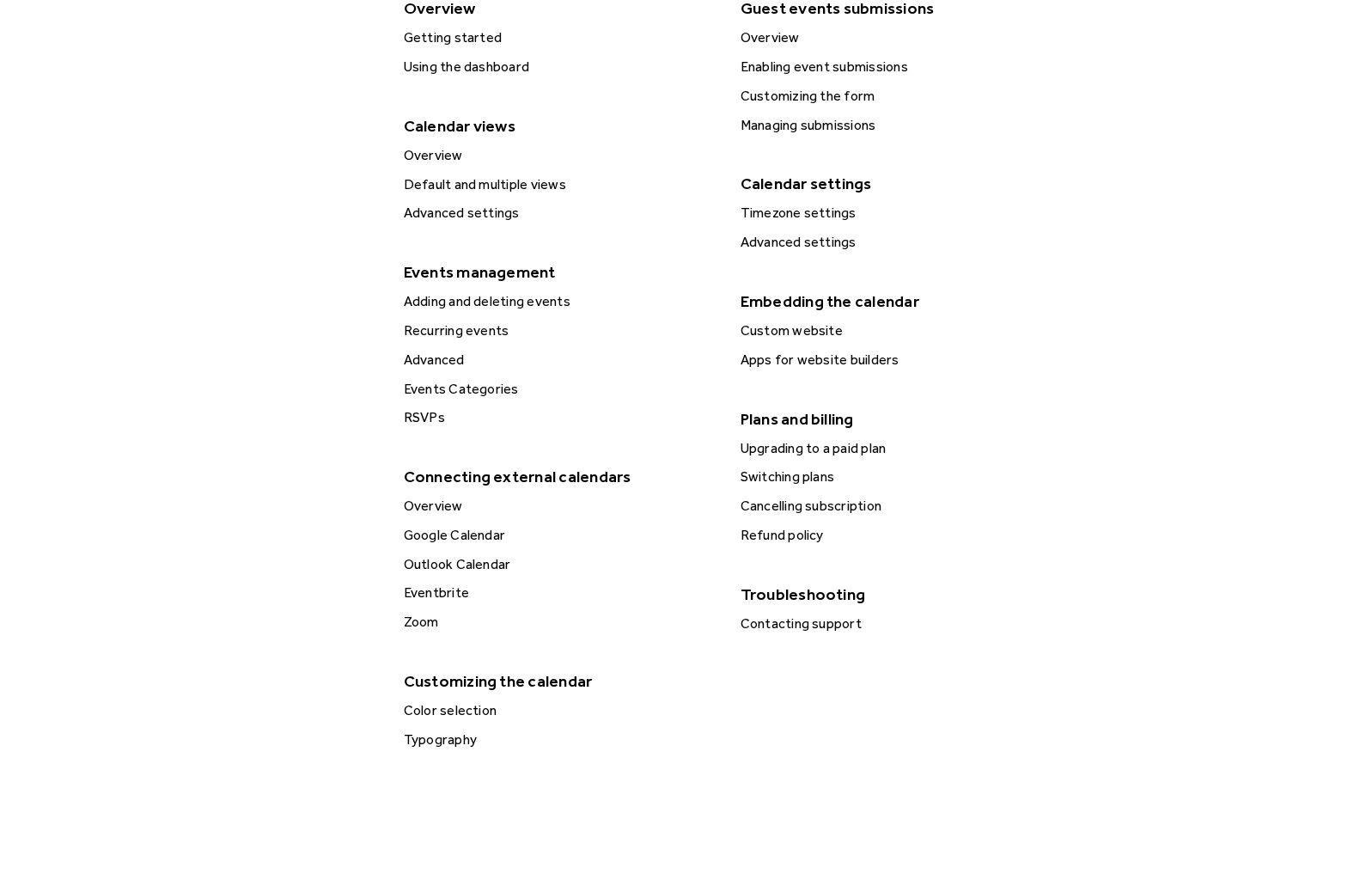
scroll to position [443, 0]
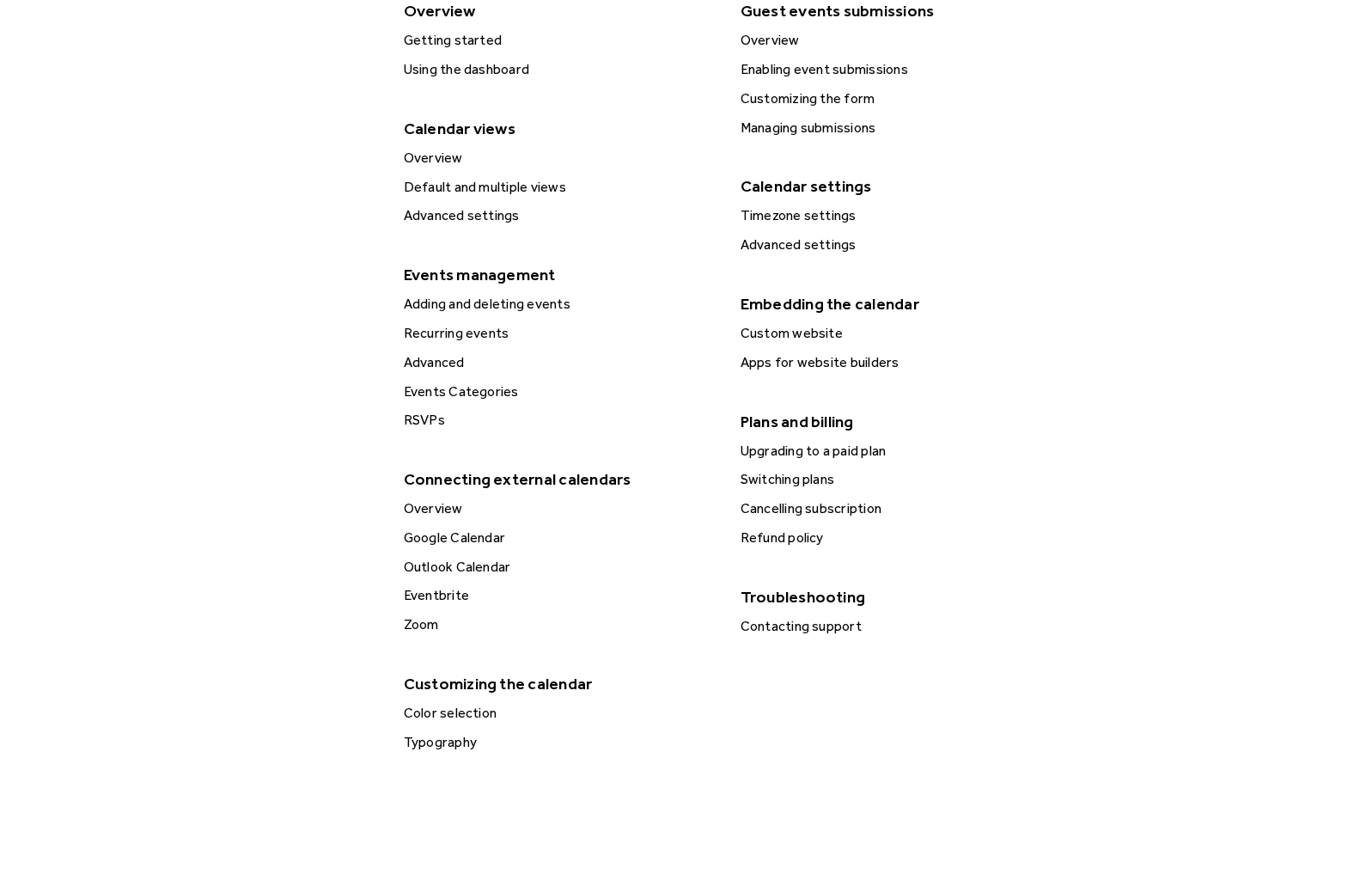
click at [467, 393] on div "Events Categories" at bounding box center [559, 392] width 321 height 23
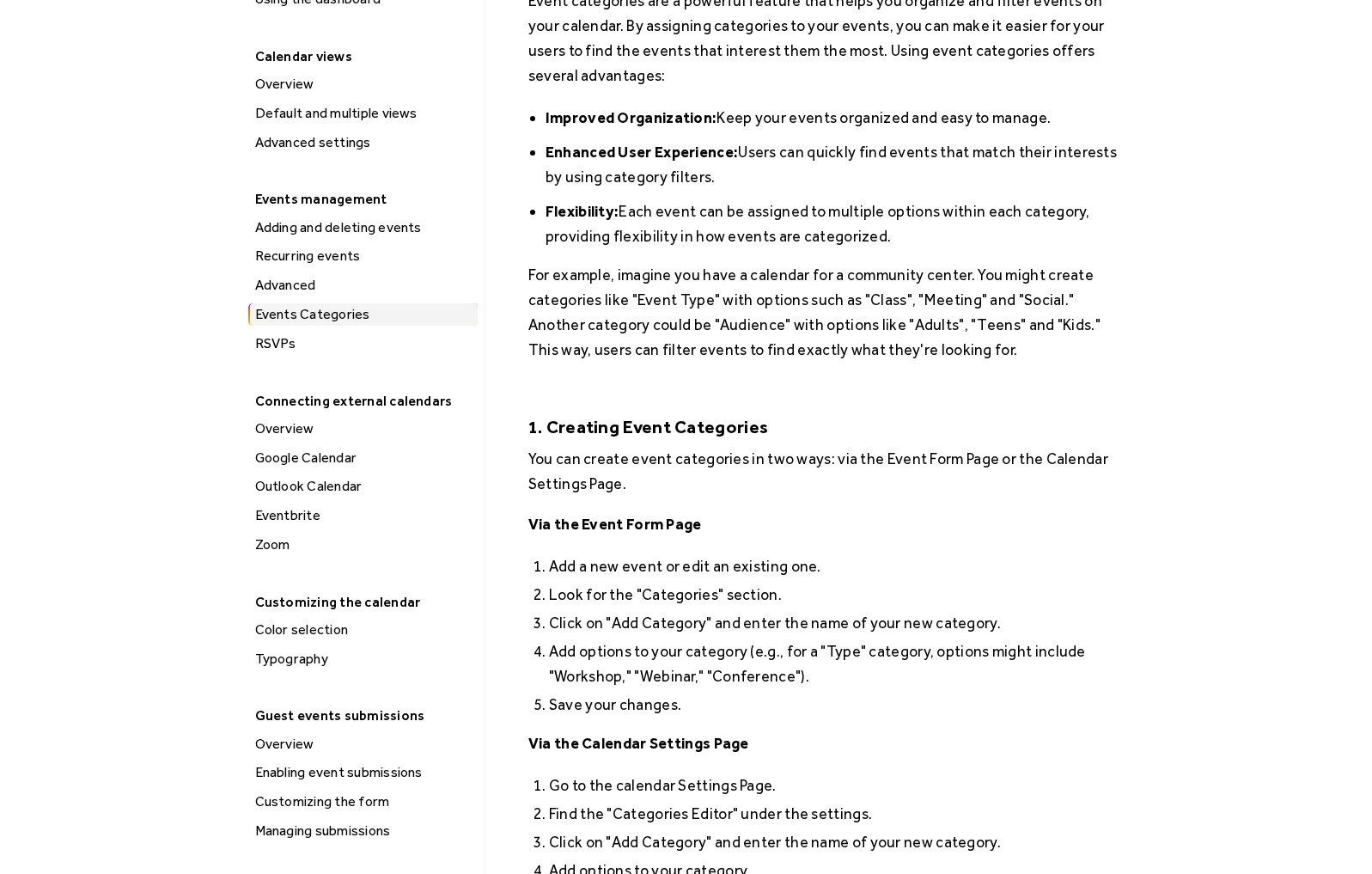
scroll to position [286, 0]
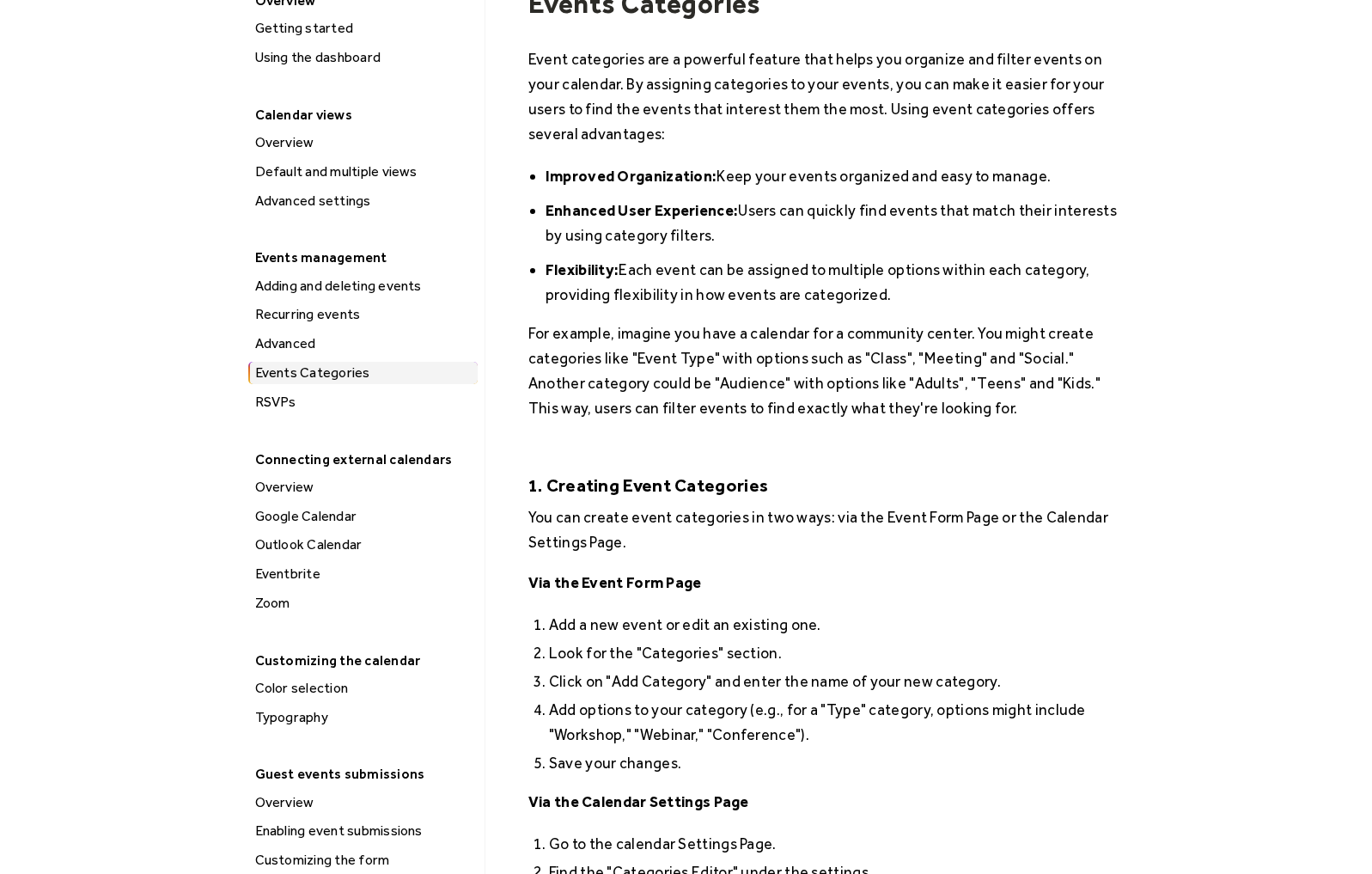
click at [288, 336] on div "Advanced" at bounding box center [363, 343] width 227 height 23
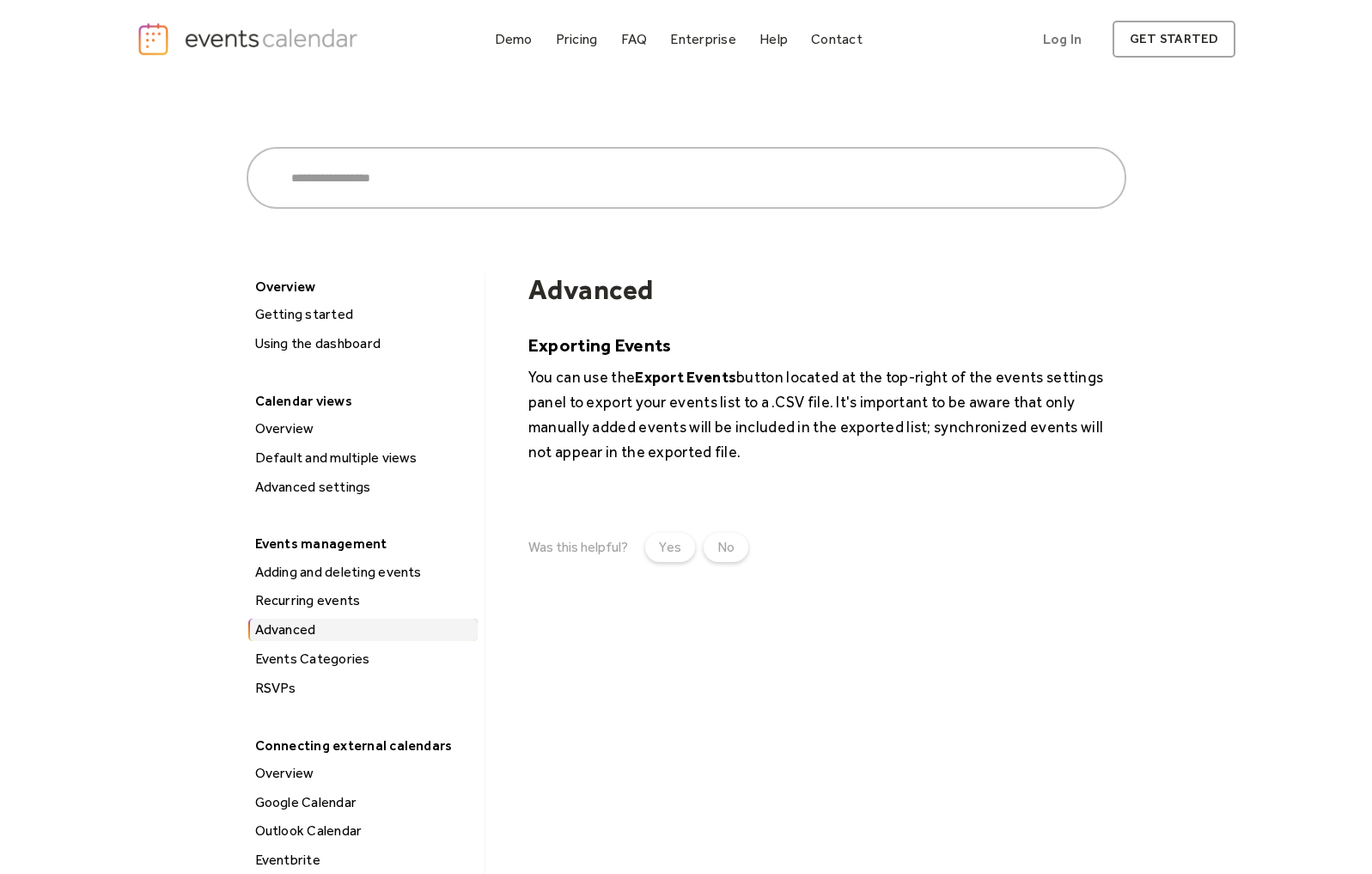
click at [121, 41] on div "Demo Pricing FAQ Enterprise Help Contact Log In Get Started Log In get started" at bounding box center [686, 38] width 1372 height 78
click at [148, 40] on img "home" at bounding box center [250, 39] width 226 height 35
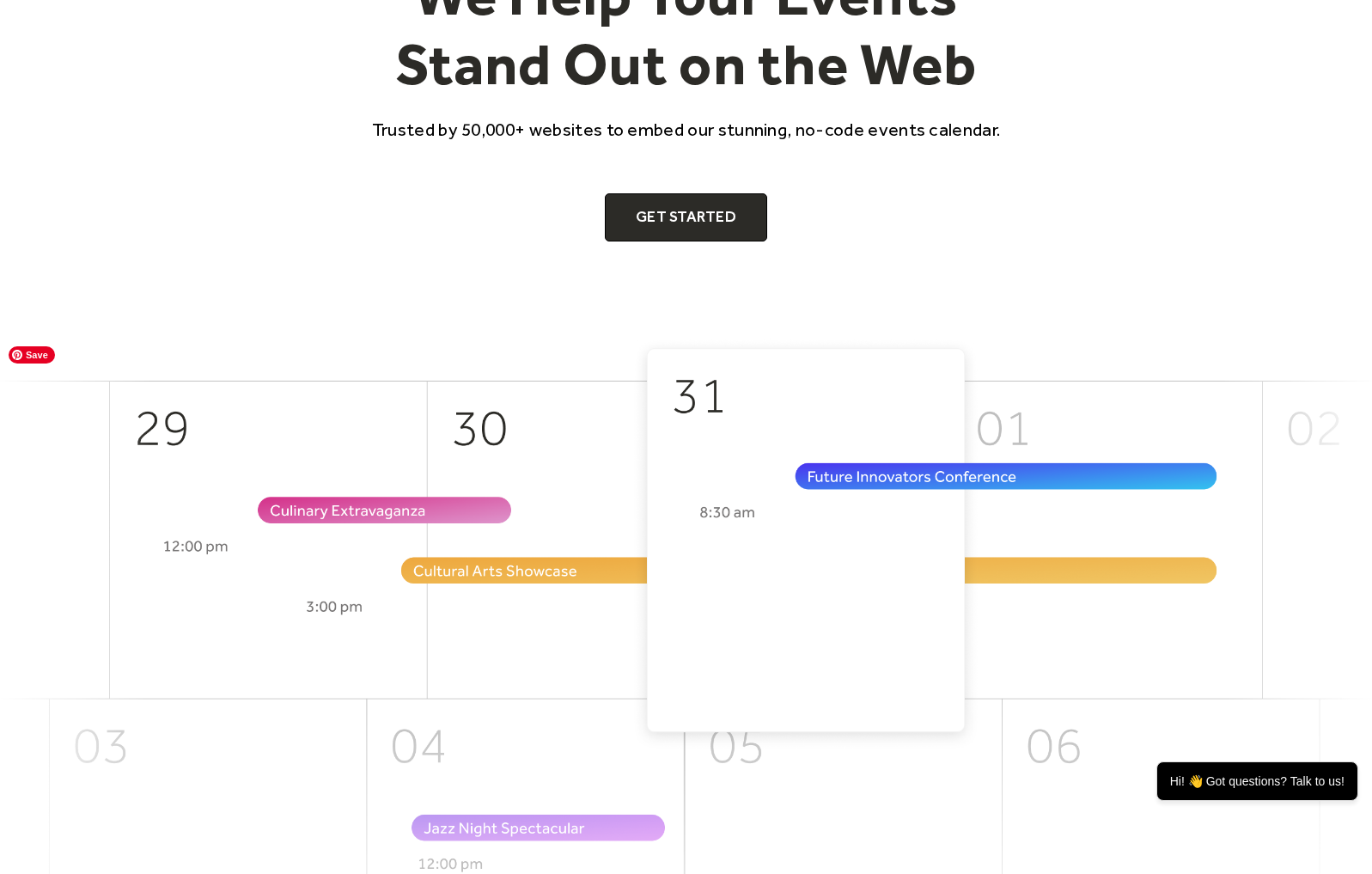
scroll to position [230, 0]
